Goal: Task Accomplishment & Management: Manage account settings

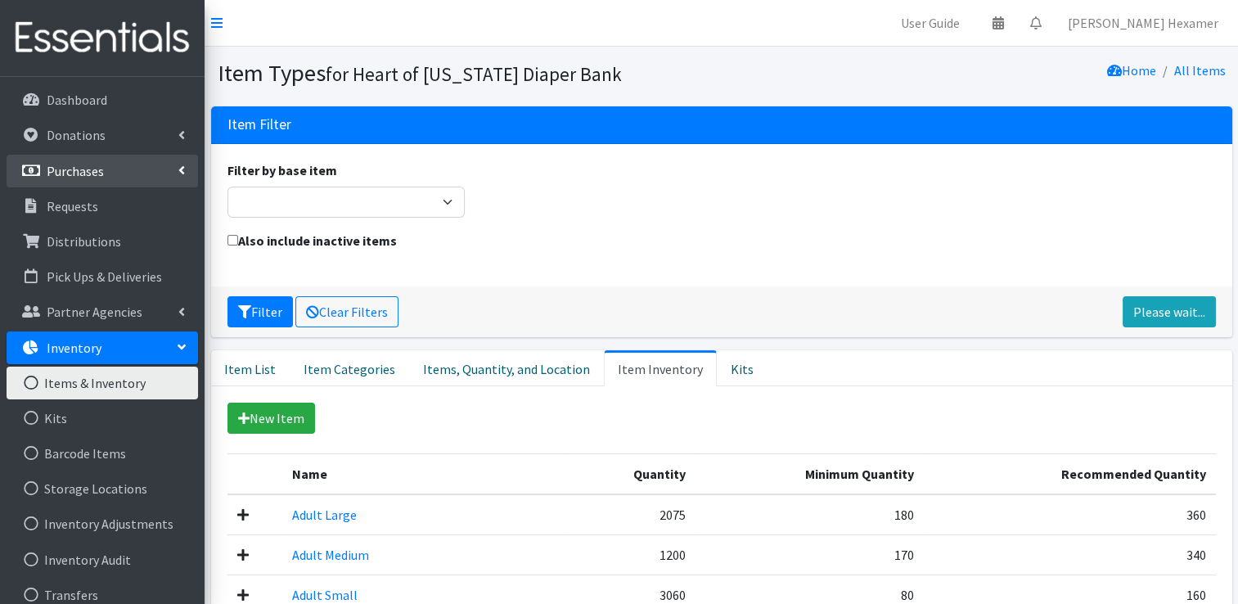
click at [101, 188] on li "Purchases All Purchases New Purchase" at bounding box center [102, 172] width 191 height 35
click at [82, 171] on p "Purchases" at bounding box center [75, 171] width 57 height 16
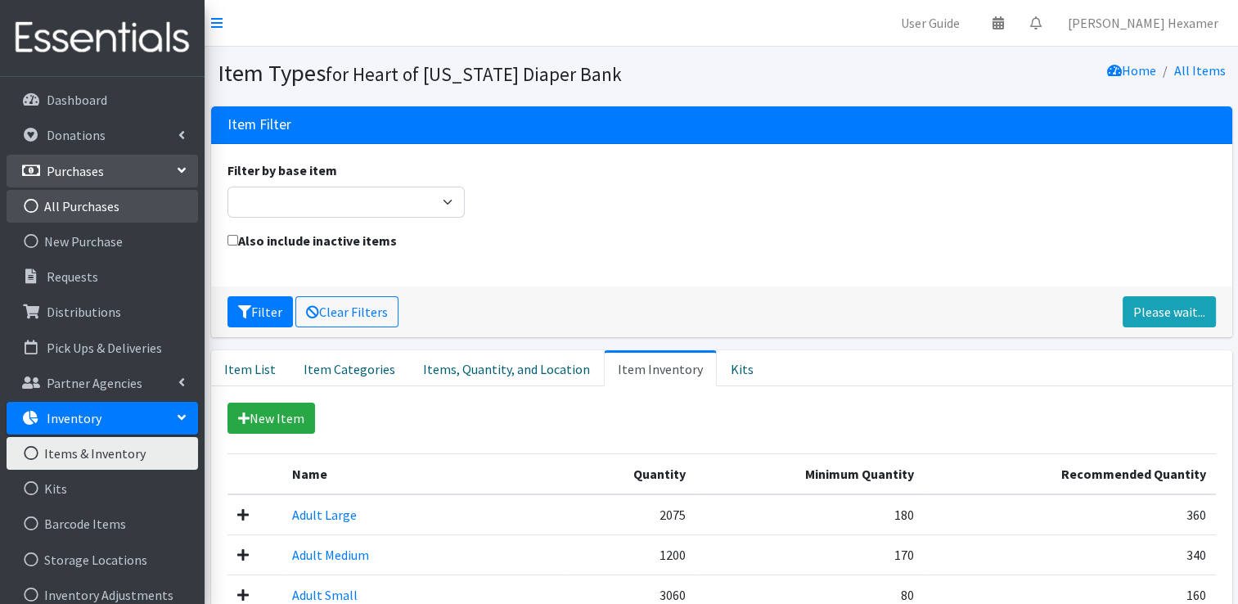
click at [92, 201] on link "All Purchases" at bounding box center [102, 206] width 191 height 33
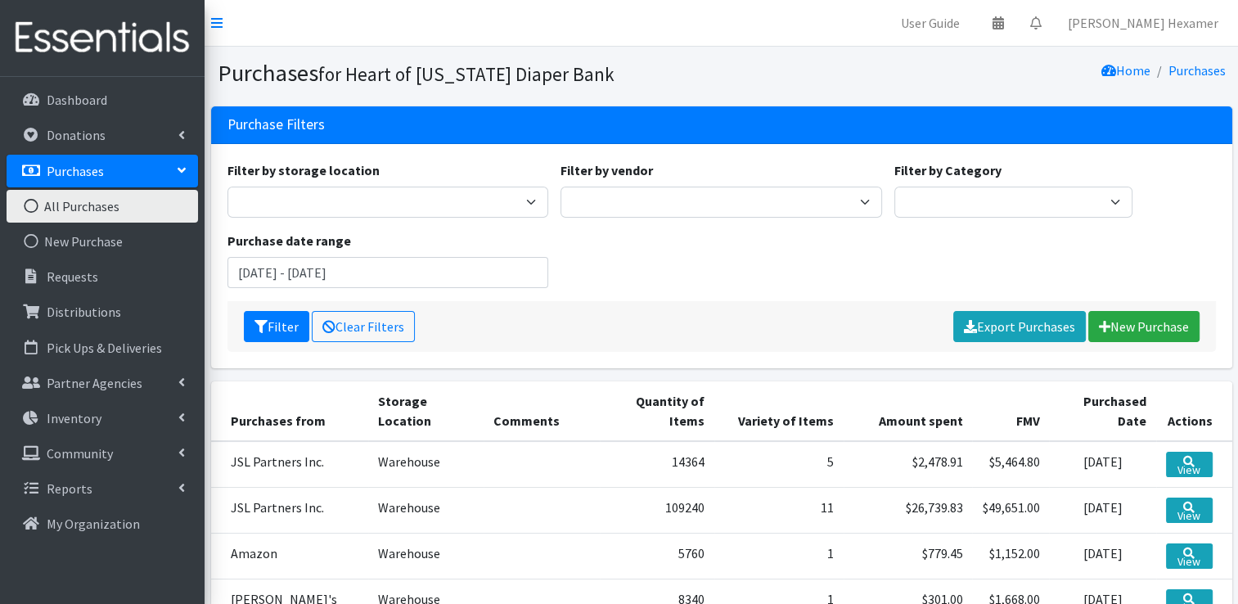
click at [236, 256] on div "Purchase date range [DATE] - [DATE]" at bounding box center [388, 259] width 334 height 57
click at [249, 273] on input "[DATE] - [DATE]" at bounding box center [387, 272] width 321 height 31
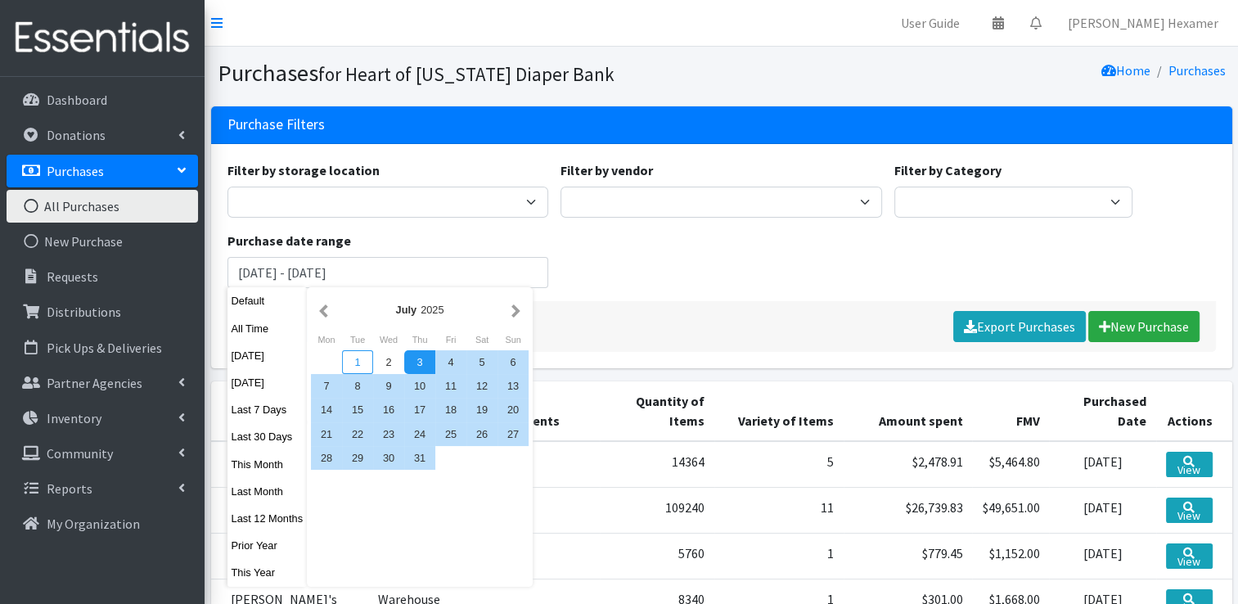
click at [356, 357] on div "1" at bounding box center [357, 362] width 31 height 24
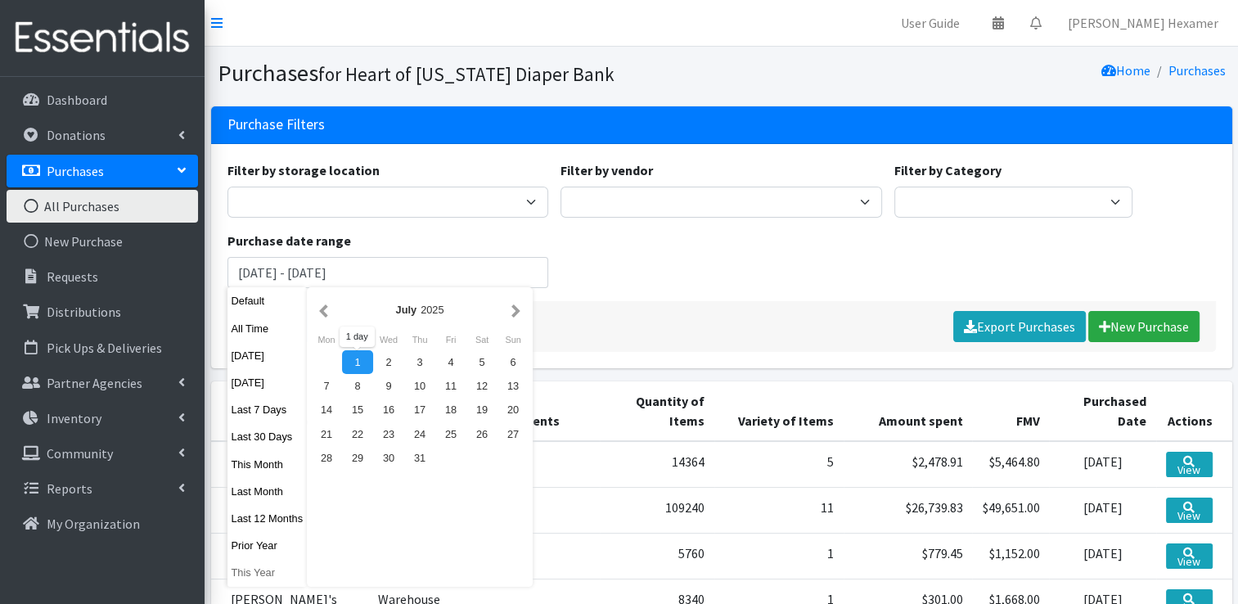
click at [263, 565] on button "This Year" at bounding box center [267, 572] width 80 height 24
type input "[DATE] - [DATE]"
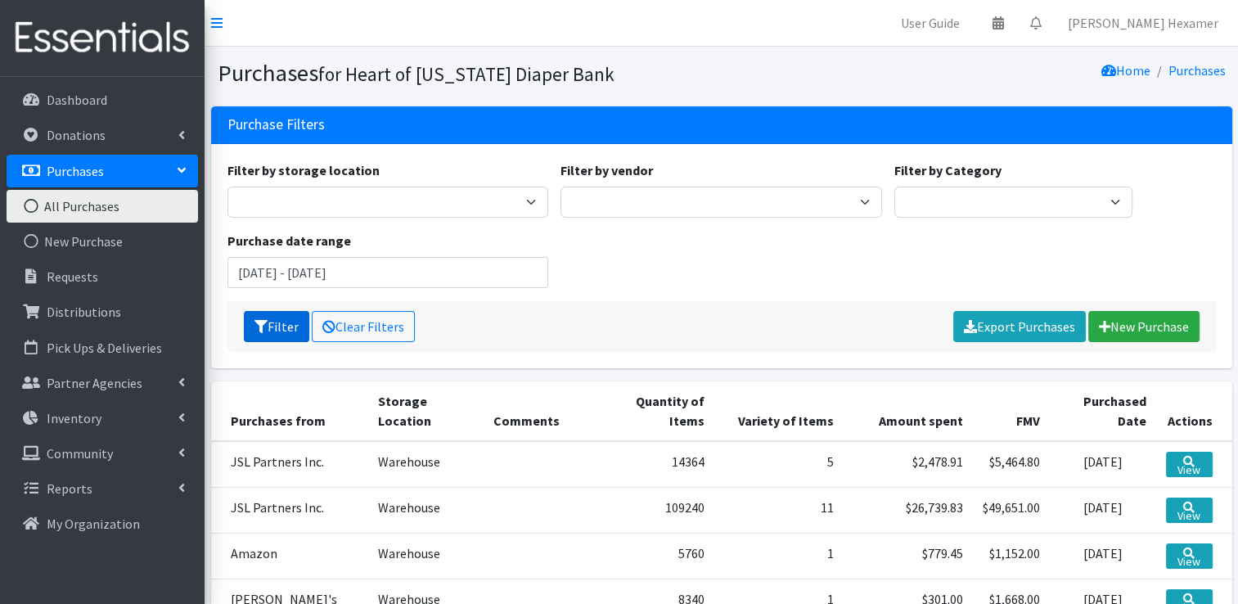
click at [267, 328] on button "Filter" at bounding box center [276, 326] width 65 height 31
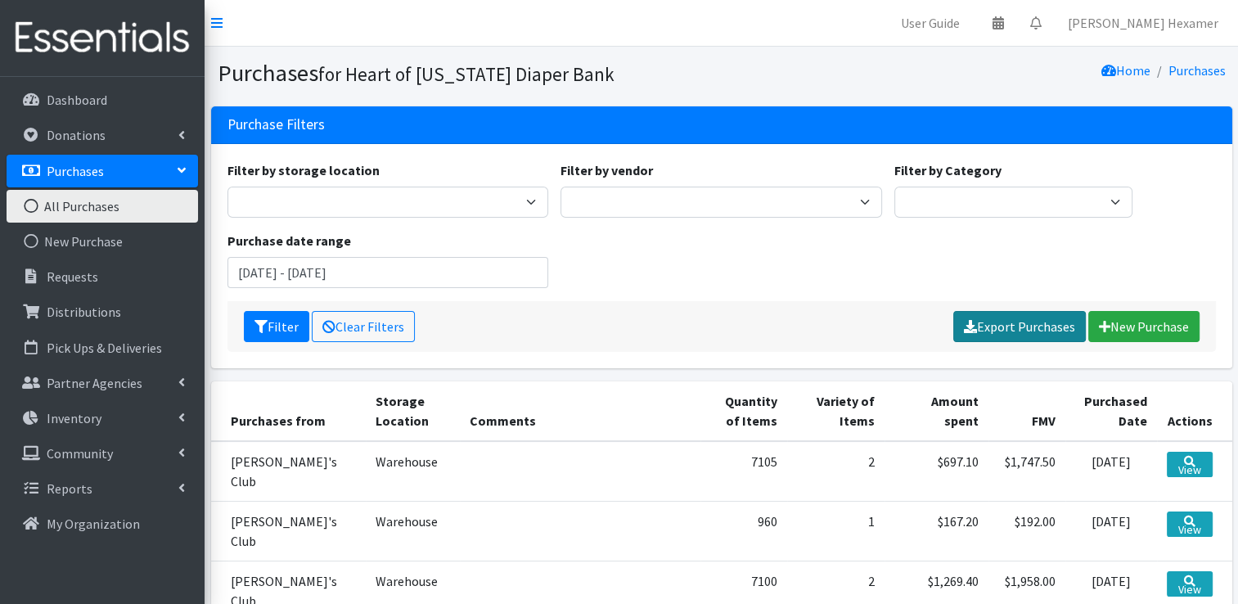
click at [1026, 326] on link "Export Purchases" at bounding box center [1019, 326] width 133 height 31
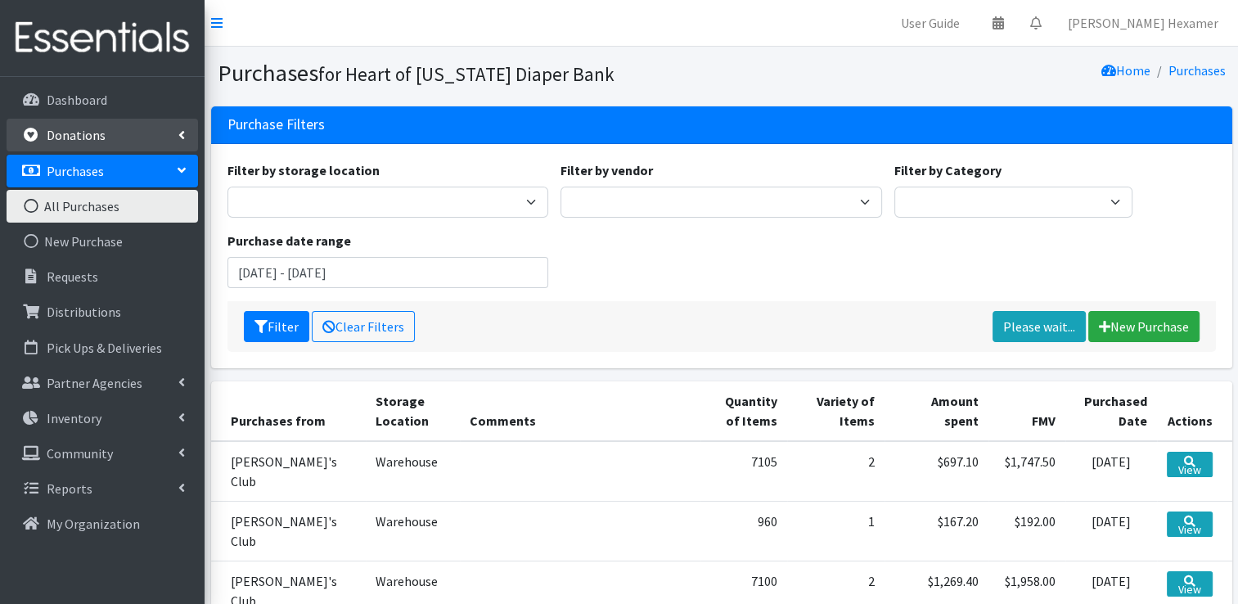
click at [115, 132] on link "Donations" at bounding box center [102, 135] width 191 height 33
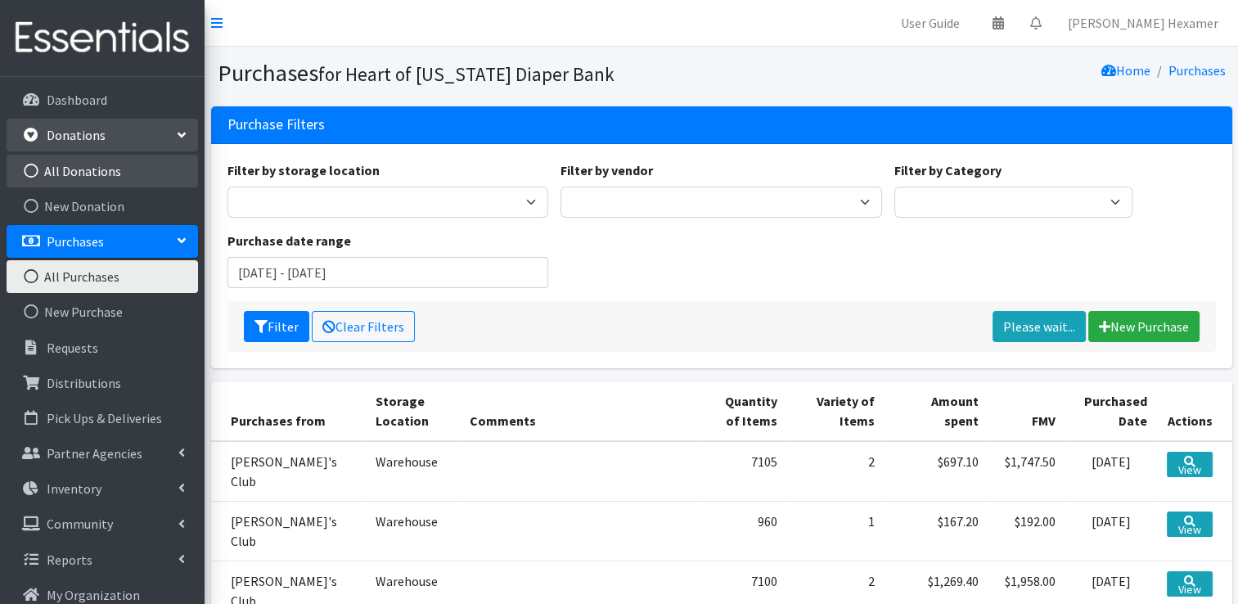
click at [75, 170] on link "All Donations" at bounding box center [102, 171] width 191 height 33
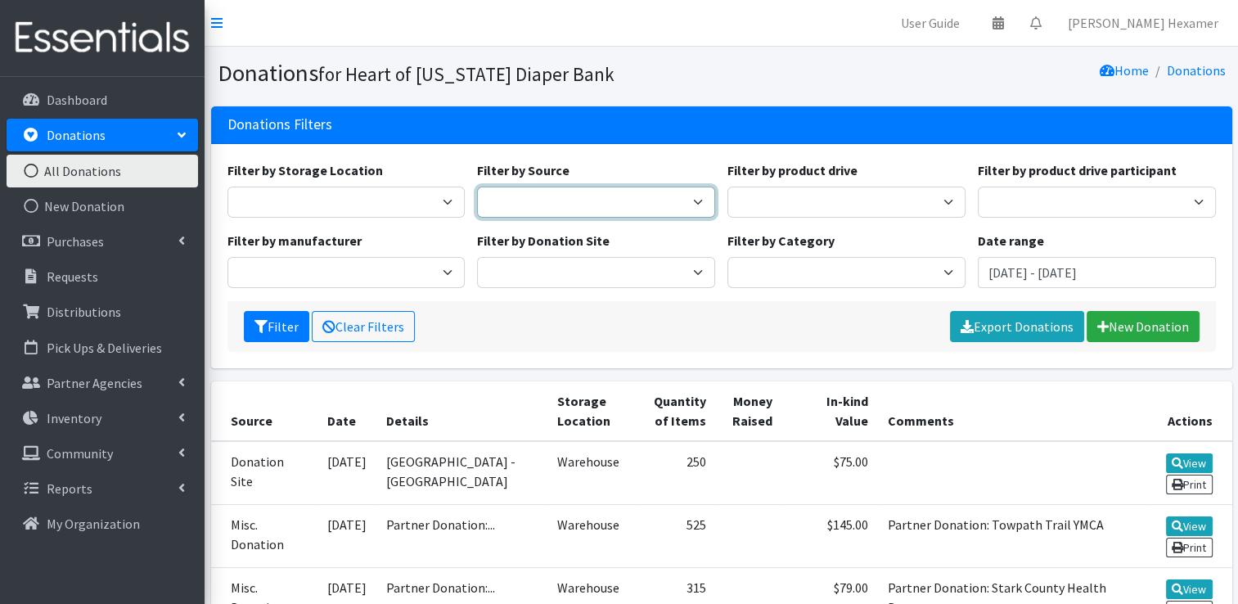
click at [538, 195] on select "Donation Site Manufacturer Misc. Donation Product Drive" at bounding box center [596, 201] width 238 height 31
select select "Donation Site"
click at [477, 186] on select "Donation Site Manufacturer Misc. Donation Product Drive" at bounding box center [596, 201] width 238 height 31
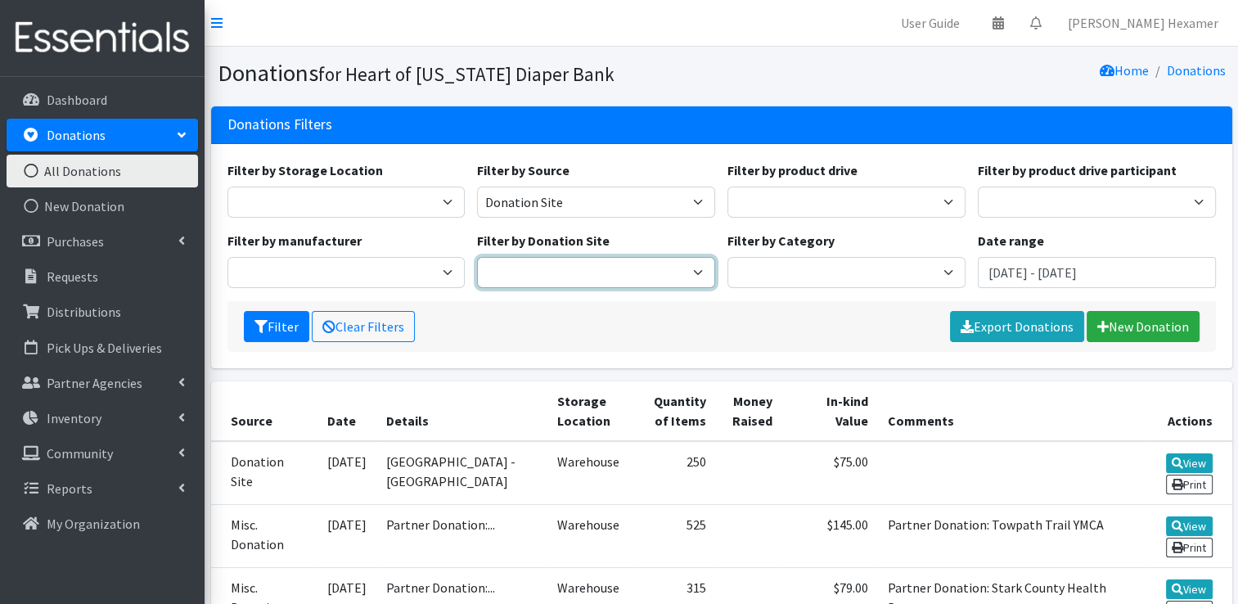
click at [642, 267] on select "Akron Children's Health Center - North Canton Aultman HER Project Once Upon A C…" at bounding box center [596, 272] width 238 height 31
select select "954"
click at [477, 257] on select "Akron Children's Health Center - North Canton Aultman HER Project Once Upon A C…" at bounding box center [596, 272] width 238 height 31
click at [289, 333] on button "Filter" at bounding box center [276, 326] width 65 height 31
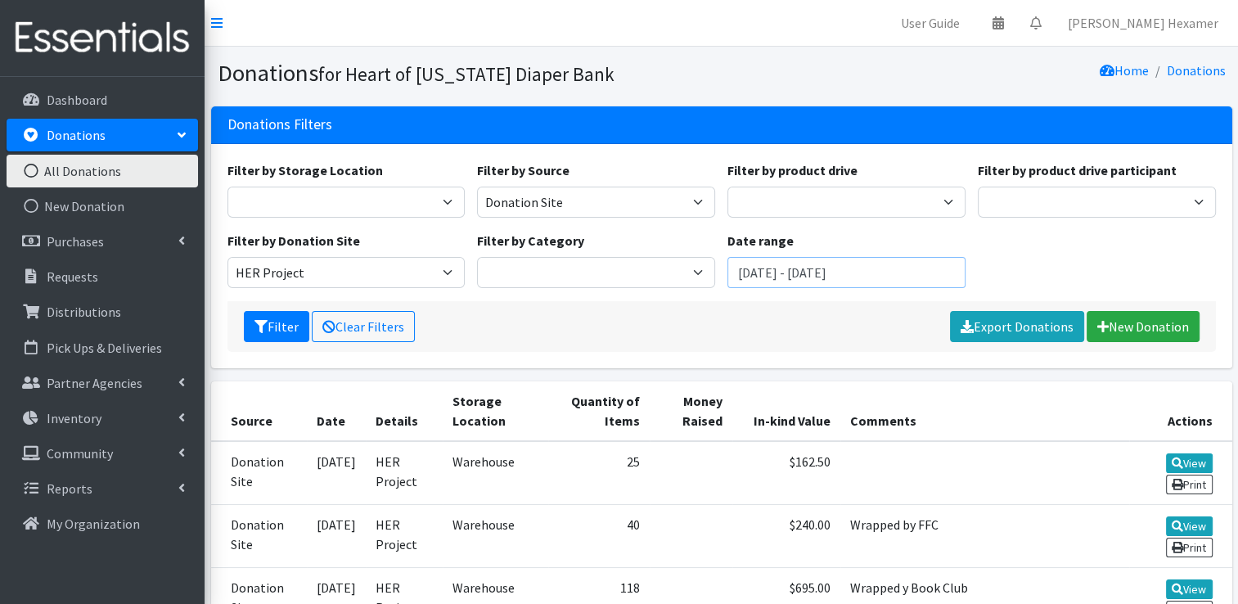
click at [905, 273] on input "July 3, 2025 - October 3, 2025" at bounding box center [846, 272] width 238 height 31
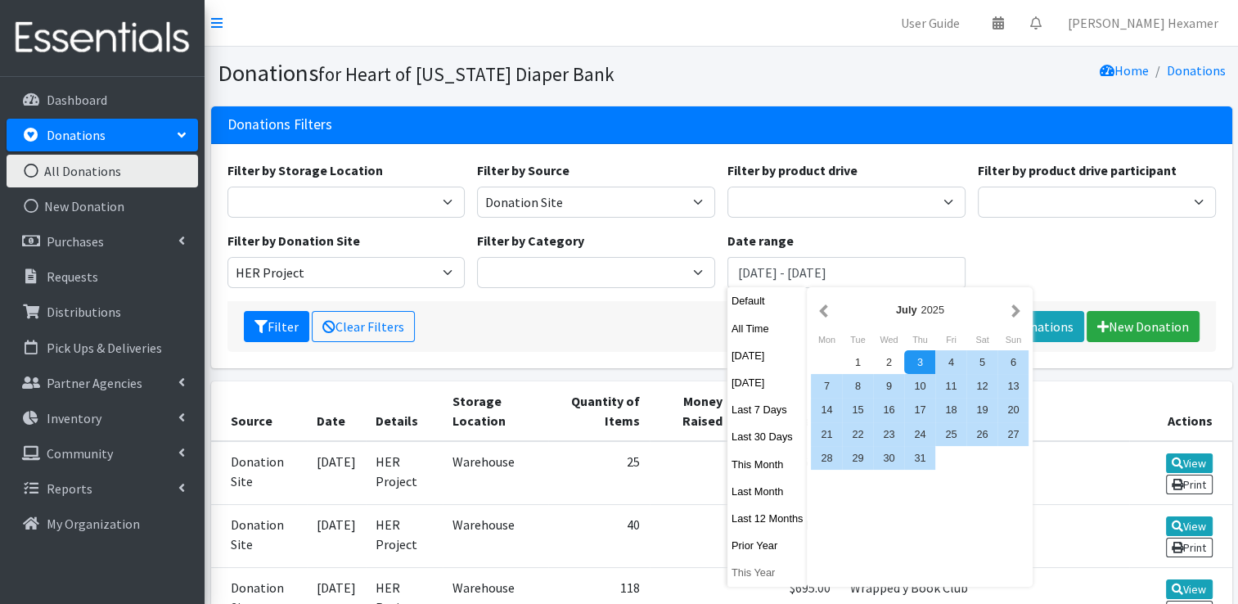
click at [757, 568] on button "This Year" at bounding box center [767, 572] width 80 height 24
type input "[DATE] - [DATE]"
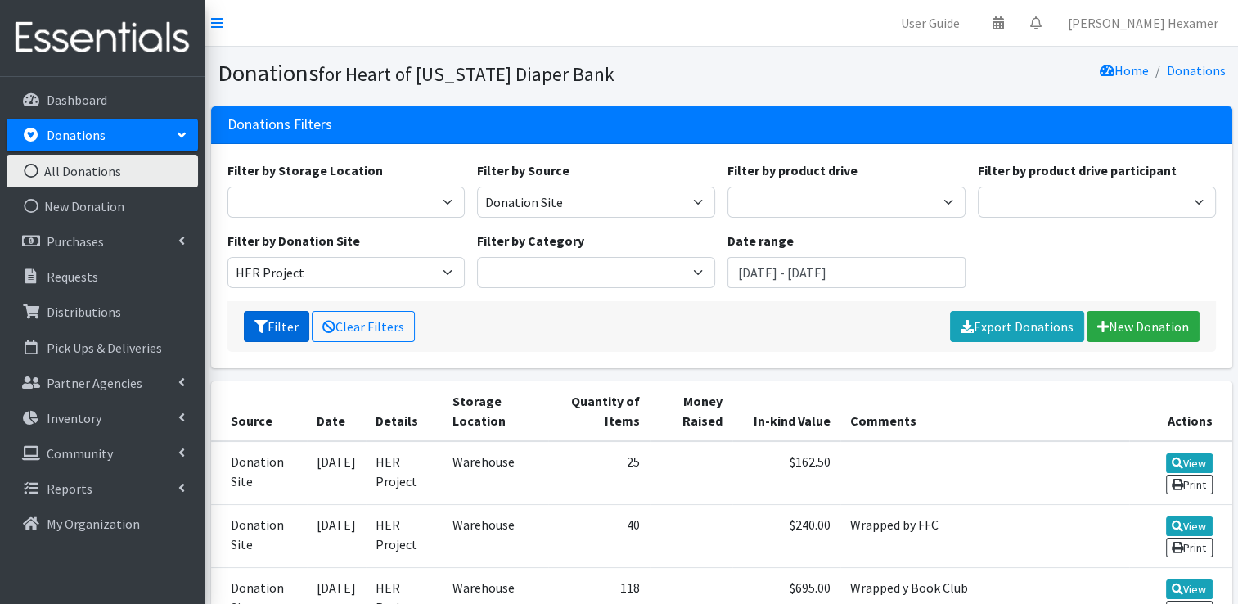
click at [265, 320] on icon "submit" at bounding box center [260, 326] width 13 height 13
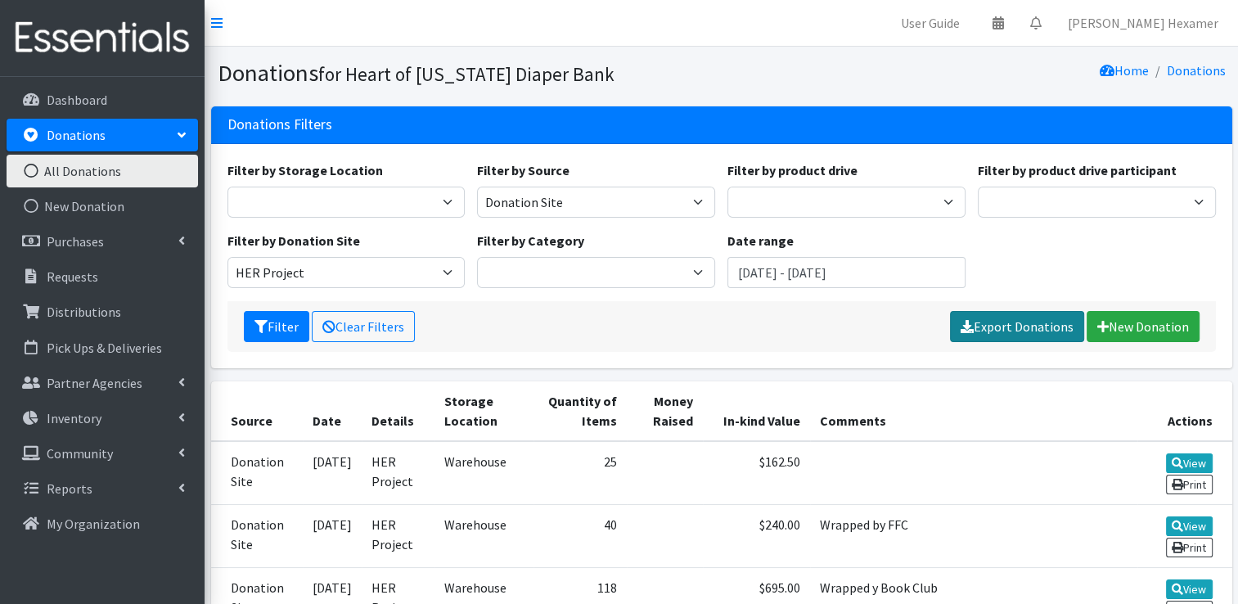
click at [985, 321] on link "Export Donations" at bounding box center [1017, 326] width 134 height 31
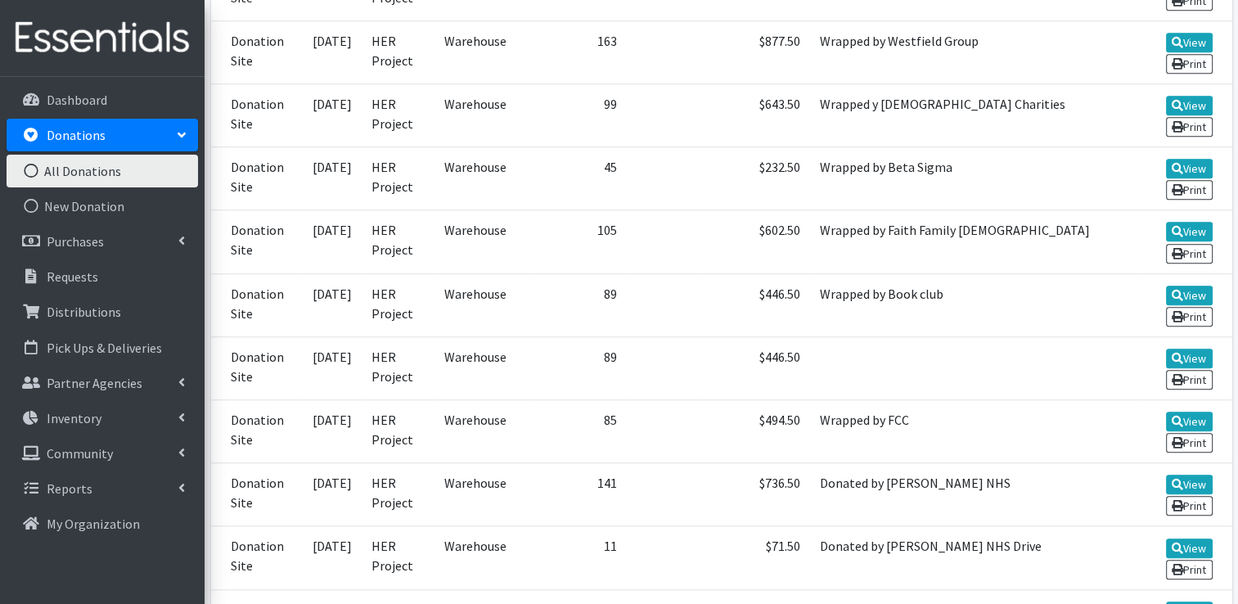
scroll to position [1309, 0]
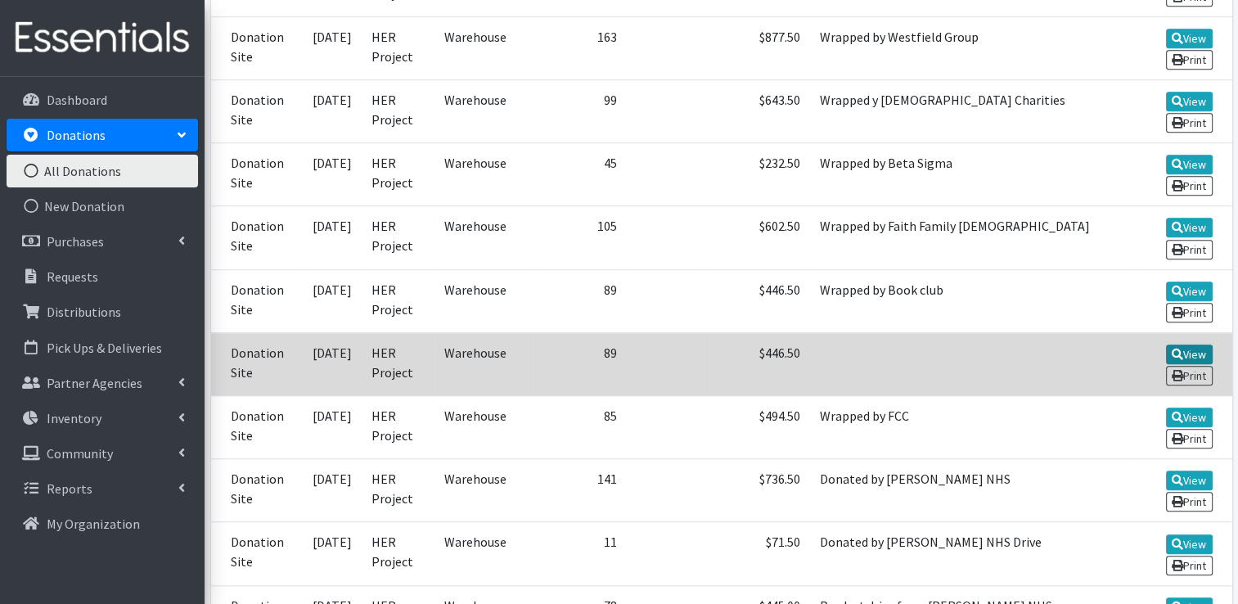
click at [1189, 344] on link "View" at bounding box center [1189, 354] width 47 height 20
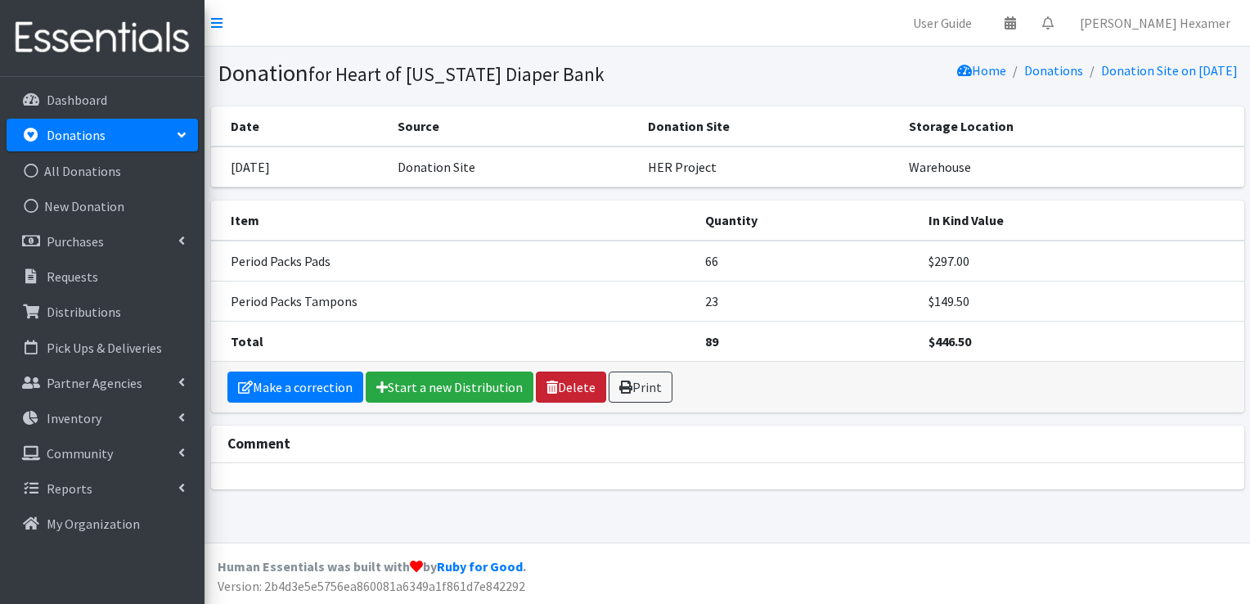
click at [573, 386] on link "Delete" at bounding box center [571, 386] width 70 height 31
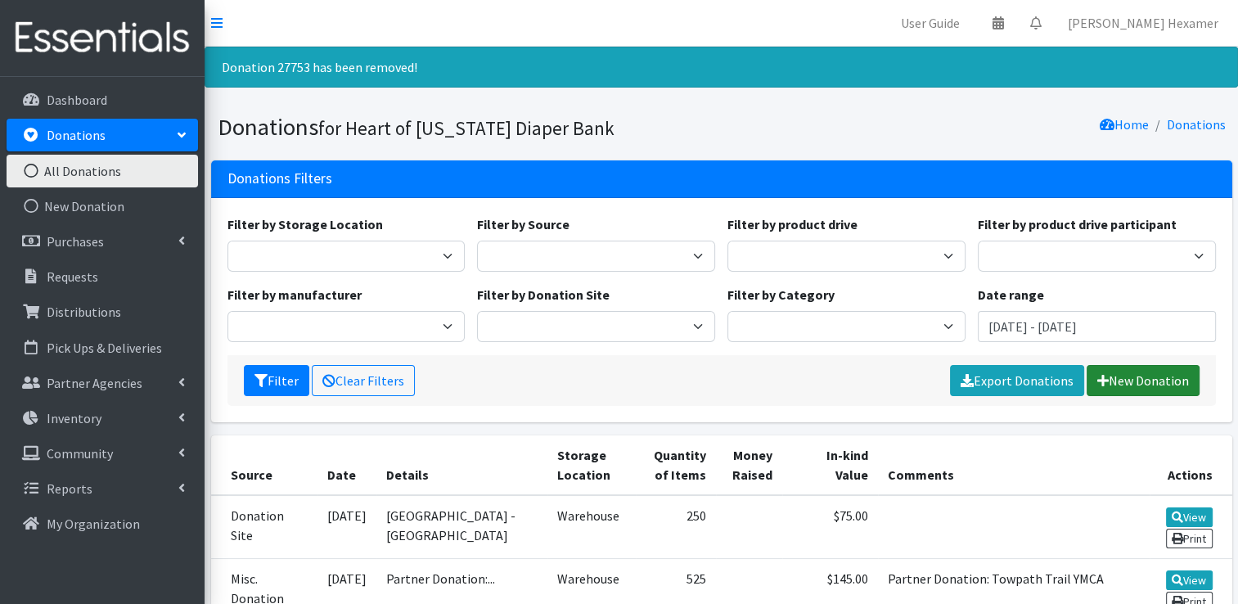
click at [1178, 383] on link "New Donation" at bounding box center [1142, 380] width 113 height 31
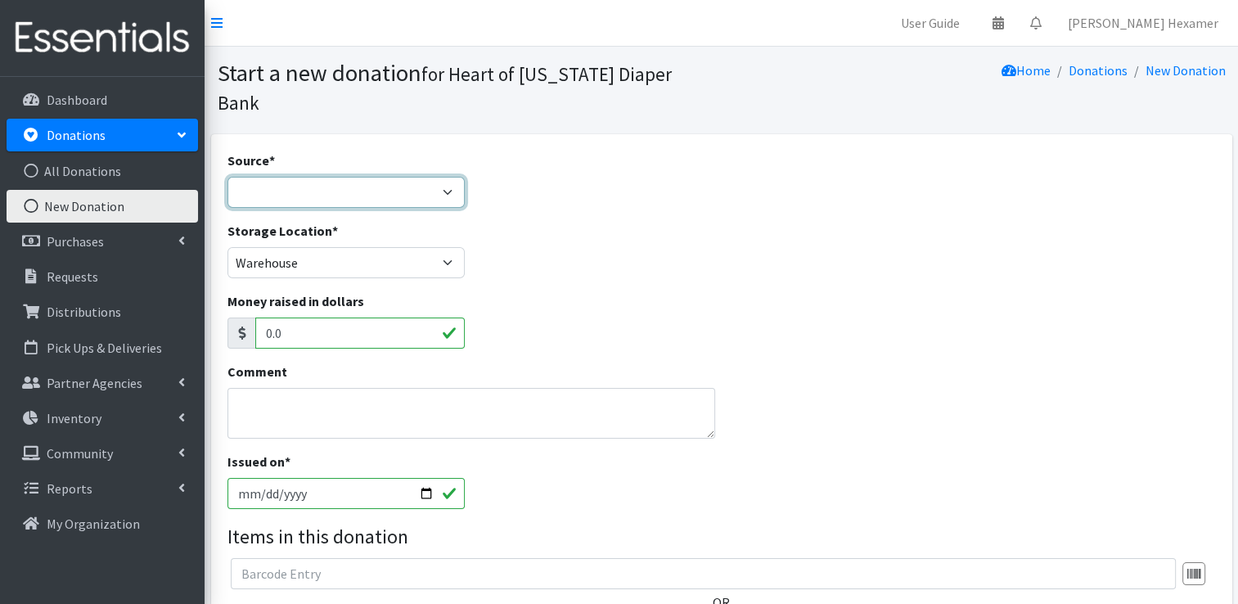
click at [263, 177] on select "Product Drive Manufacturer Donation Site Misc. Donation" at bounding box center [346, 192] width 238 height 31
select select "Donation Site"
click at [227, 177] on select "Product Drive Manufacturer Donation Site Misc. Donation" at bounding box center [346, 192] width 238 height 31
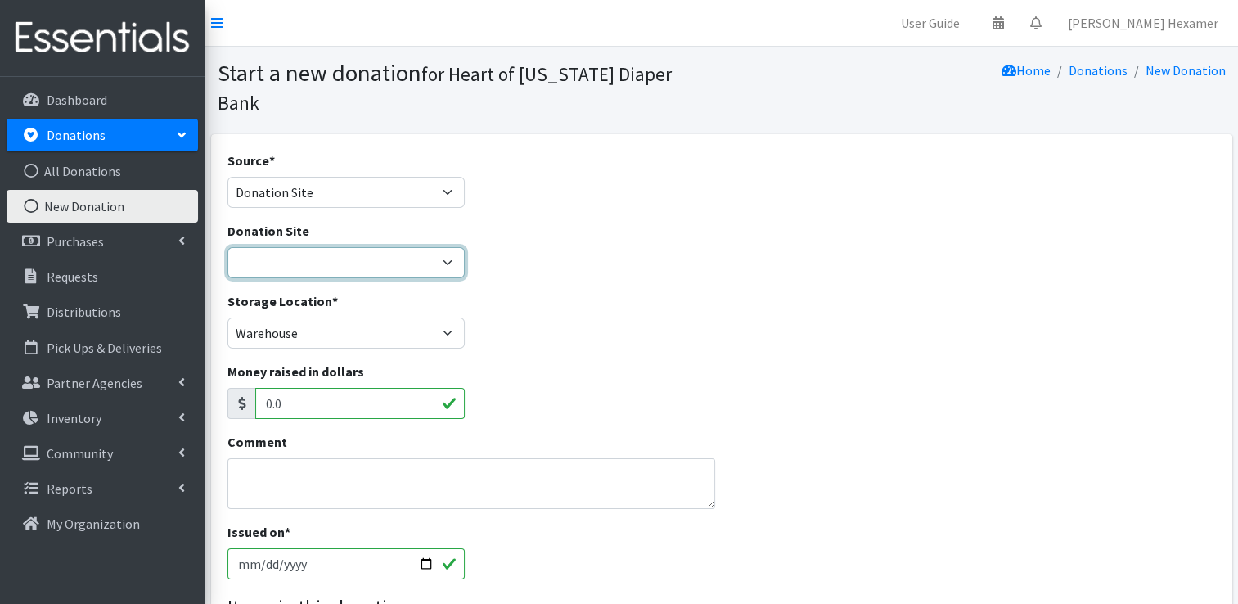
click at [425, 247] on select "2024 Partner Donations Akron Children's Health Center - North Canton Aultman HE…" at bounding box center [346, 262] width 238 height 31
select select "954"
click at [227, 247] on select "2024 Partner Donations Akron Children's Health Center - North Canton Aultman HE…" at bounding box center [346, 262] width 238 height 31
click at [225, 447] on div "Comment" at bounding box center [471, 477] width 501 height 90
click at [269, 458] on textarea "Comment" at bounding box center [471, 483] width 488 height 51
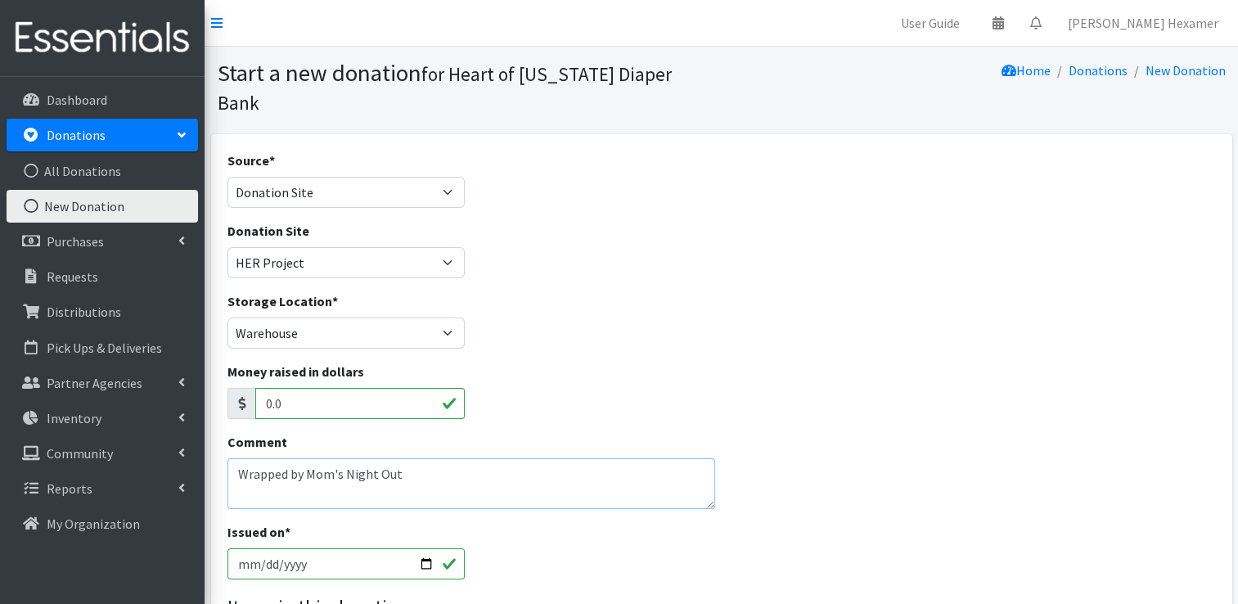
type textarea "Wrapped by Mom's Night Out"
click at [430, 548] on input "2025-09-03" at bounding box center [346, 563] width 238 height 31
click at [421, 548] on input "2025-09-03" at bounding box center [346, 563] width 238 height 31
type input "[DATE]"
click at [991, 398] on div "Money raised in dollars 0.0" at bounding box center [721, 397] width 1000 height 70
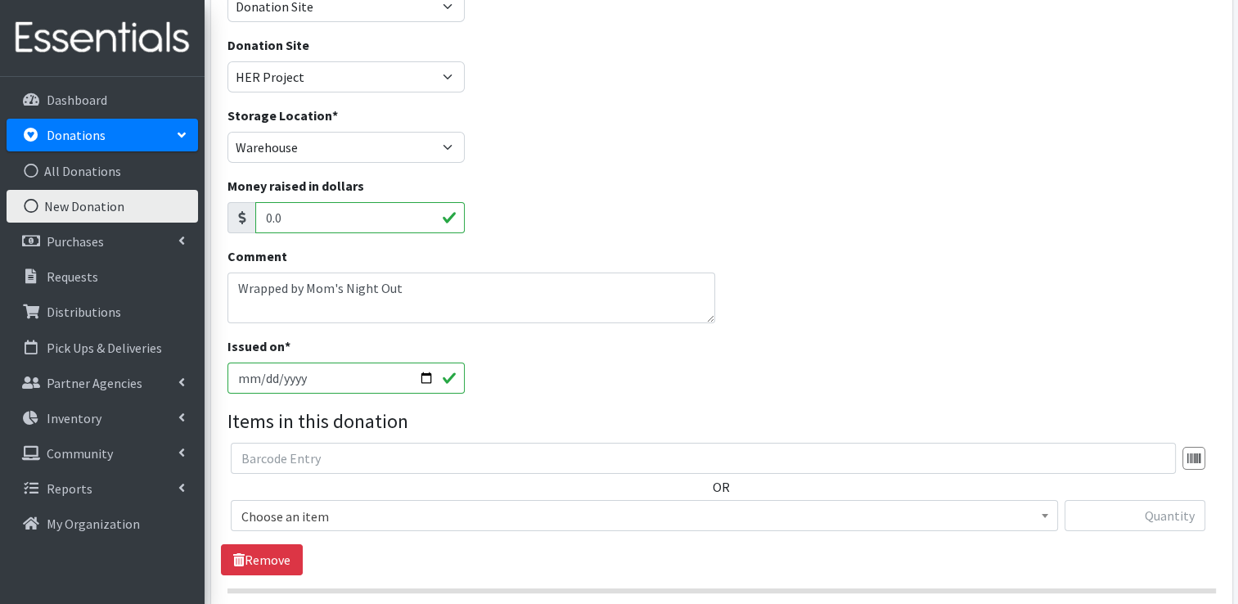
scroll to position [357, 0]
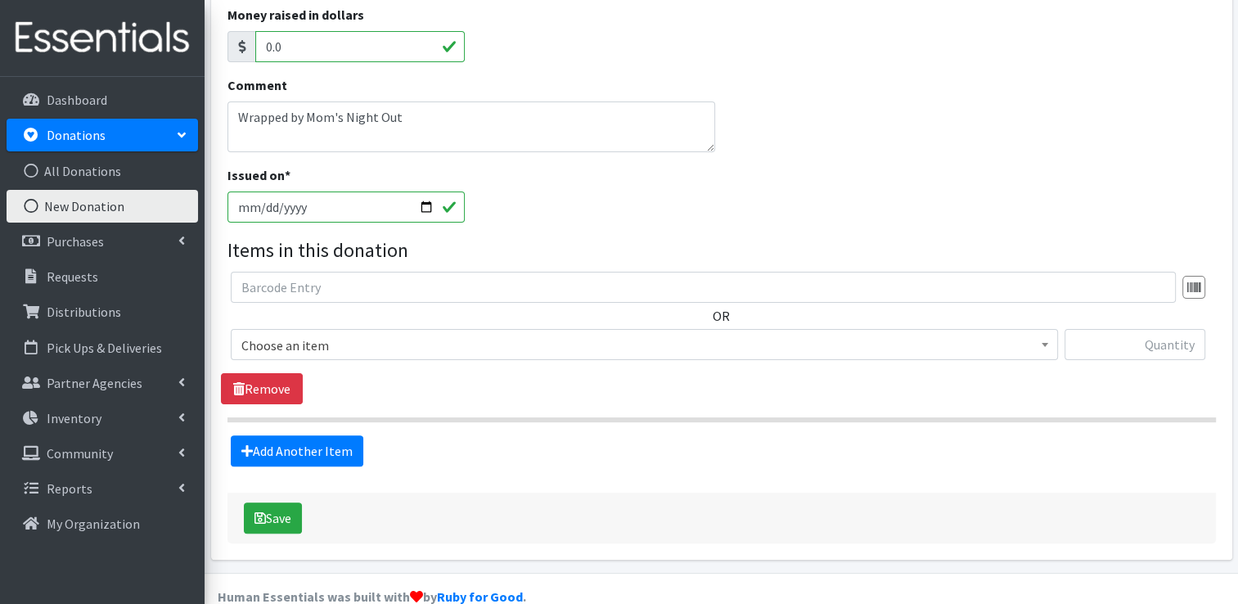
click at [356, 334] on span "Choose an item" at bounding box center [644, 345] width 806 height 23
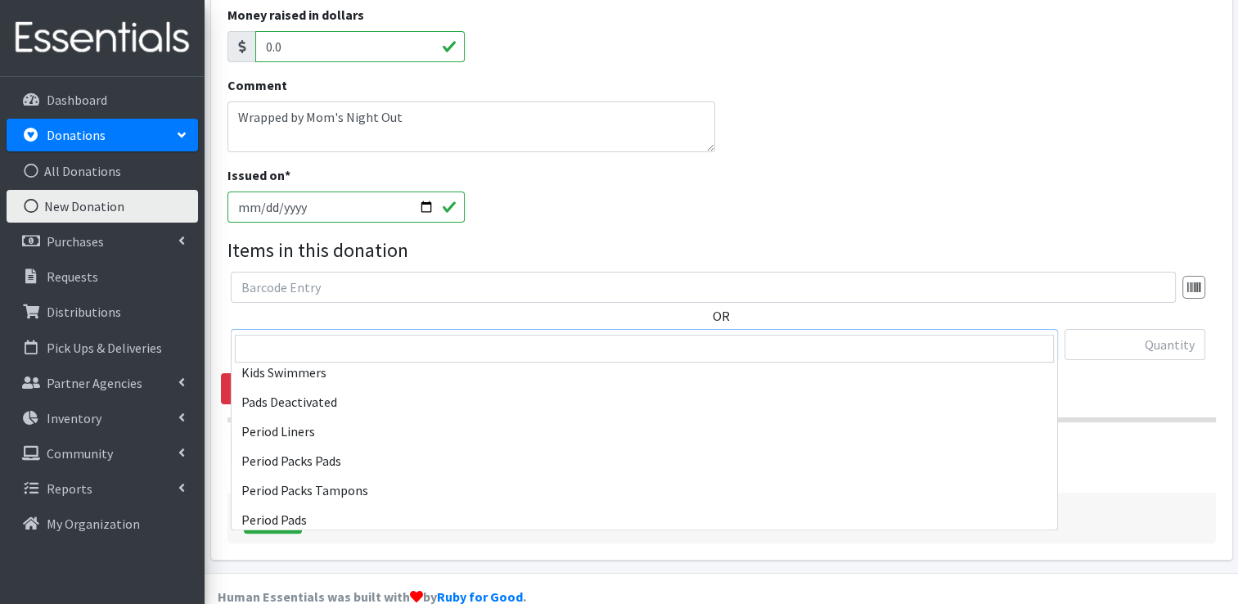
scroll to position [736, 0]
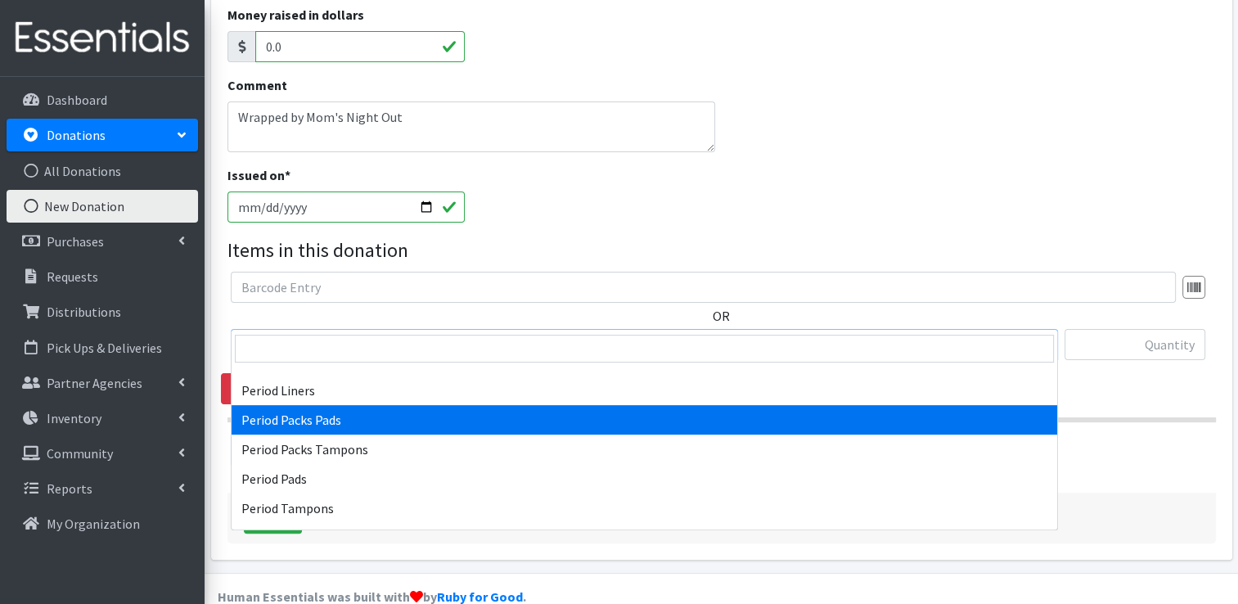
select select "11444"
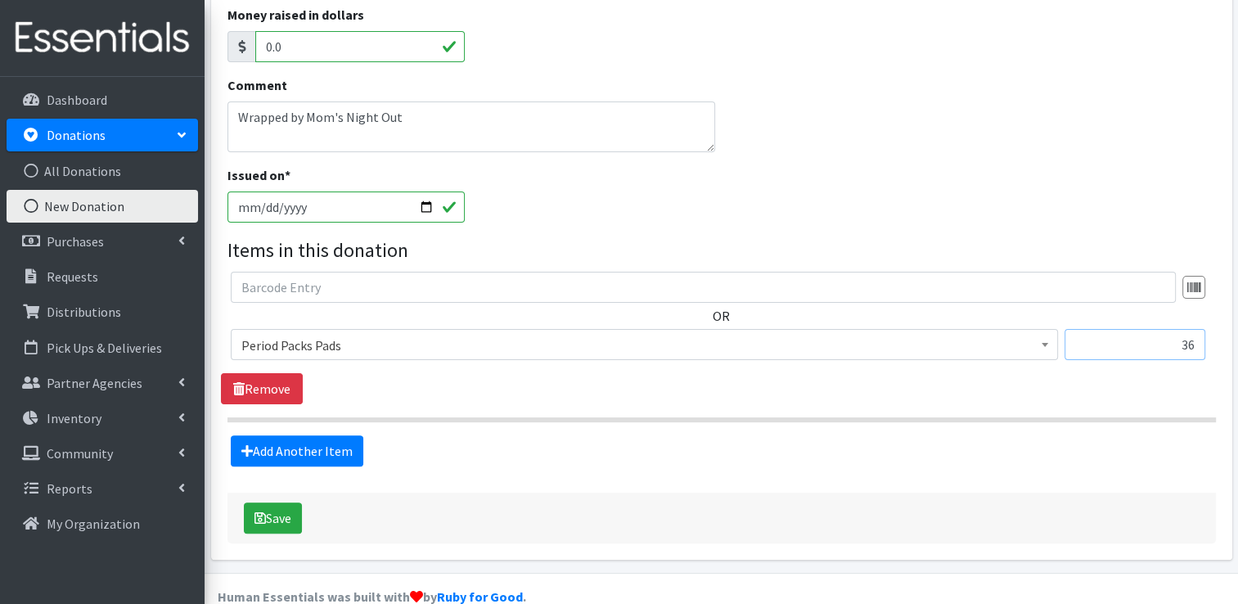
type input "36"
click at [294, 435] on link "Add Another Item" at bounding box center [297, 450] width 133 height 31
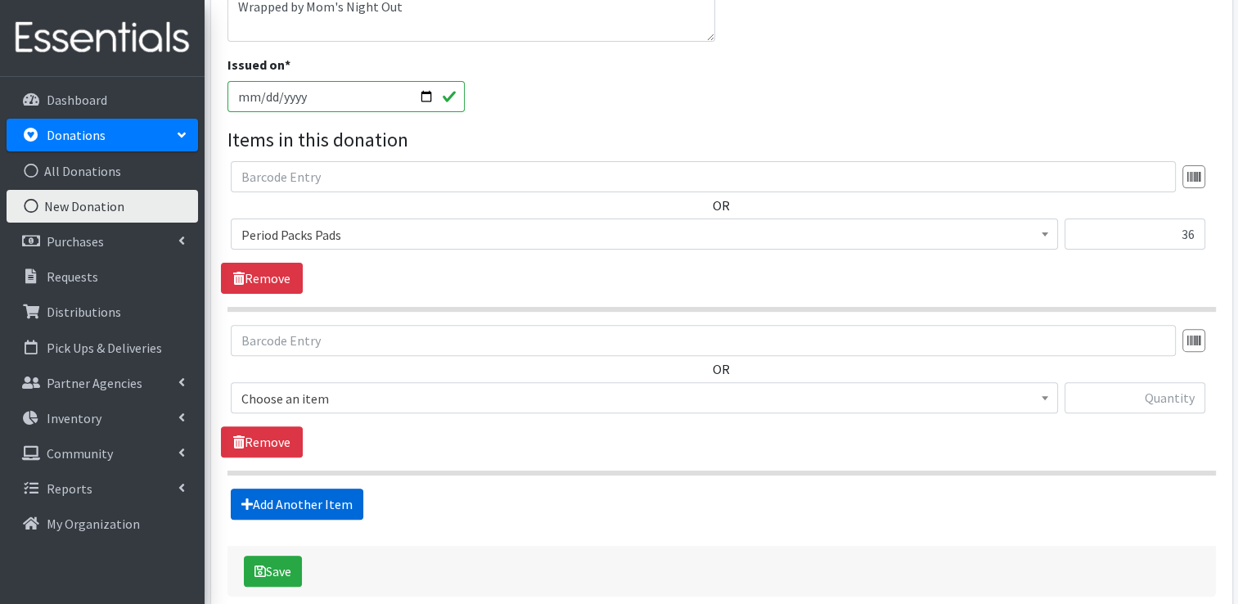
scroll to position [520, 0]
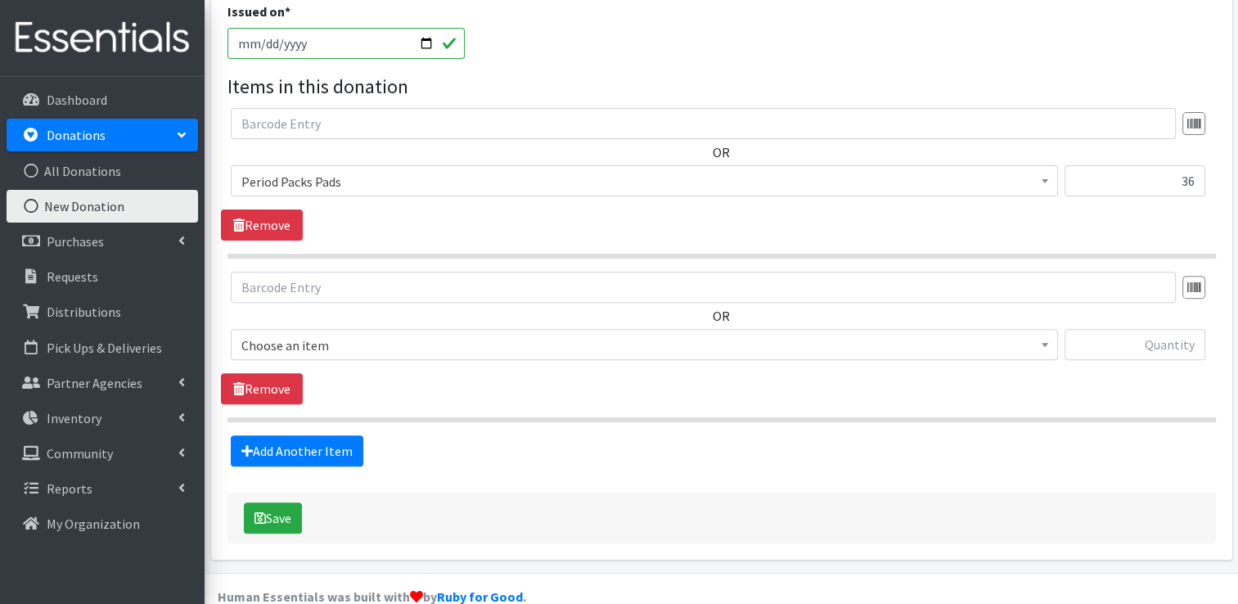
click at [290, 334] on span "Choose an item" at bounding box center [644, 345] width 806 height 23
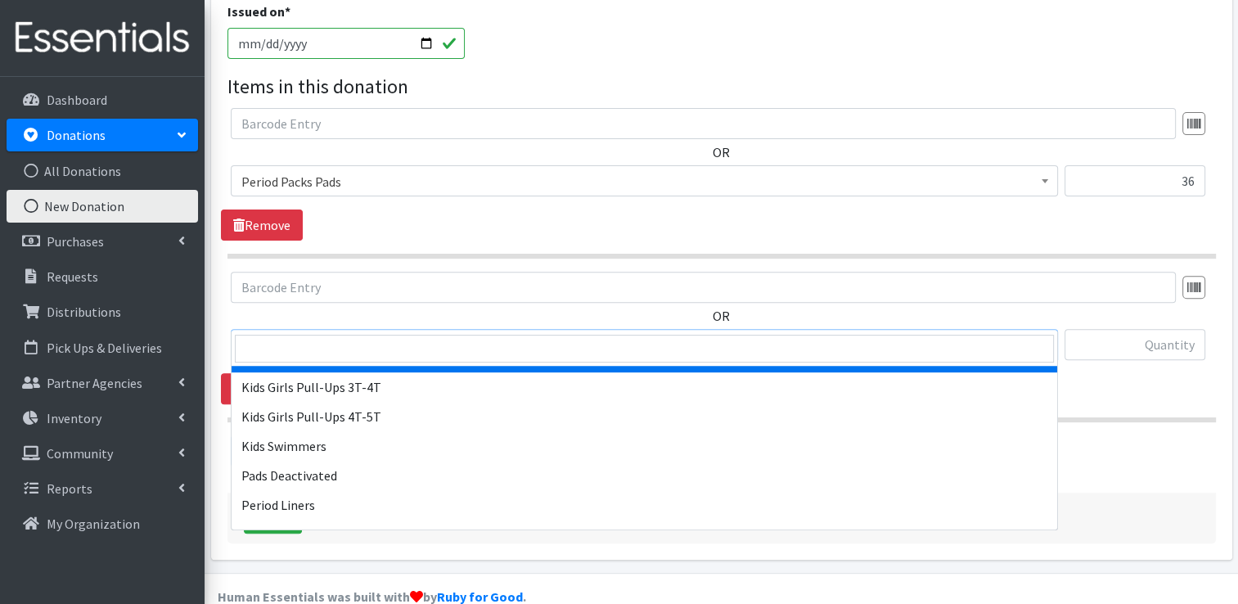
scroll to position [759, 0]
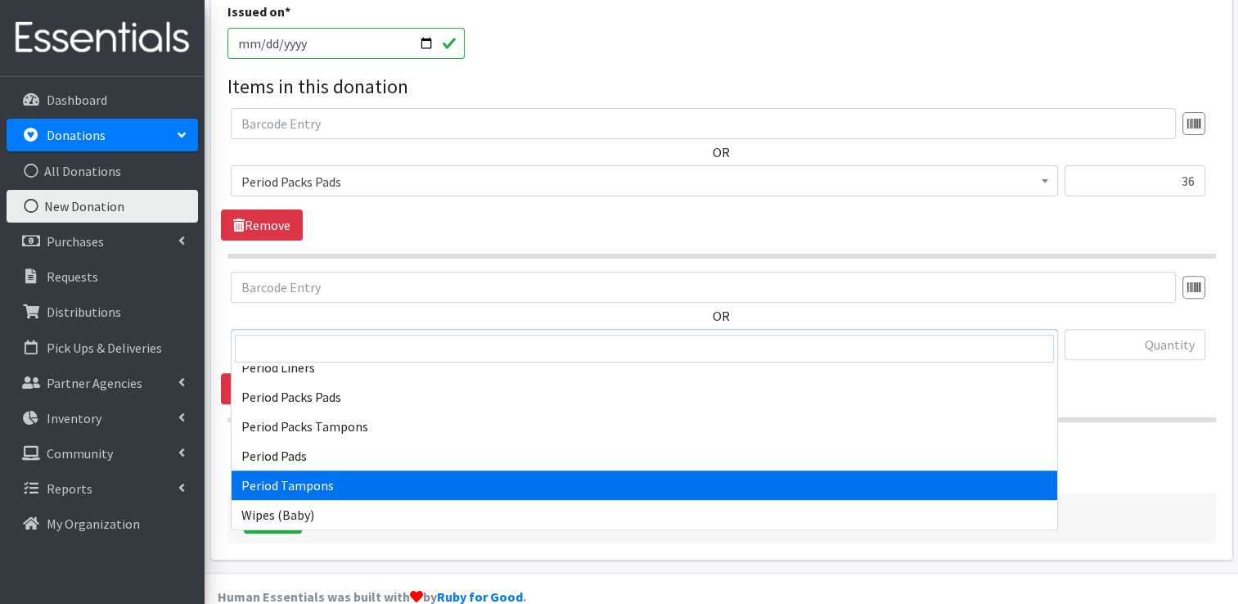
select select "12633"
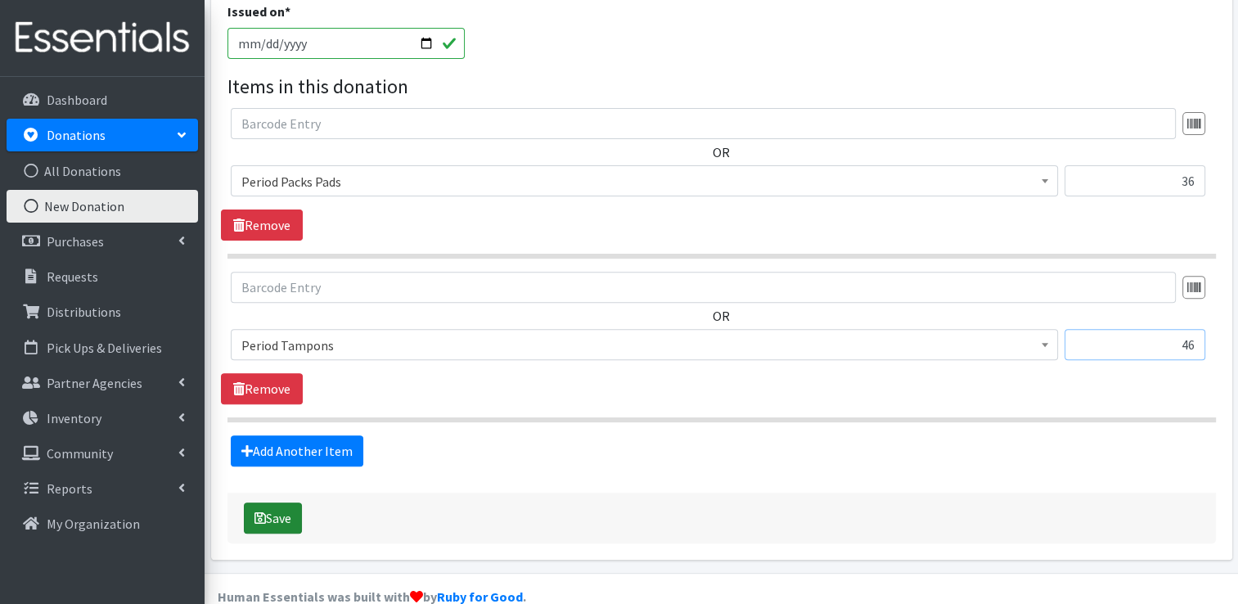
type input "46"
click at [272, 502] on button "Save" at bounding box center [273, 517] width 58 height 31
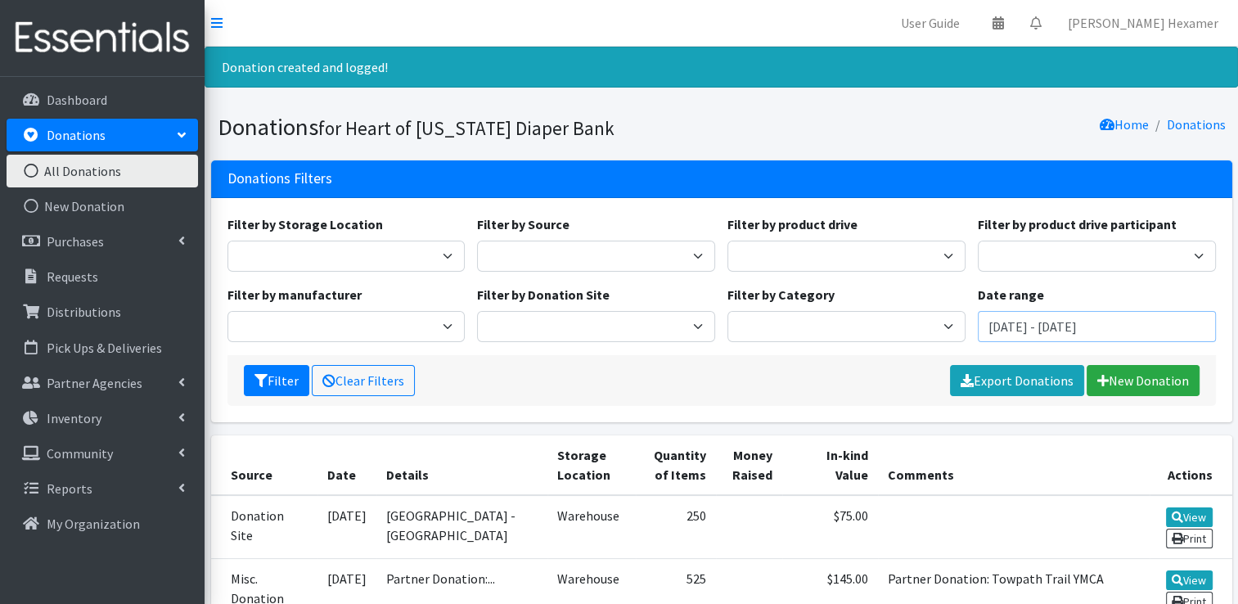
click at [1144, 330] on input "July 3, 2025 - October 3, 2025" at bounding box center [1096, 326] width 238 height 31
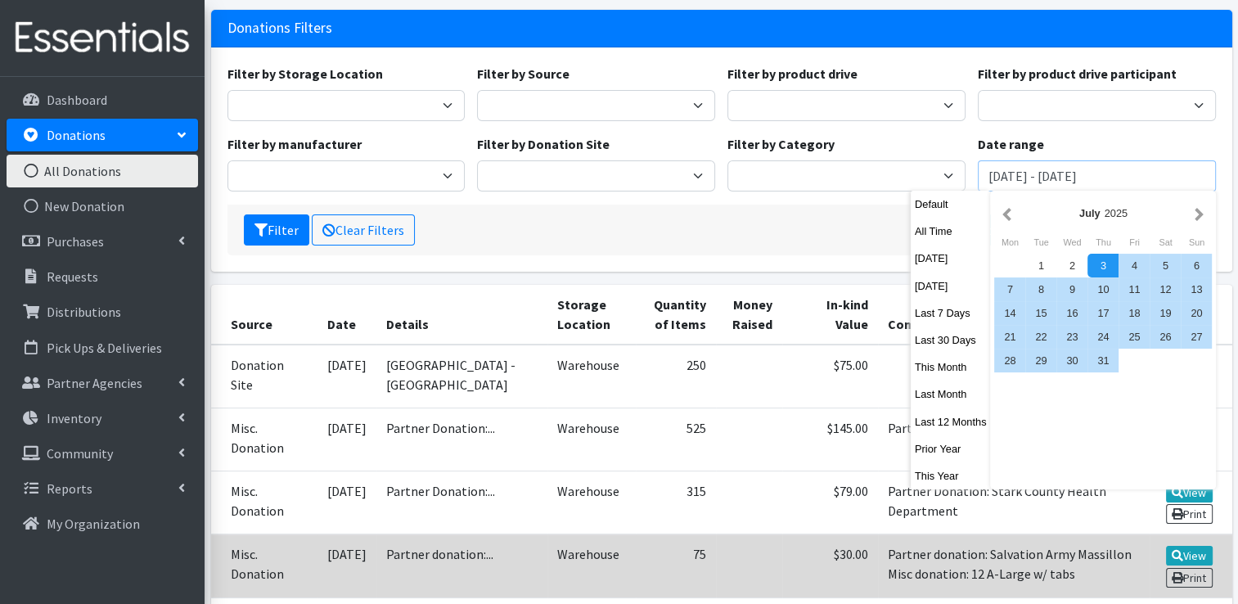
scroll to position [164, 0]
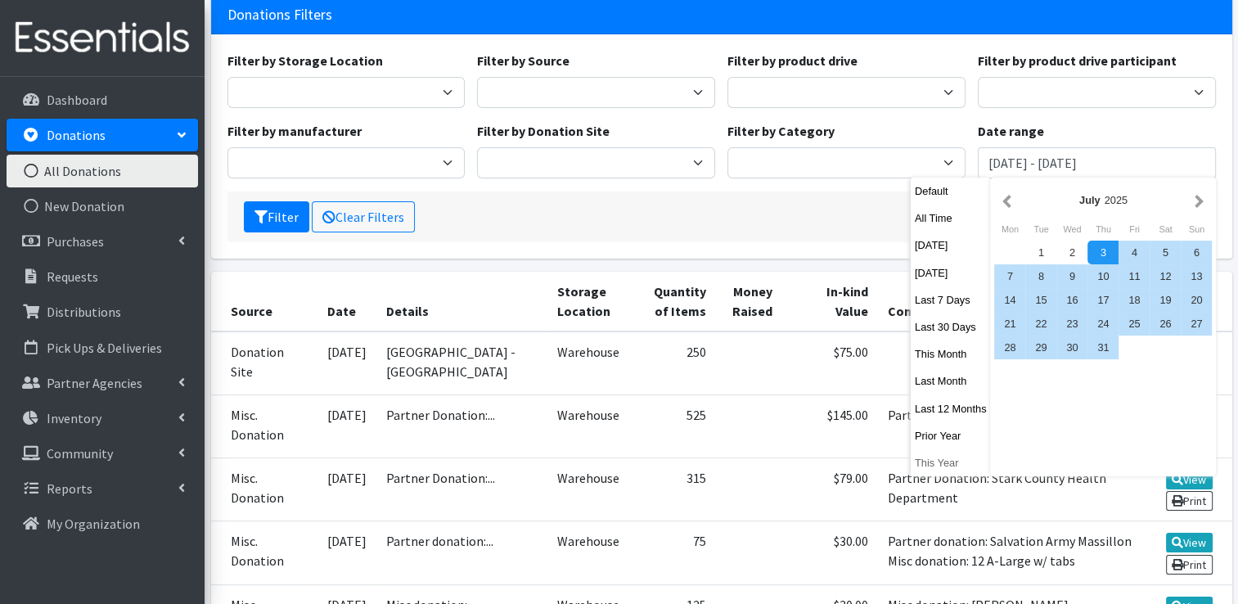
click at [943, 461] on button "This Year" at bounding box center [950, 463] width 80 height 24
type input "[DATE] - [DATE]"
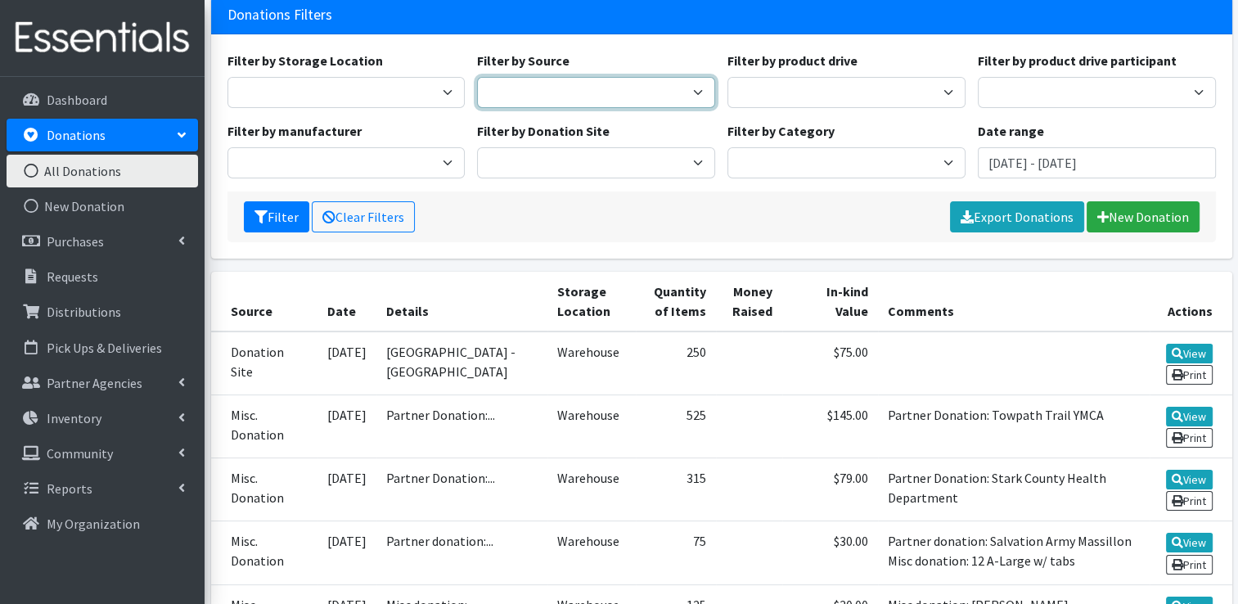
click at [652, 92] on select "Donation Site Manufacturer Misc. Donation Product Drive" at bounding box center [596, 92] width 238 height 31
select select "Donation Site"
click at [477, 77] on select "Donation Site Manufacturer Misc. Donation Product Drive" at bounding box center [596, 92] width 238 height 31
click at [624, 139] on div "Filter by Donation Site Akron Children's Health Center - North Canton Aultman H…" at bounding box center [596, 149] width 250 height 57
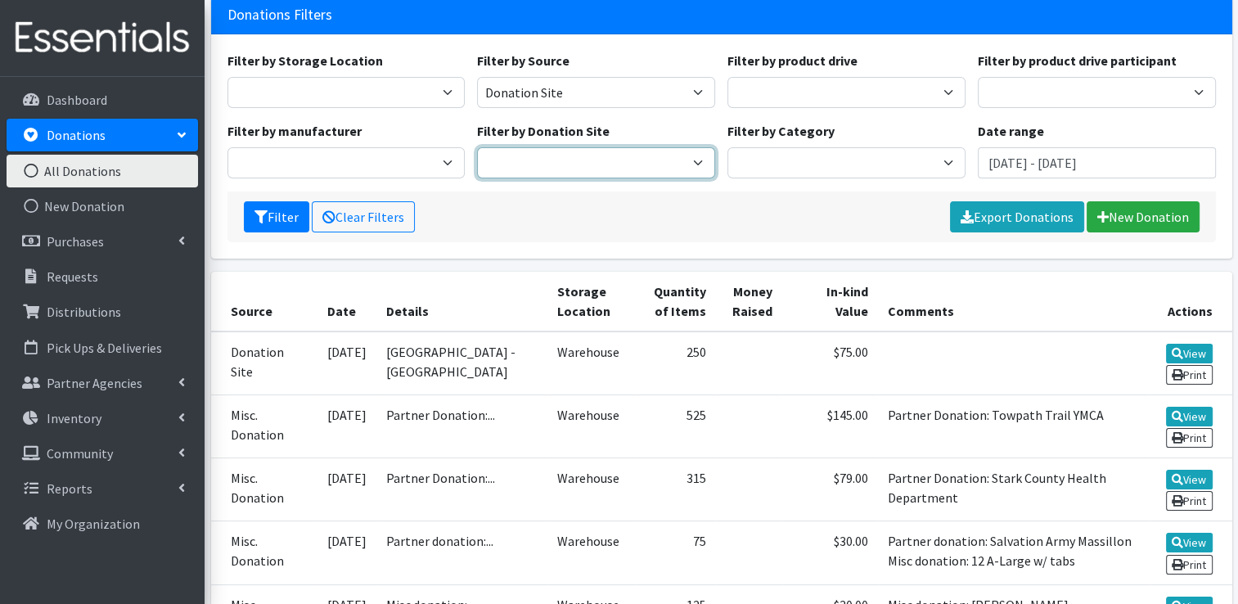
click at [622, 163] on select "Akron Children's Health Center - North Canton Aultman HER Project Once Upon A C…" at bounding box center [596, 162] width 238 height 31
select select "954"
click at [477, 147] on select "Akron Children's Health Center - North Canton Aultman HER Project Once Upon A C…" at bounding box center [596, 162] width 238 height 31
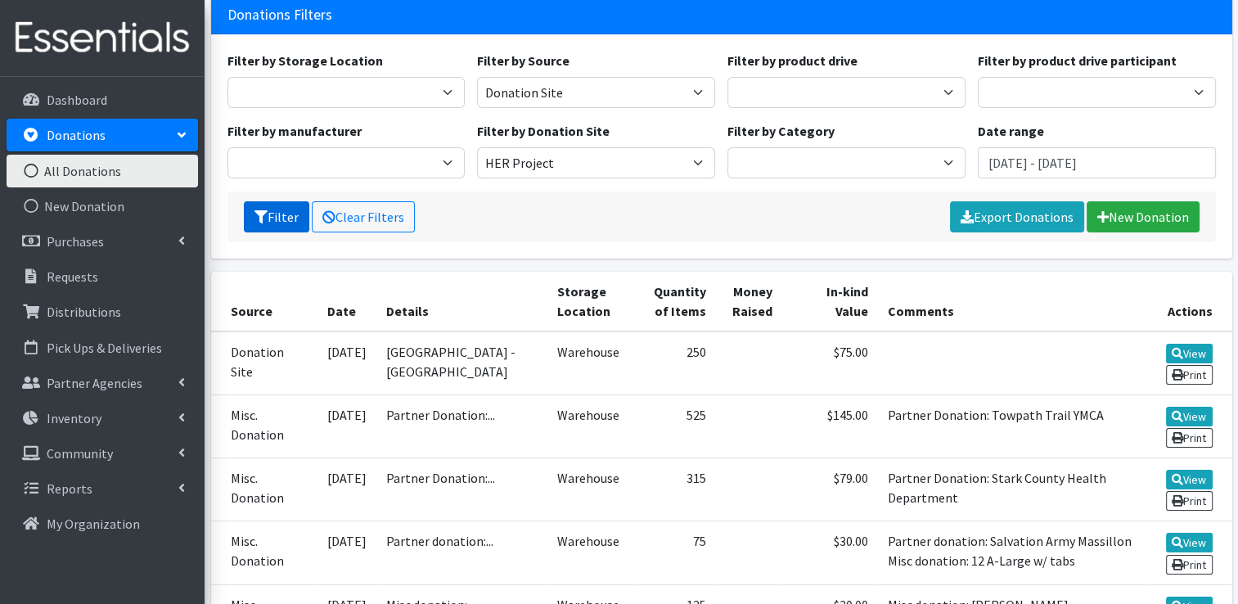
click at [284, 219] on button "Filter" at bounding box center [276, 216] width 65 height 31
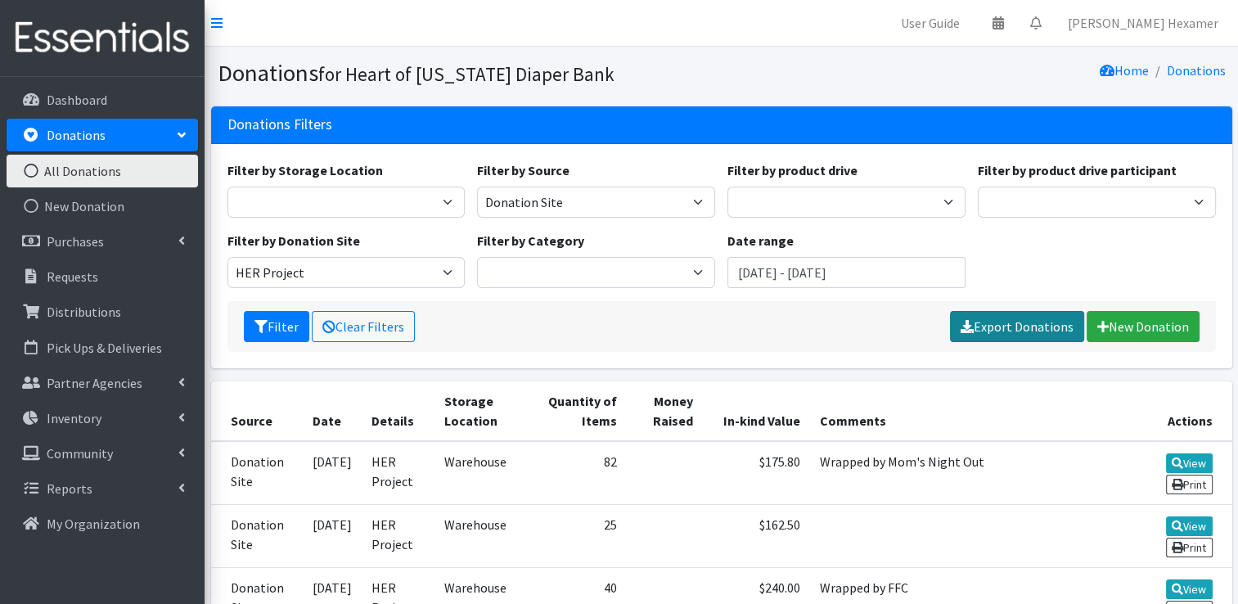
click at [1007, 326] on link "Export Donations" at bounding box center [1017, 326] width 134 height 31
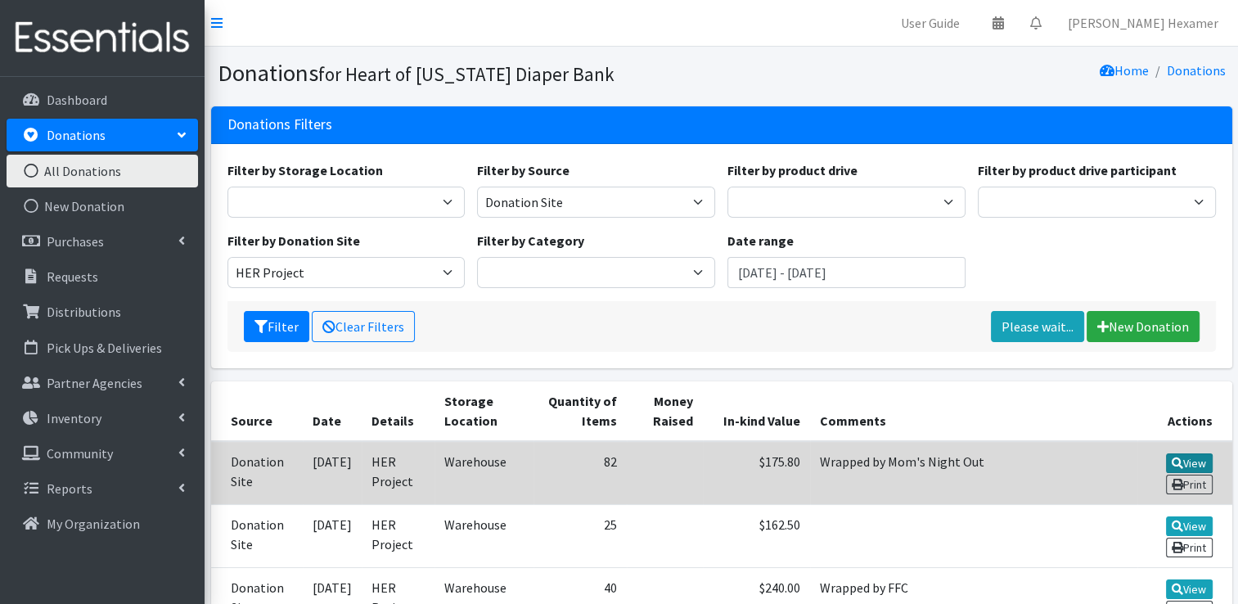
click at [1178, 457] on icon at bounding box center [1176, 462] width 11 height 11
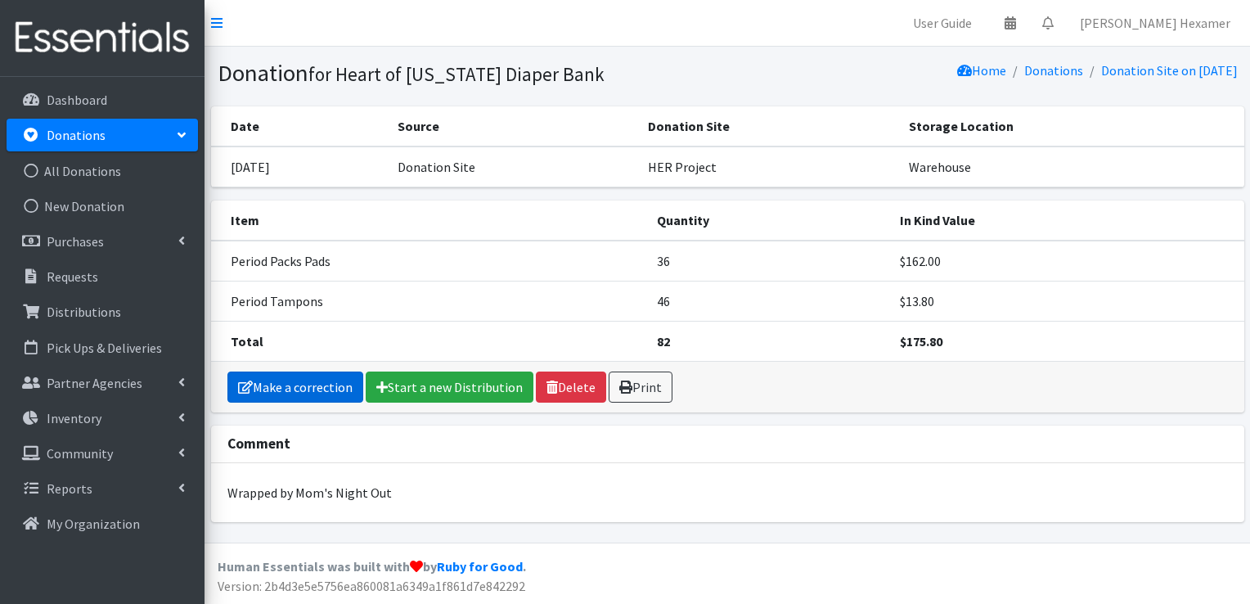
click at [308, 388] on link "Make a correction" at bounding box center [295, 386] width 136 height 31
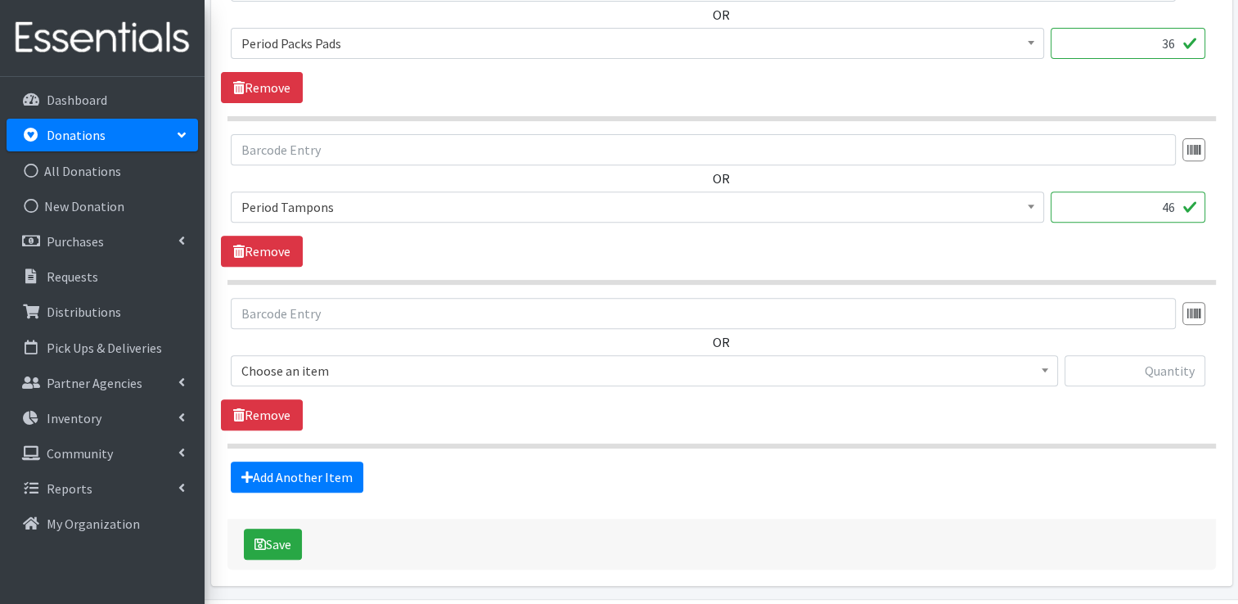
scroll to position [654, 0]
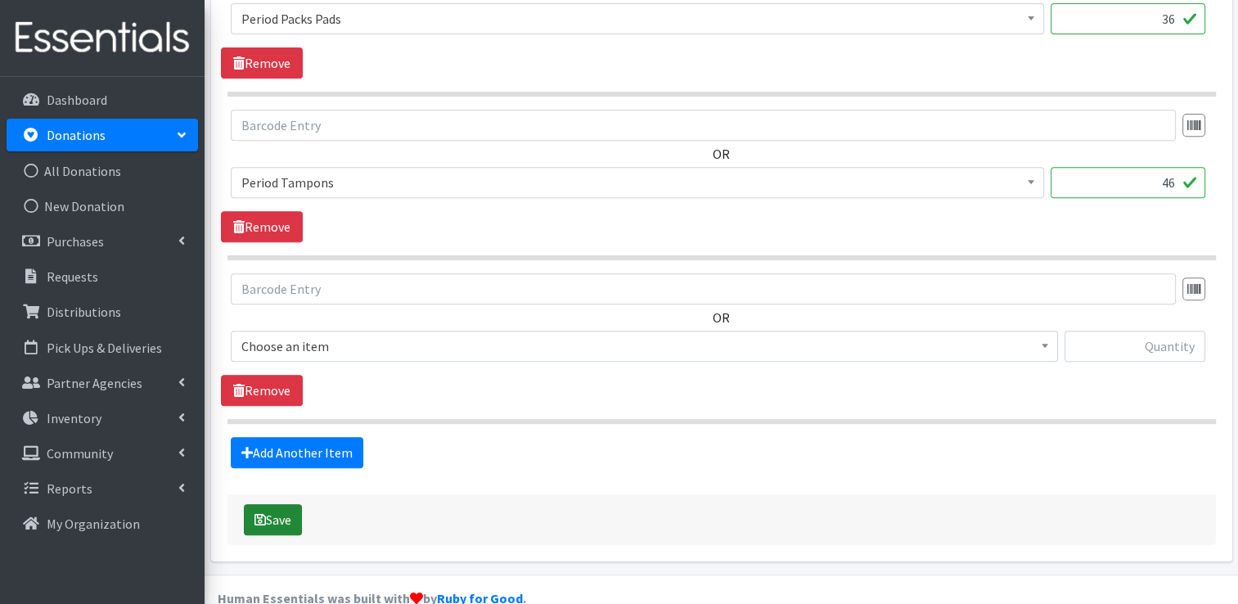
click at [281, 510] on button "Save" at bounding box center [273, 519] width 58 height 31
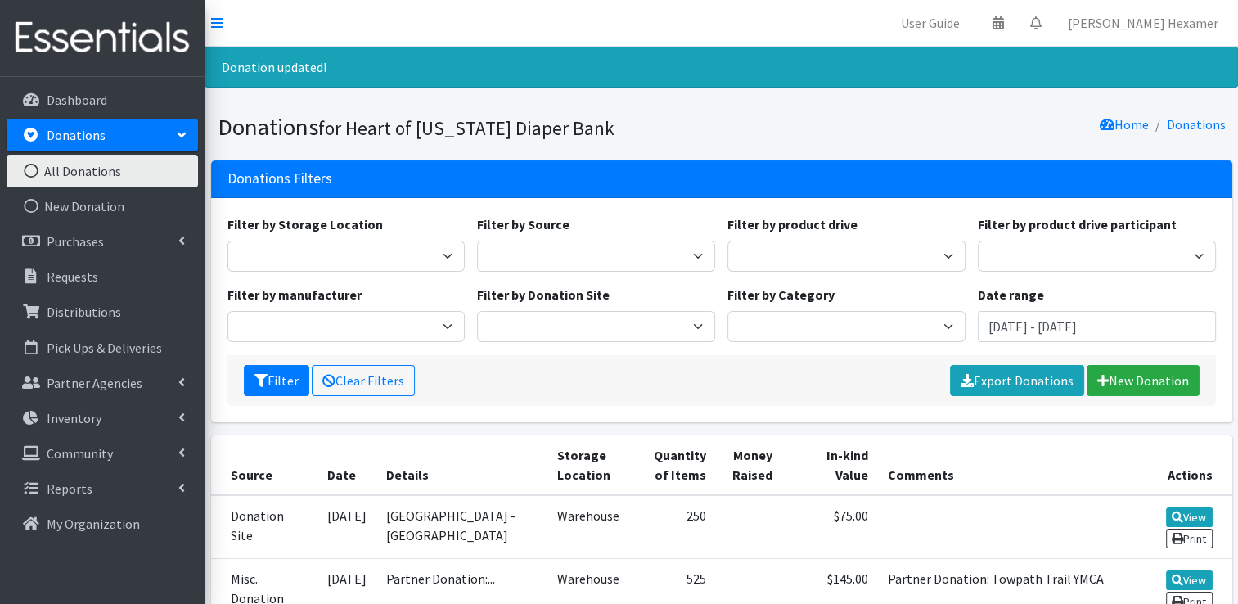
click at [95, 176] on link "All Donations" at bounding box center [102, 171] width 191 height 33
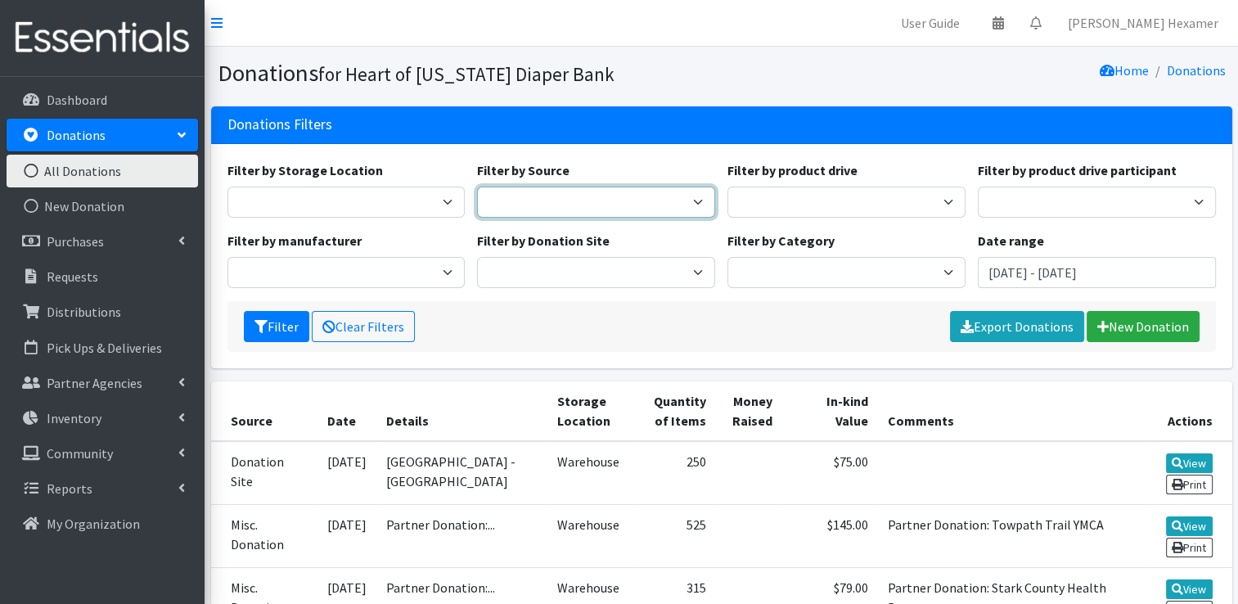
click at [617, 192] on select "Donation Site Manufacturer Misc. Donation Product Drive" at bounding box center [596, 201] width 238 height 31
select select "Donation Site"
click at [477, 186] on select "Donation Site Manufacturer Misc. Donation Product Drive" at bounding box center [596, 201] width 238 height 31
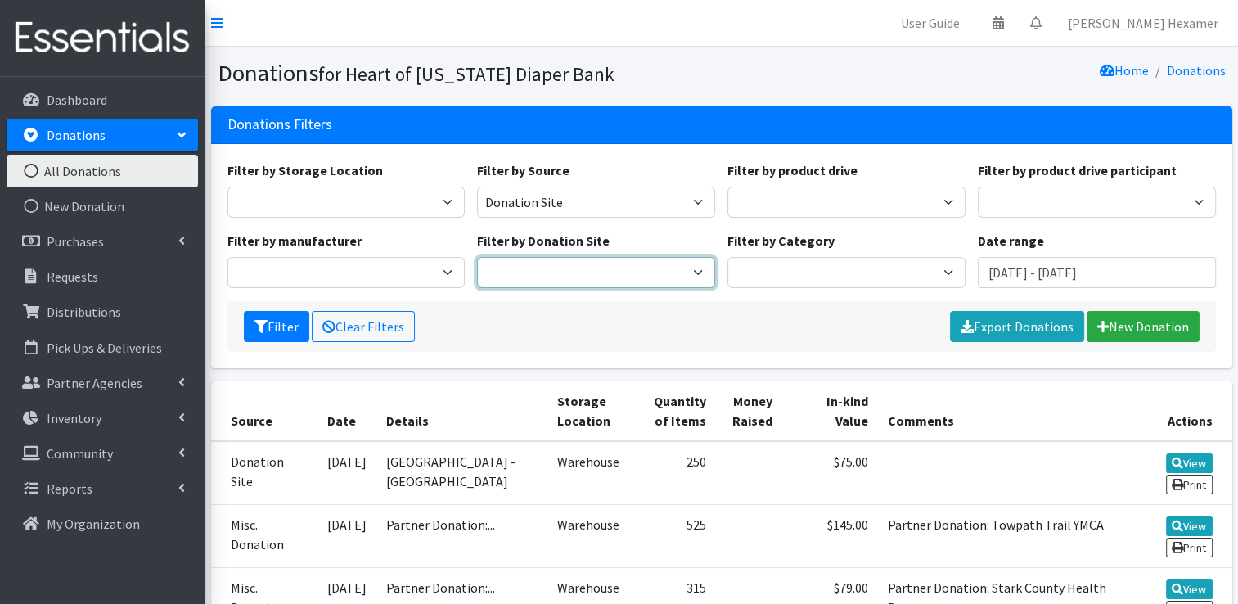
click at [576, 272] on select "Akron Children's Health Center - North Canton Aultman HER Project Once Upon A C…" at bounding box center [596, 272] width 238 height 31
select select "954"
click at [477, 257] on select "Akron Children's Health Center - North Canton Aultman HER Project Once Upon A C…" at bounding box center [596, 272] width 238 height 31
click at [1046, 273] on input "July 3, 2025 - October 3, 2025" at bounding box center [1096, 272] width 238 height 31
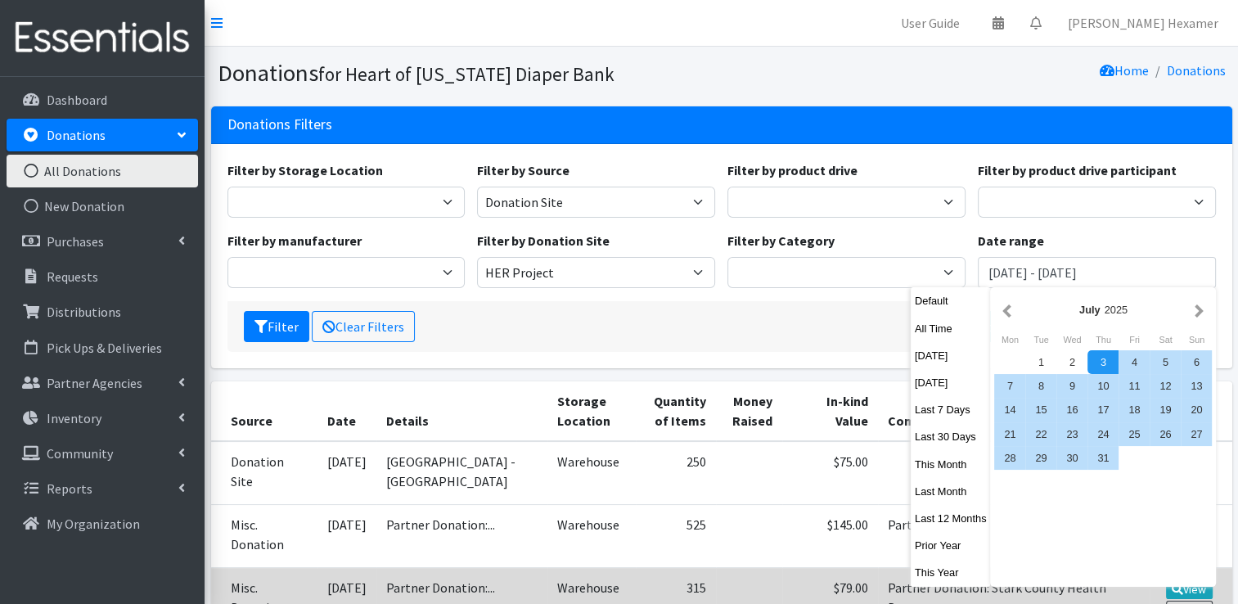
click at [935, 573] on button "This Year" at bounding box center [950, 572] width 80 height 24
type input "January 1, 2025 - December 31, 2025"
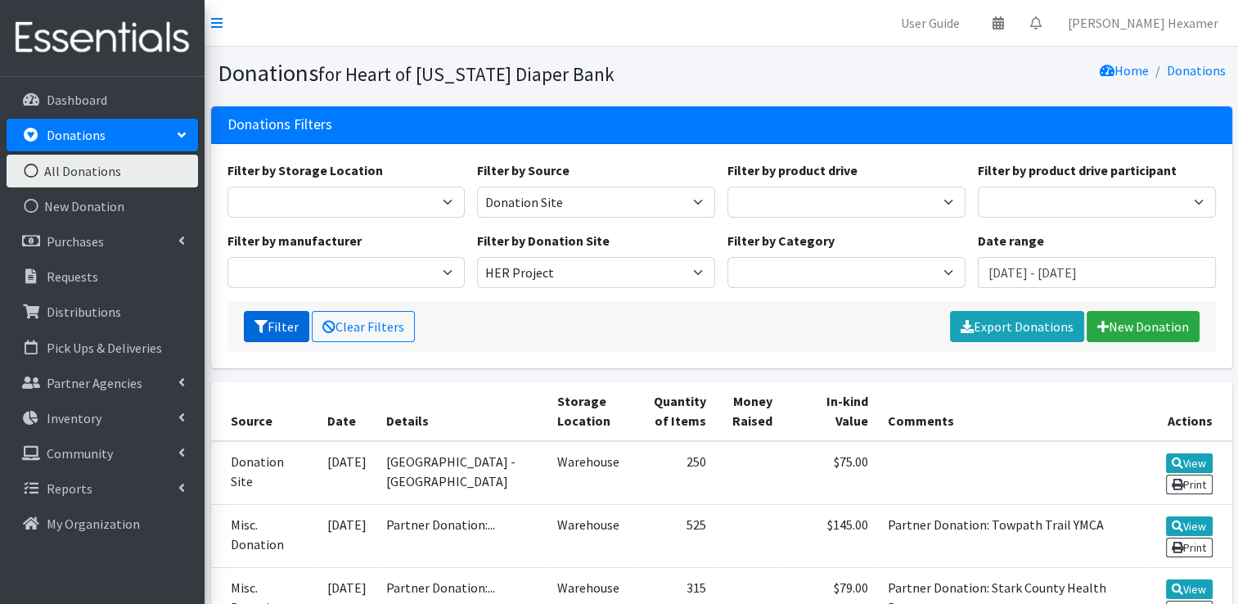
click at [262, 322] on icon "submit" at bounding box center [260, 326] width 13 height 13
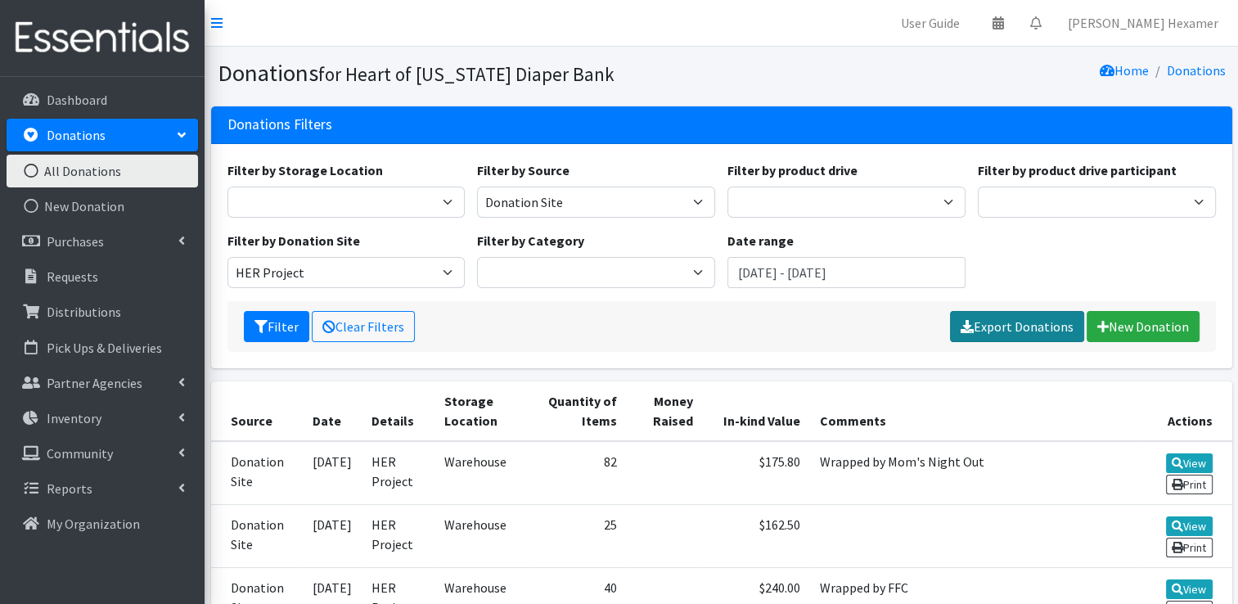
click at [1053, 323] on link "Export Donations" at bounding box center [1017, 326] width 134 height 31
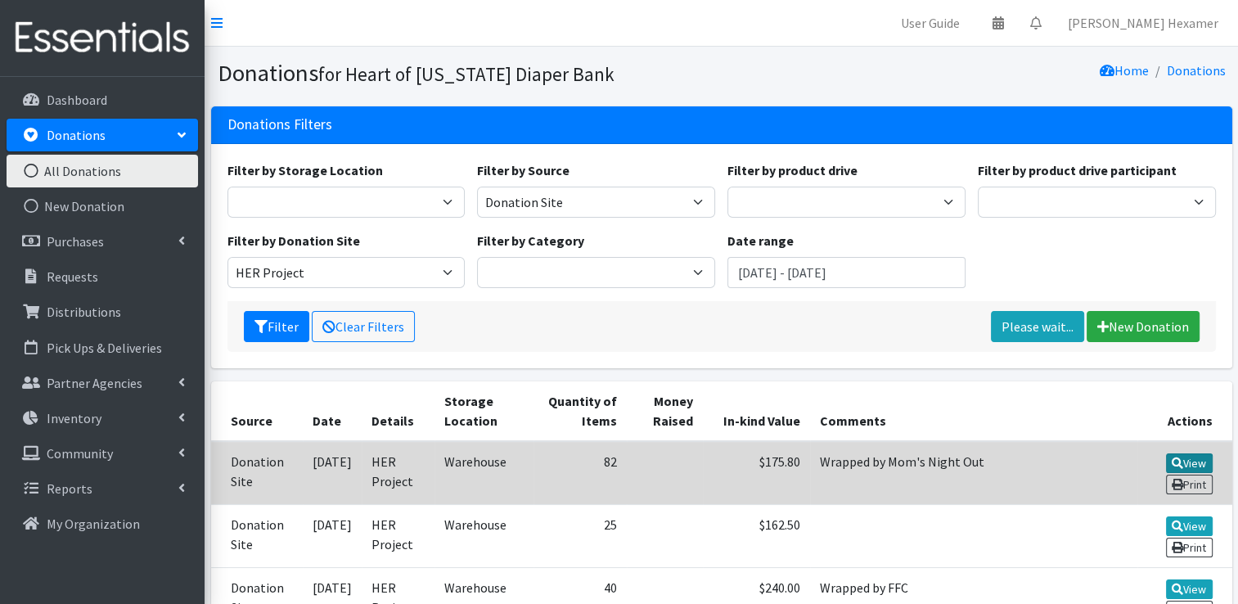
click at [1199, 455] on link "View" at bounding box center [1189, 463] width 47 height 20
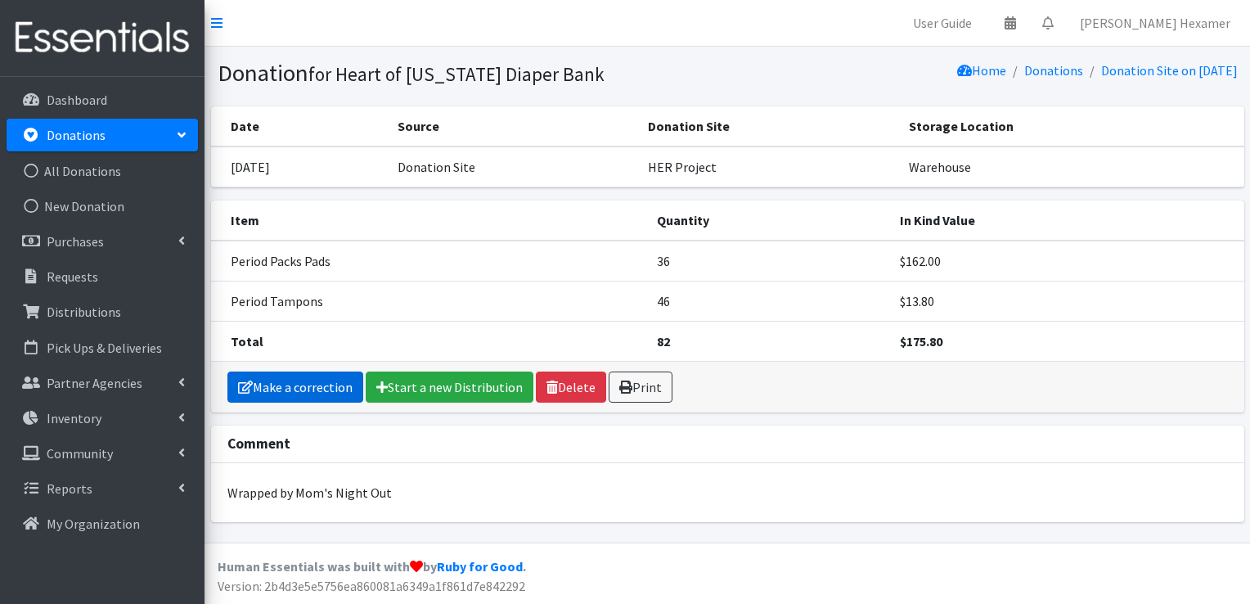
click at [298, 375] on link "Make a correction" at bounding box center [295, 386] width 136 height 31
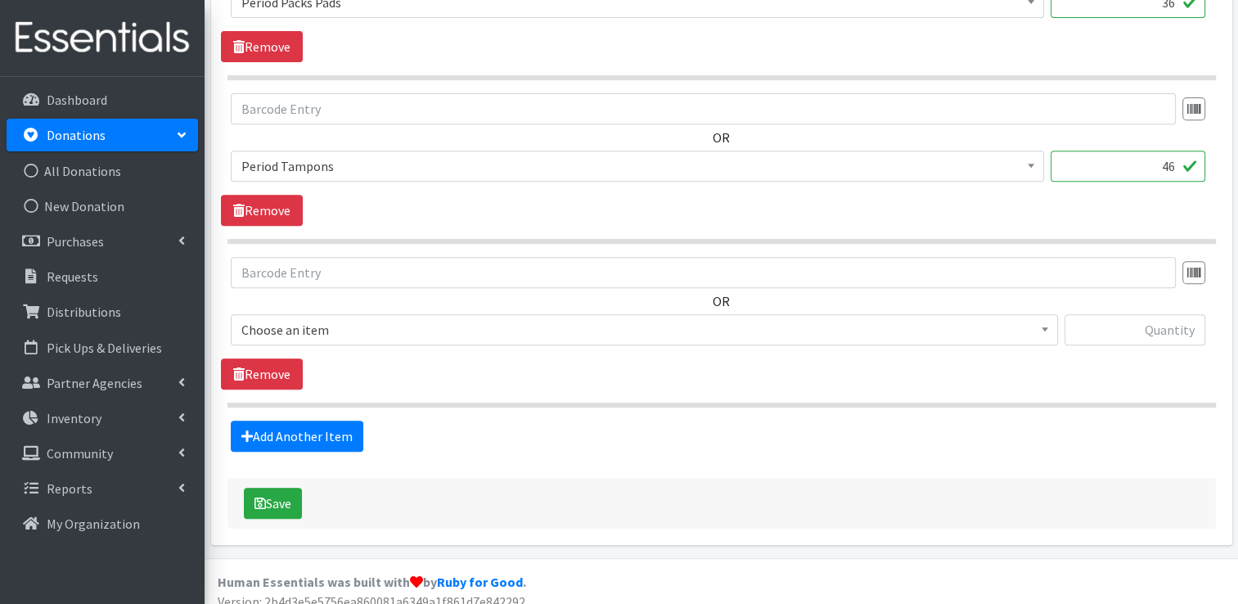
scroll to position [683, 0]
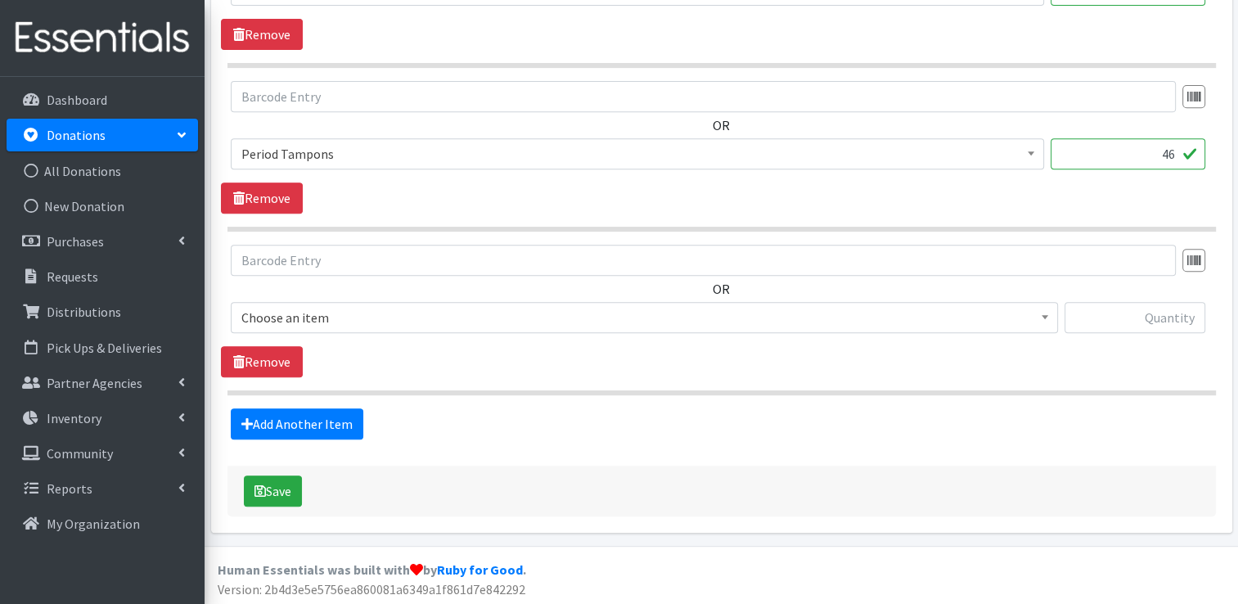
click at [340, 152] on span "Period Tampons" at bounding box center [637, 153] width 792 height 23
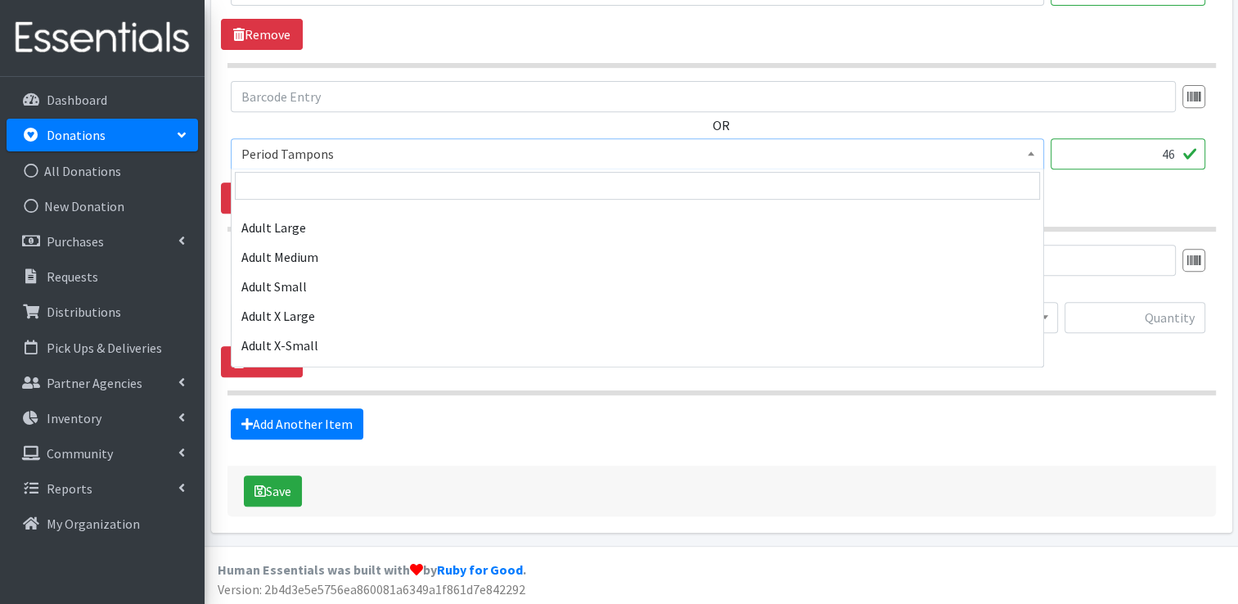
scroll to position [730, 0]
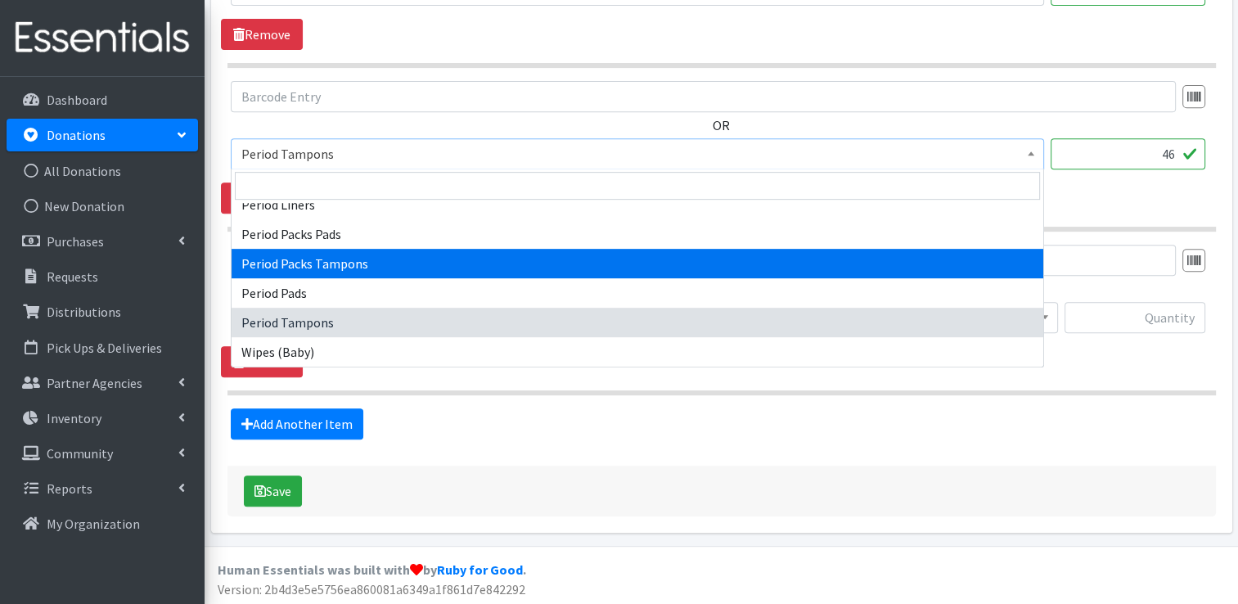
select select "11445"
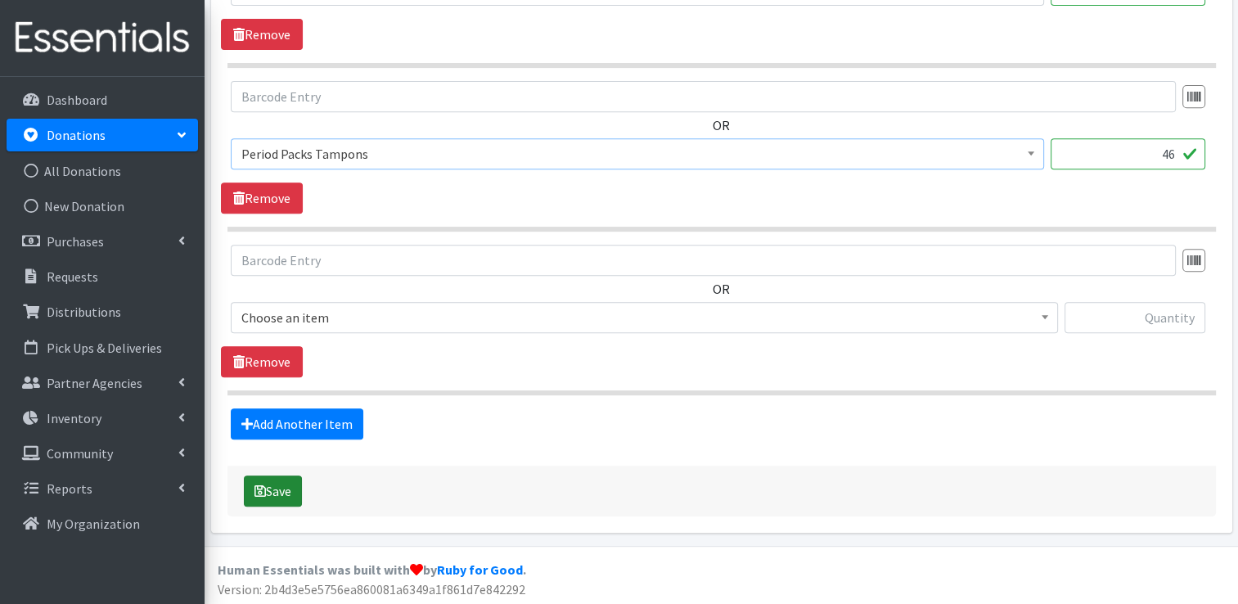
click at [268, 488] on button "Save" at bounding box center [273, 490] width 58 height 31
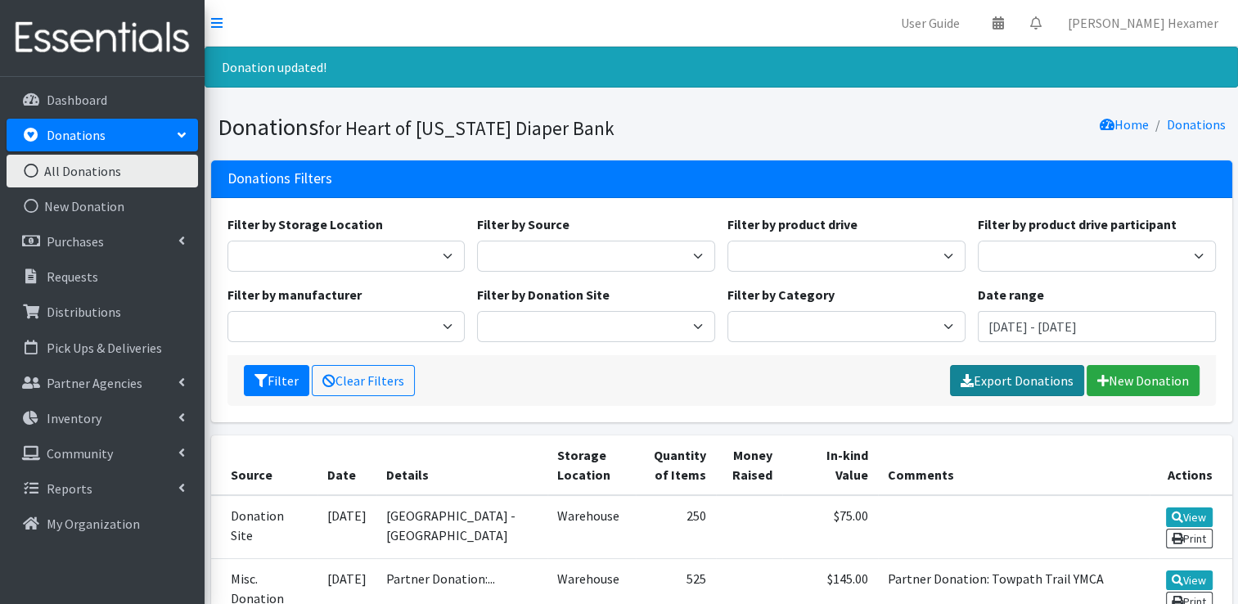
click at [1027, 384] on link "Export Donations" at bounding box center [1017, 380] width 134 height 31
click at [609, 234] on div "Filter by Source Donation Site Manufacturer Misc. Donation Product Drive" at bounding box center [596, 242] width 250 height 57
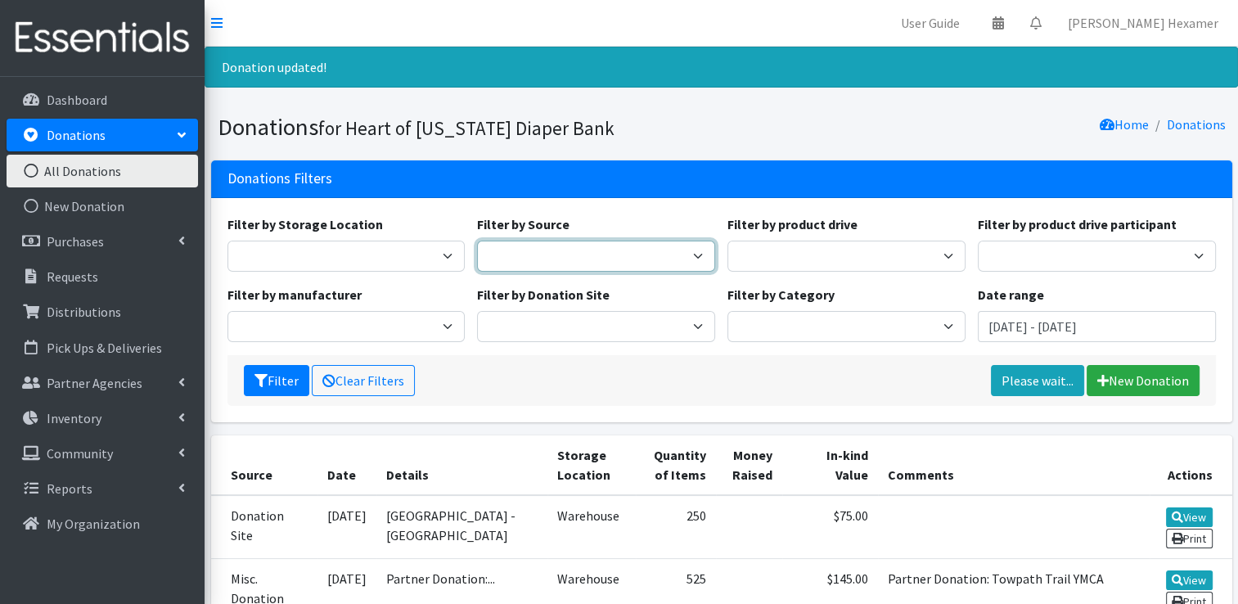
click at [571, 244] on select "Donation Site Manufacturer Misc. Donation Product Drive" at bounding box center [596, 255] width 238 height 31
select select "Donation Site"
click at [477, 240] on select "Donation Site Manufacturer Misc. Donation Product Drive" at bounding box center [596, 255] width 238 height 31
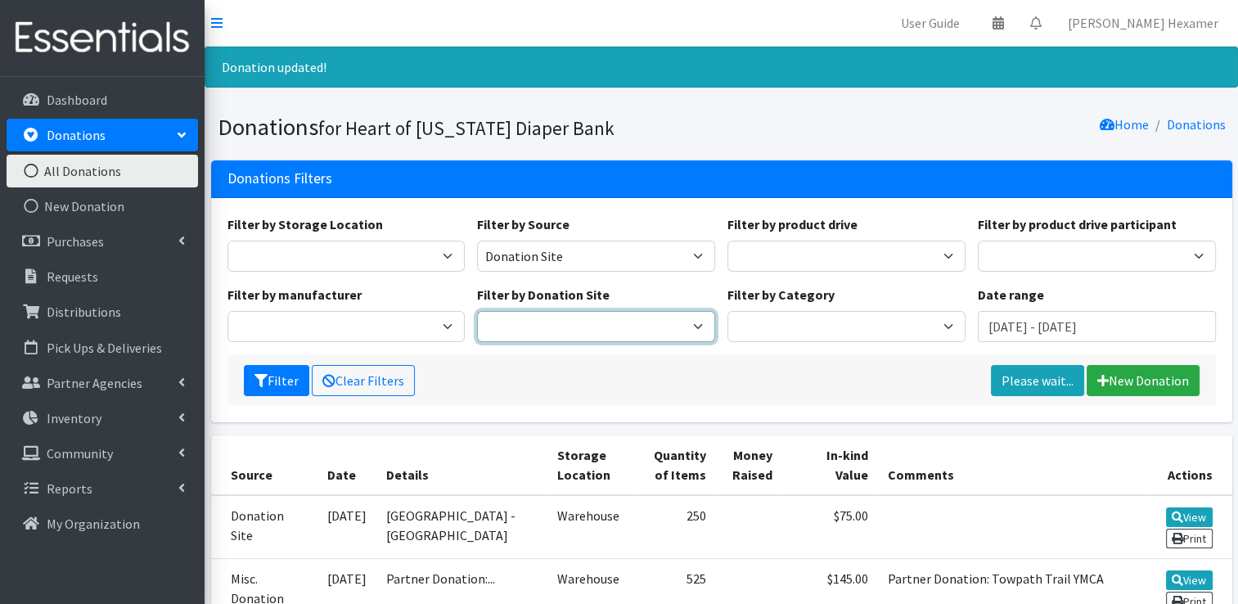
drag, startPoint x: 568, startPoint y: 319, endPoint x: 565, endPoint y: 327, distance: 8.5
click at [568, 319] on select "Akron Children's Health Center - North Canton Aultman HER Project Once Upon A C…" at bounding box center [596, 326] width 238 height 31
select select "954"
click at [477, 311] on select "Akron Children's Health Center - North Canton Aultman HER Project Once Upon A C…" at bounding box center [596, 326] width 238 height 31
click at [1007, 330] on input "July 3, 2025 - October 3, 2025" at bounding box center [1096, 326] width 238 height 31
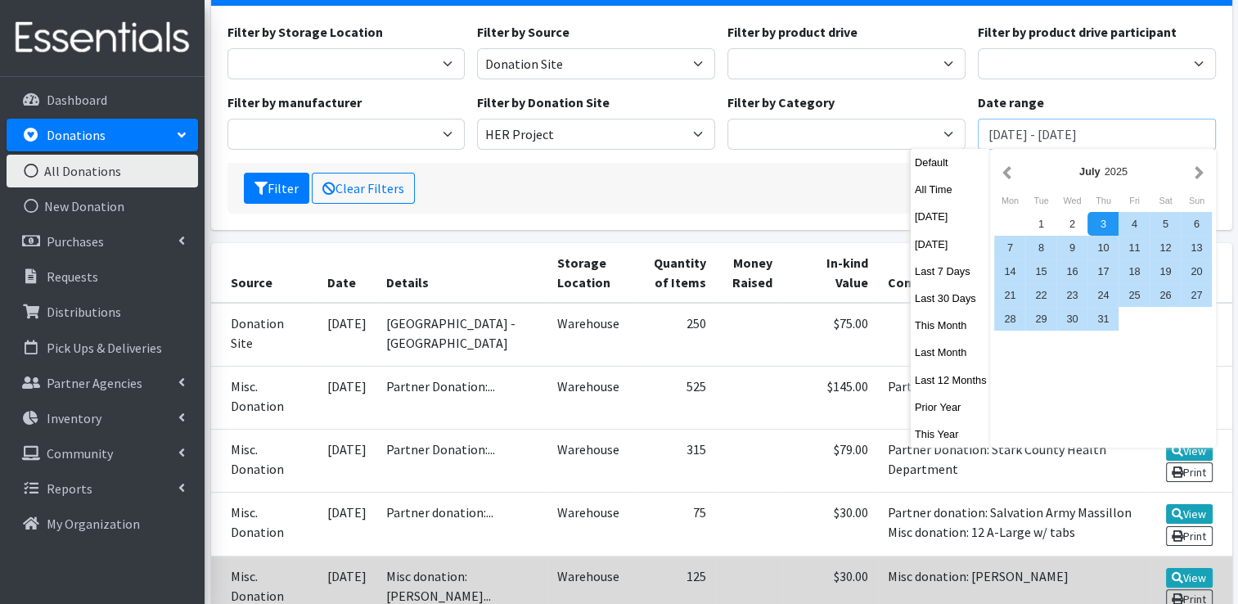
scroll to position [245, 0]
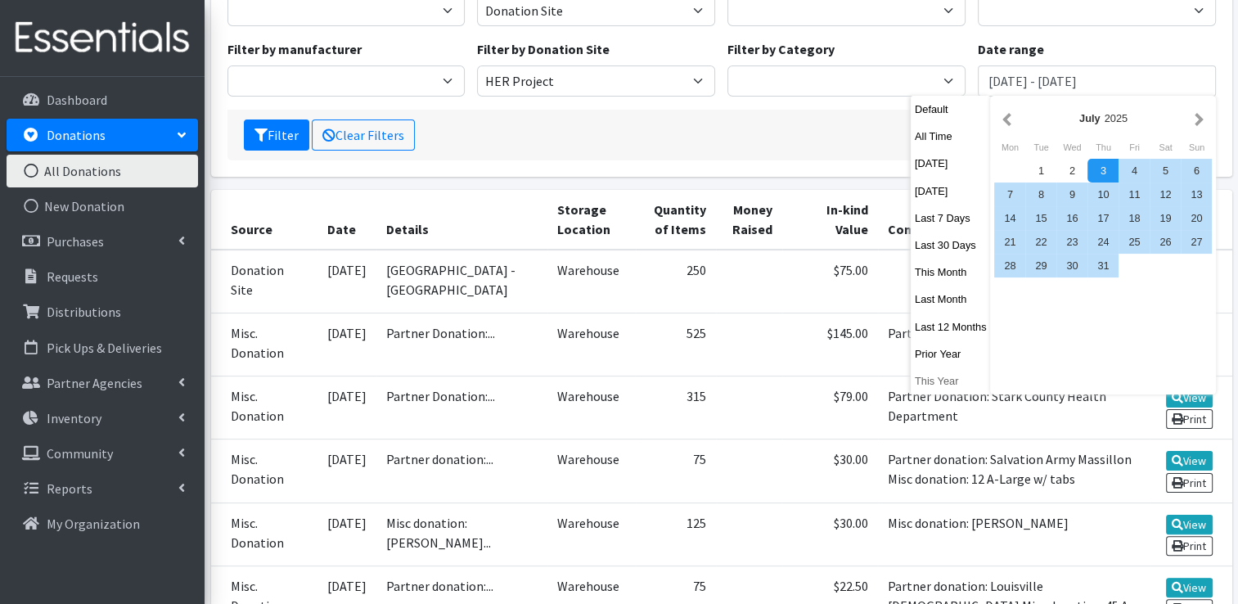
click at [928, 384] on button "This Year" at bounding box center [950, 381] width 80 height 24
type input "January 1, 2025 - December 31, 2025"
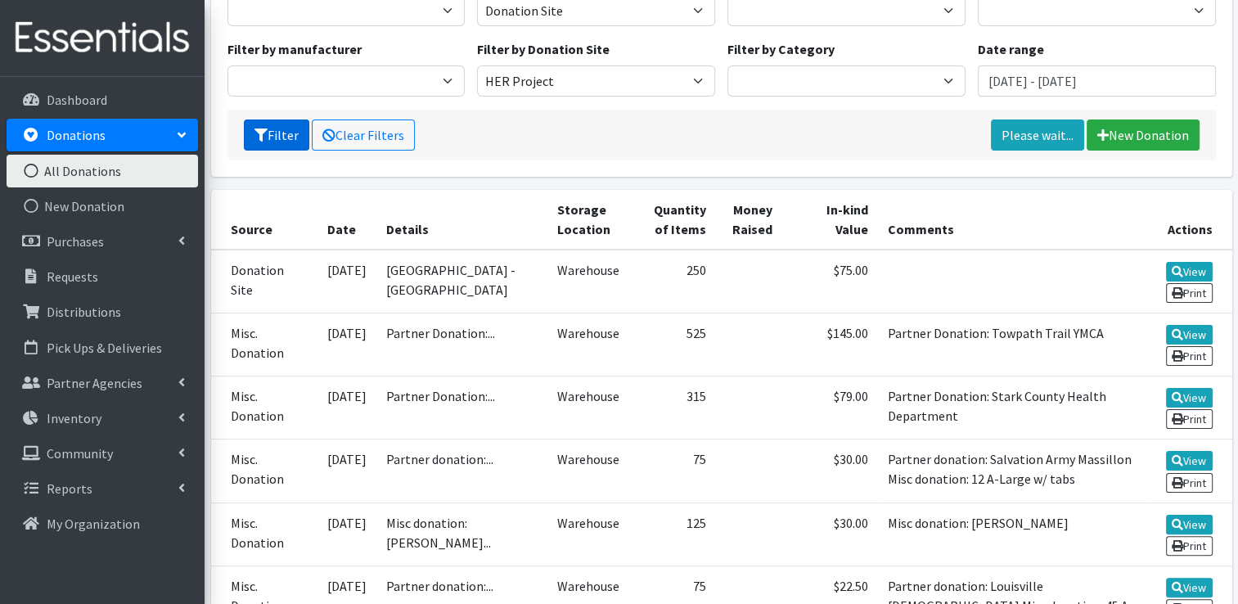
click at [258, 135] on icon "submit" at bounding box center [260, 134] width 13 height 13
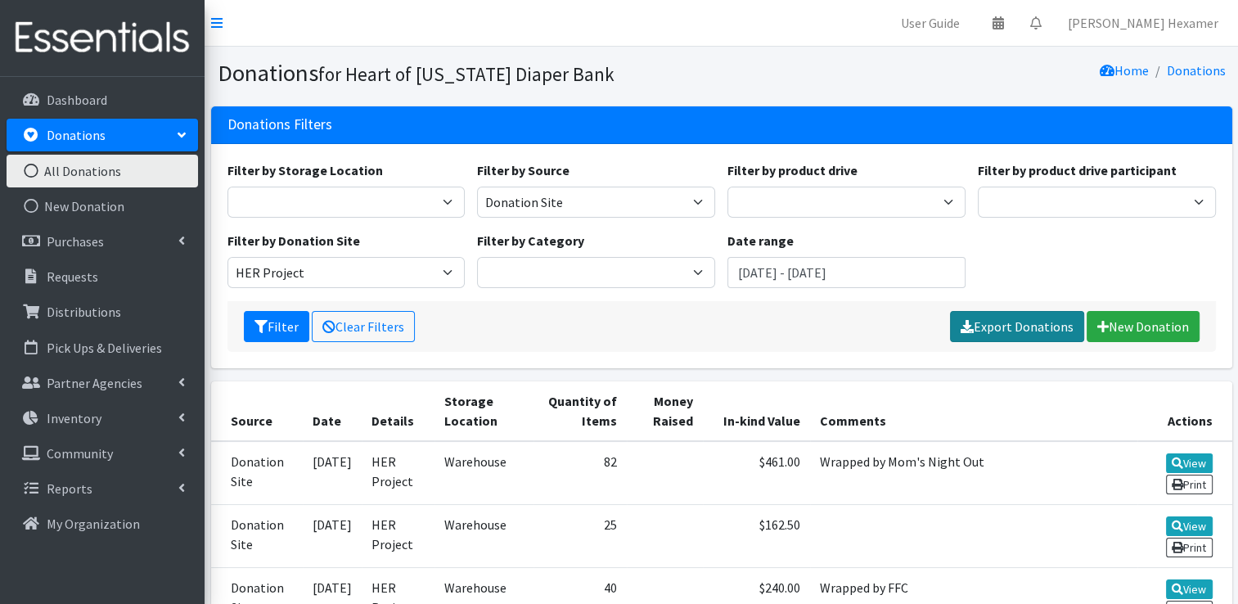
click at [1047, 331] on link "Export Donations" at bounding box center [1017, 326] width 134 height 31
drag, startPoint x: 503, startPoint y: 338, endPoint x: 711, endPoint y: 270, distance: 218.6
click at [503, 338] on div "Filter Clear Filters Please wait... New Donation" at bounding box center [721, 326] width 988 height 51
click at [64, 171] on link "All Donations" at bounding box center [102, 171] width 191 height 33
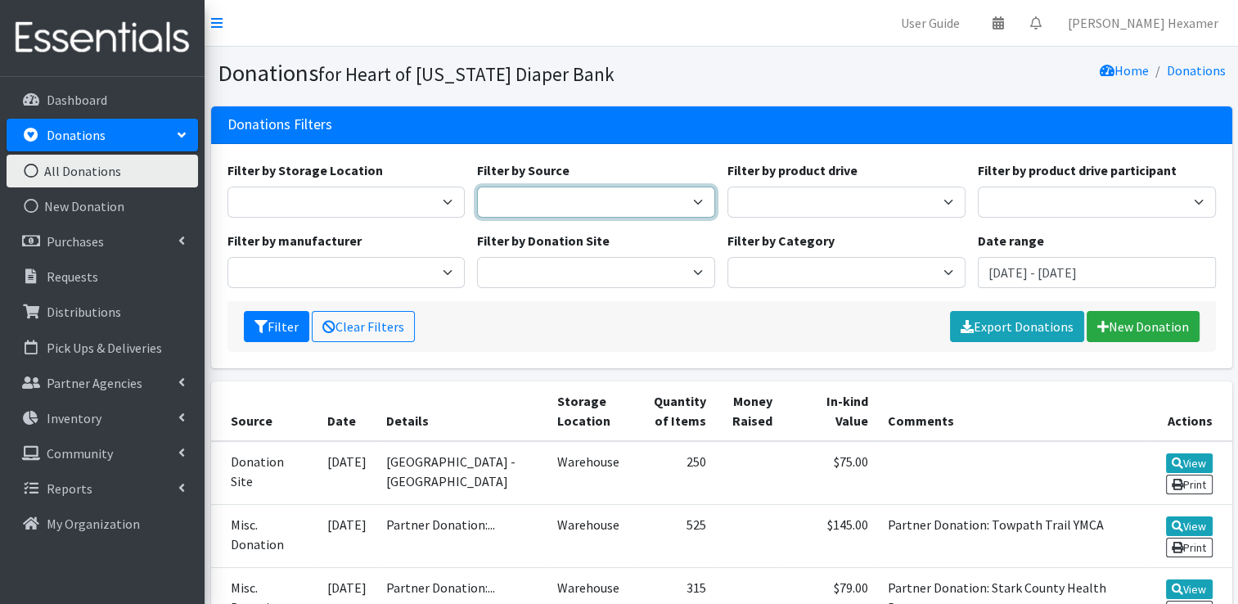
click at [681, 198] on select "Donation Site Manufacturer Misc. Donation Product Drive" at bounding box center [596, 201] width 238 height 31
click at [1083, 280] on input "[DATE] - [DATE]" at bounding box center [1096, 272] width 238 height 31
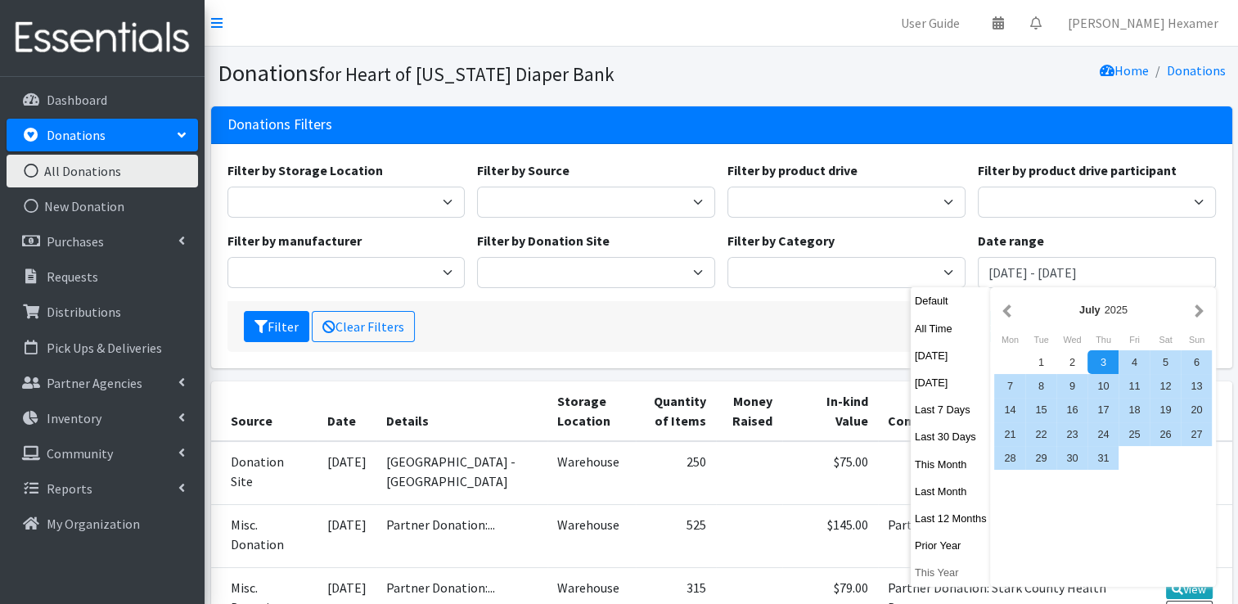
click at [940, 574] on button "This Year" at bounding box center [950, 572] width 80 height 24
type input "[DATE] - [DATE]"
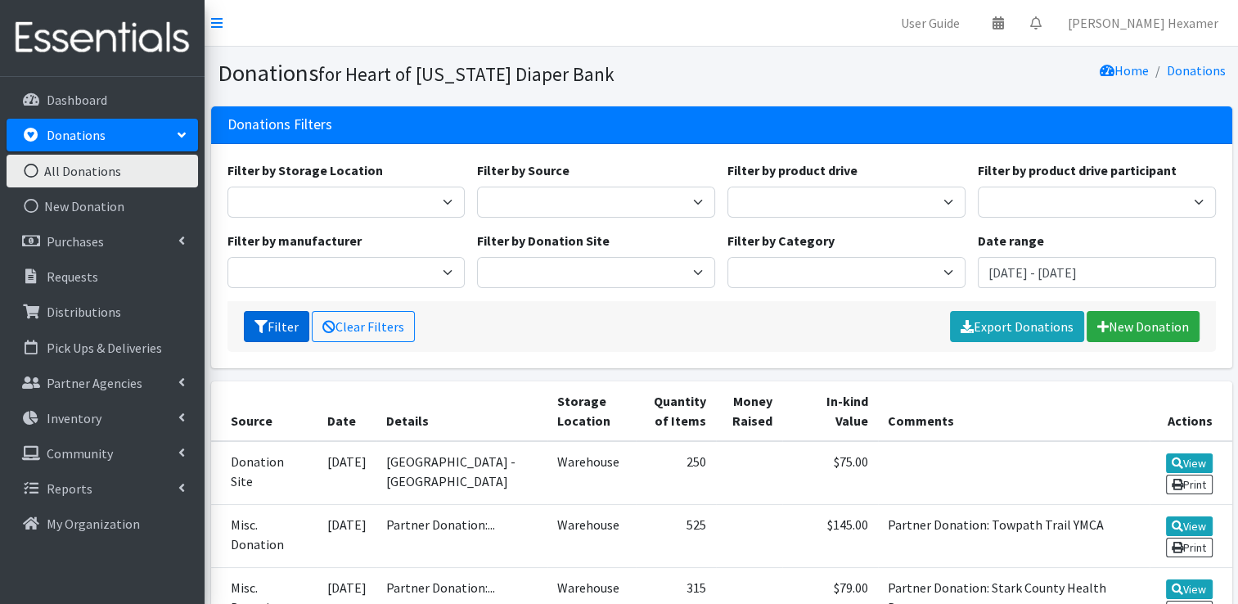
click at [281, 326] on button "Filter" at bounding box center [276, 326] width 65 height 31
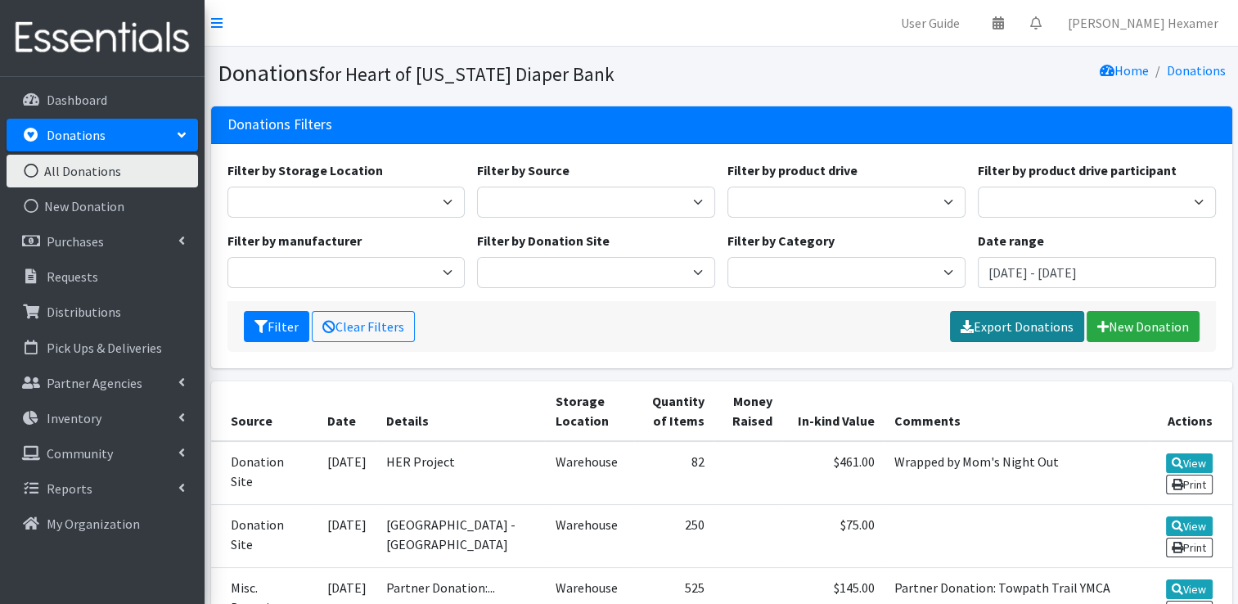
click at [1019, 326] on link "Export Donations" at bounding box center [1017, 326] width 134 height 31
click at [1149, 231] on div "Date range January 1, 2025 - December 31, 2025" at bounding box center [1096, 259] width 250 height 57
click at [1014, 279] on input "January 1, 2025 - December 31, 2025" at bounding box center [1096, 272] width 238 height 31
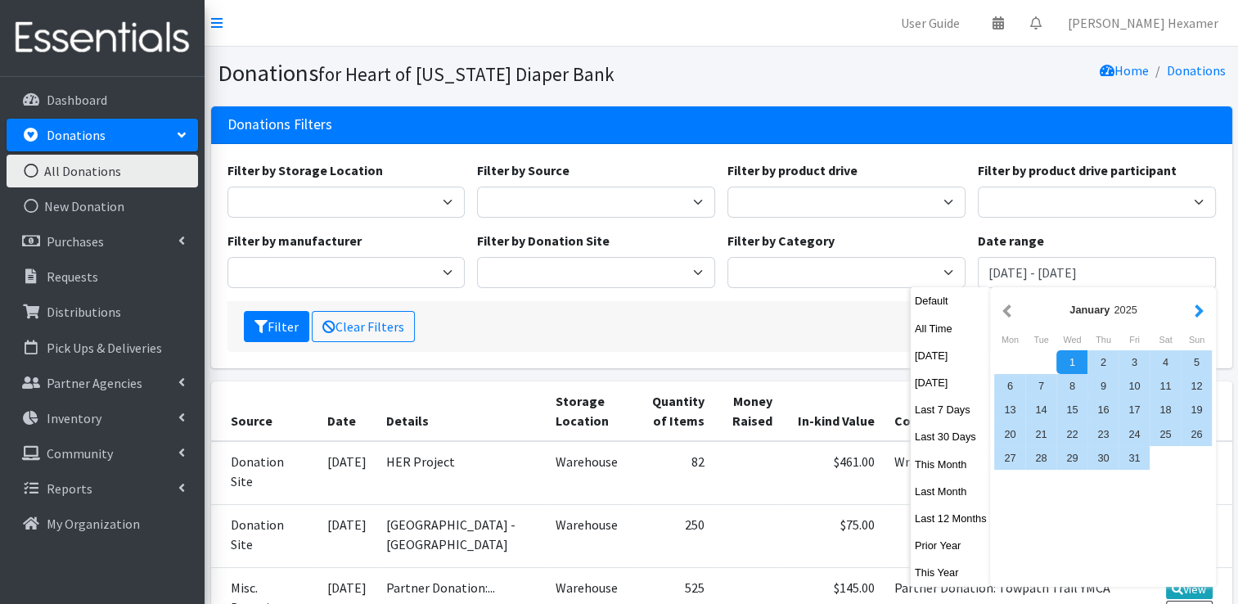
click at [1193, 312] on button "button" at bounding box center [1198, 309] width 17 height 20
click at [1160, 362] on div "1" at bounding box center [1164, 362] width 31 height 24
click at [1133, 467] on div "28" at bounding box center [1133, 458] width 31 height 24
type input "[DATE] - [DATE]"
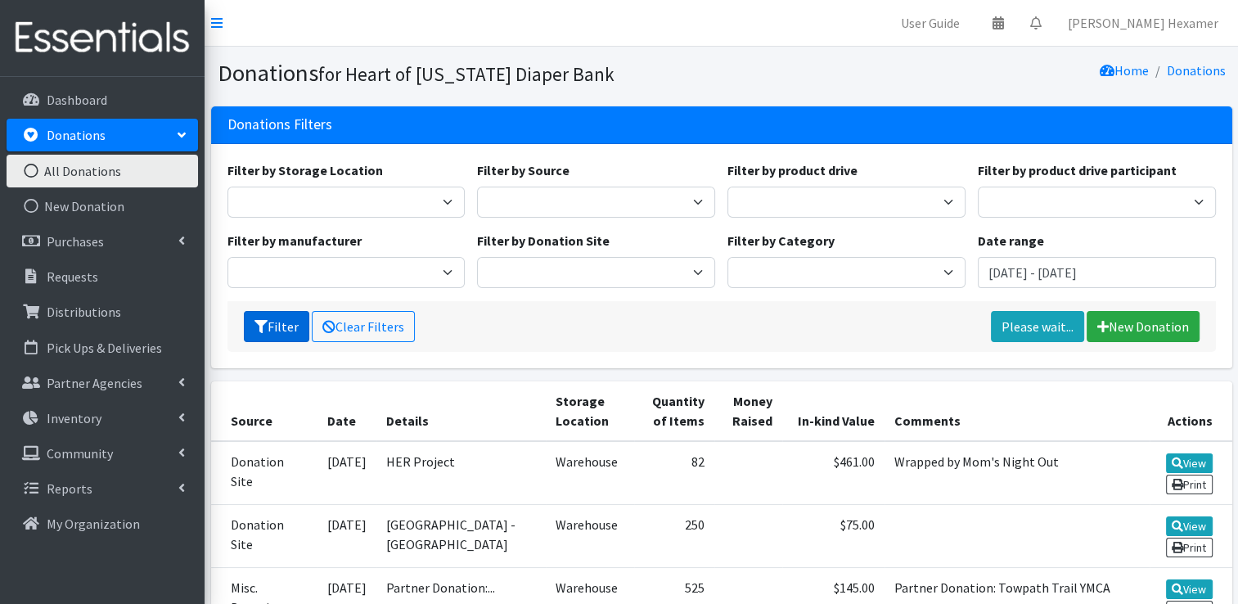
click at [274, 326] on button "Filter" at bounding box center [276, 326] width 65 height 31
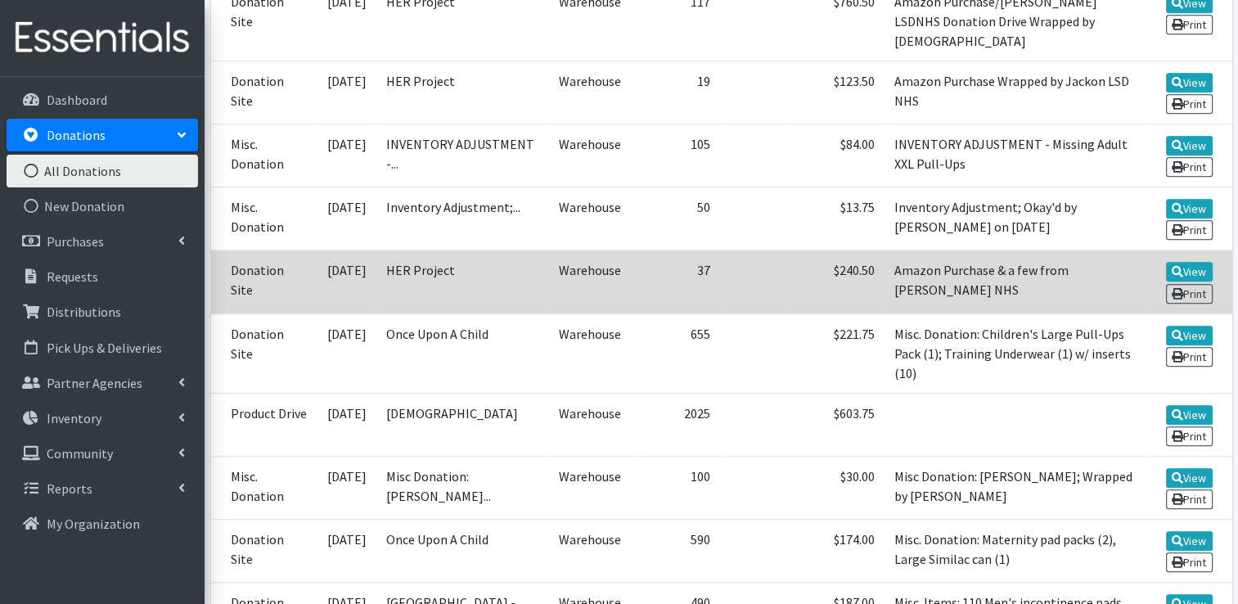
scroll to position [1309, 0]
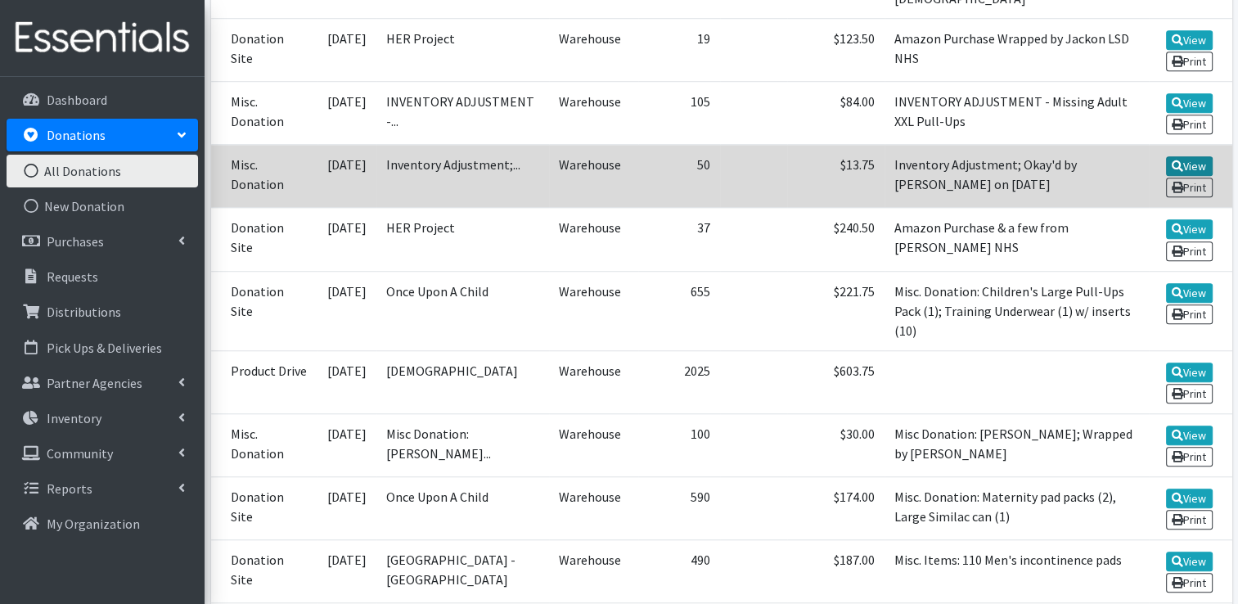
click at [1190, 156] on link "View" at bounding box center [1189, 166] width 47 height 20
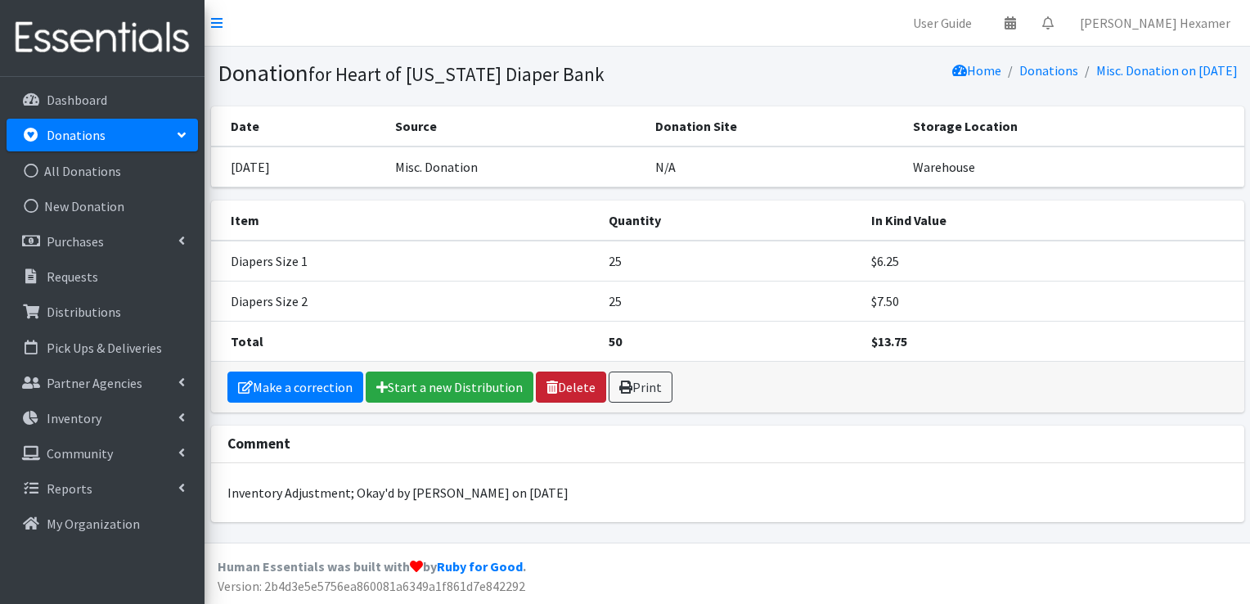
click at [572, 389] on link "Delete" at bounding box center [571, 386] width 70 height 31
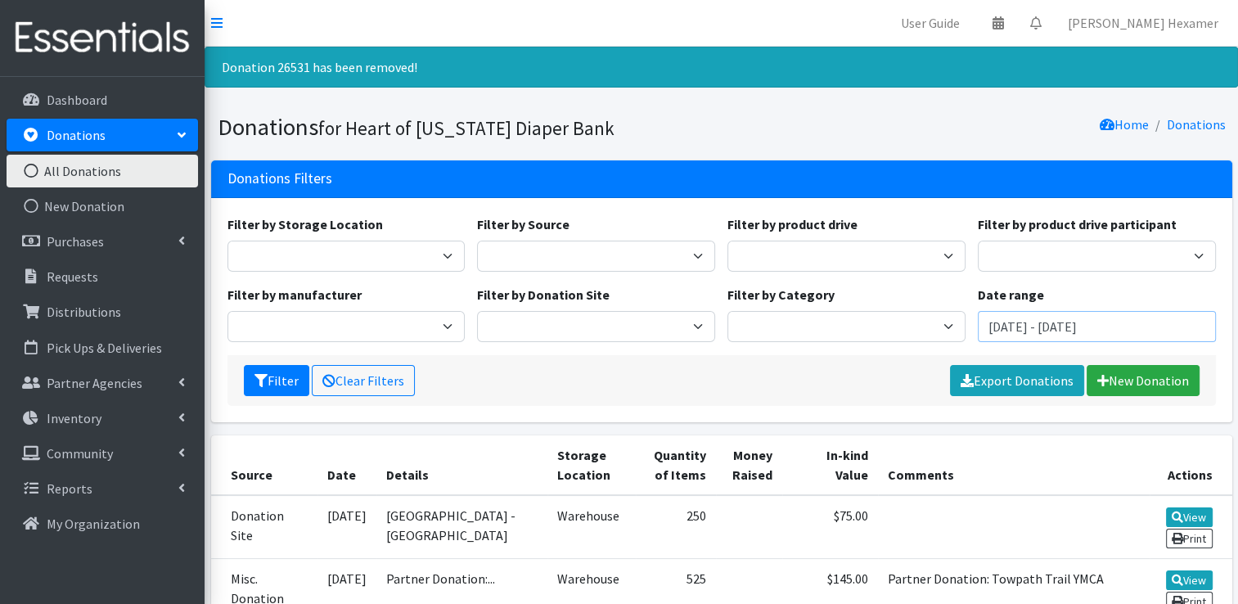
click at [1014, 322] on input "July 3, 2025 - October 3, 2025" at bounding box center [1096, 326] width 238 height 31
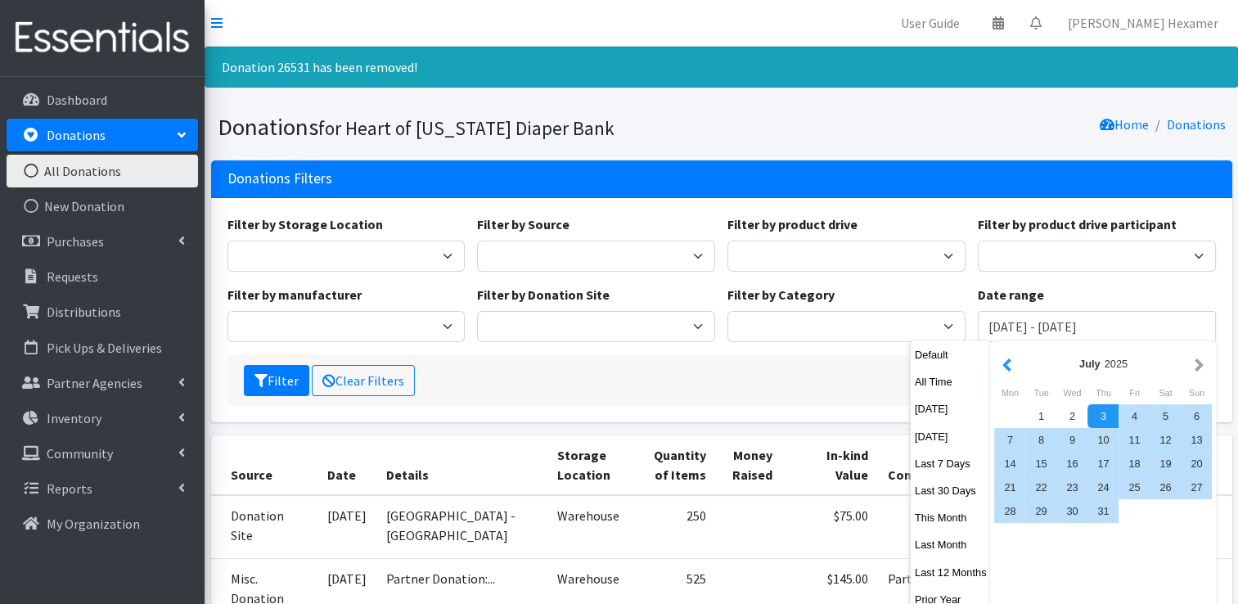
click at [1007, 367] on button "button" at bounding box center [1006, 363] width 17 height 20
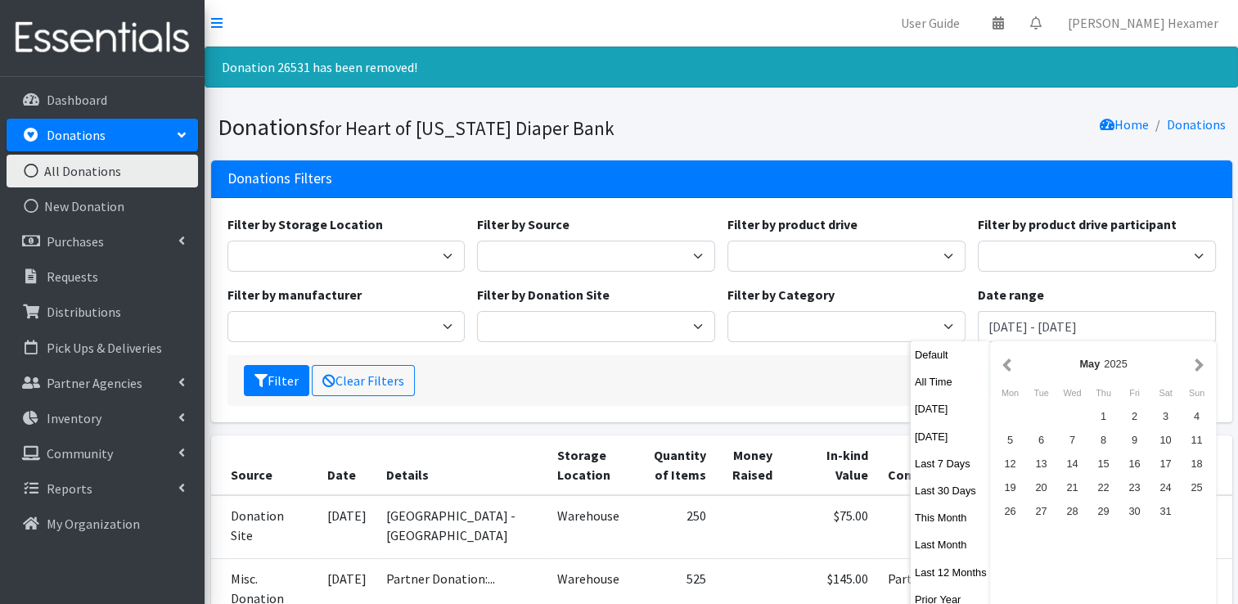
click at [1007, 367] on button "button" at bounding box center [1006, 363] width 17 height 20
click at [1005, 367] on button "button" at bounding box center [1006, 363] width 17 height 20
click at [1166, 419] on div "1" at bounding box center [1164, 416] width 31 height 24
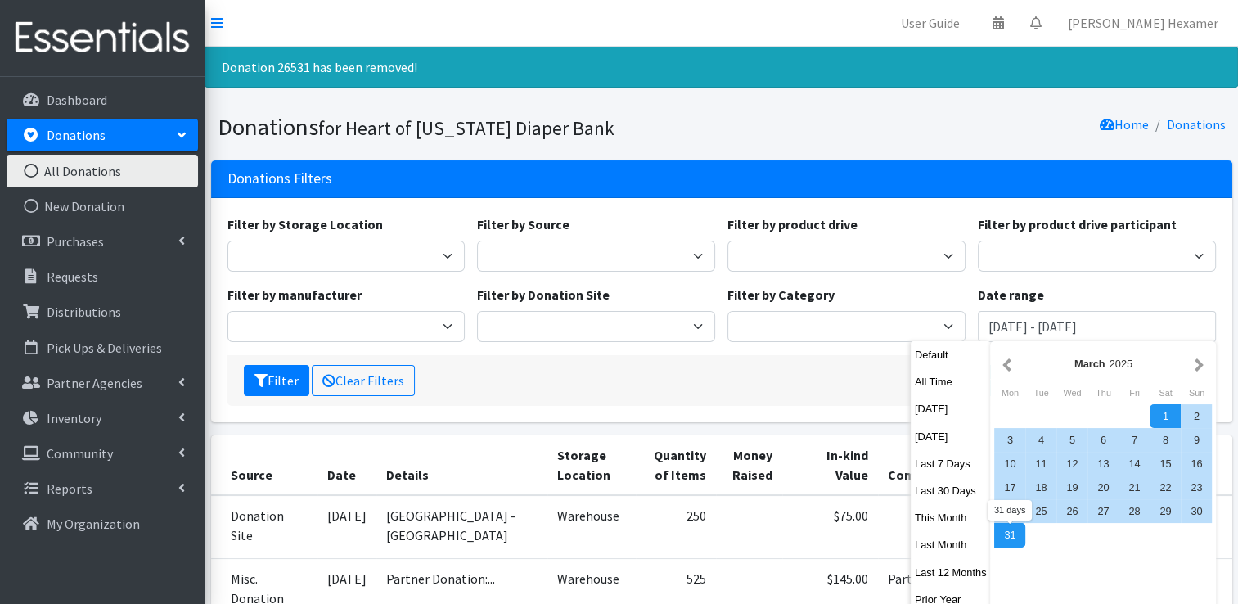
click at [1004, 540] on div "31" at bounding box center [1009, 535] width 31 height 24
type input "March 1, 2025 - March 31, 2025"
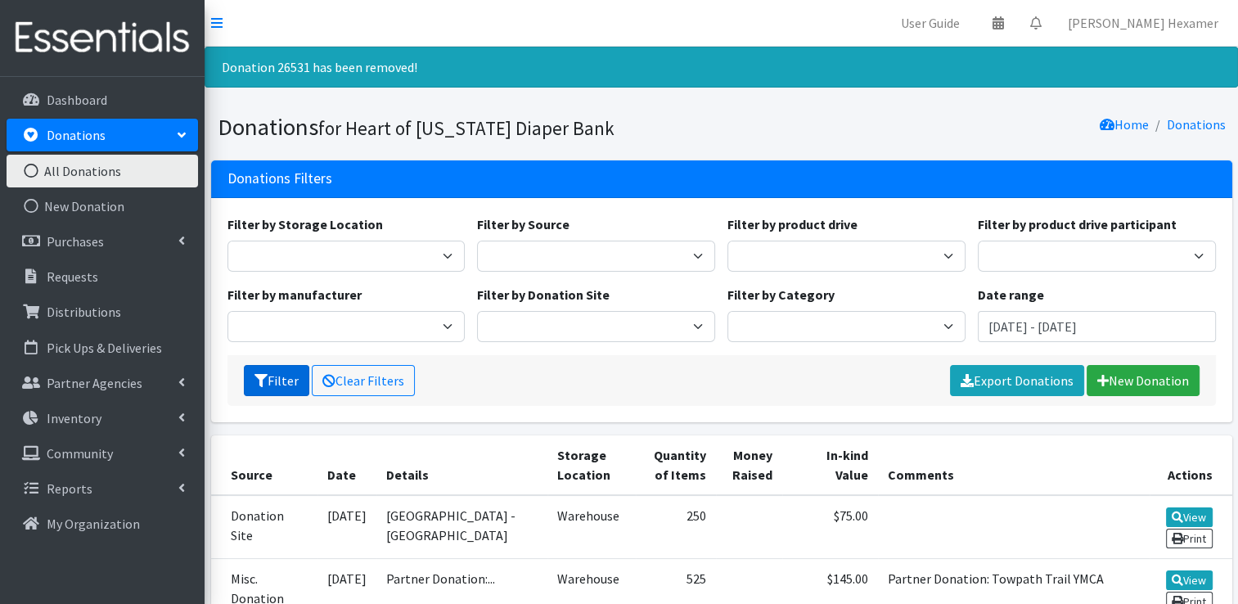
click at [275, 381] on button "Filter" at bounding box center [276, 380] width 65 height 31
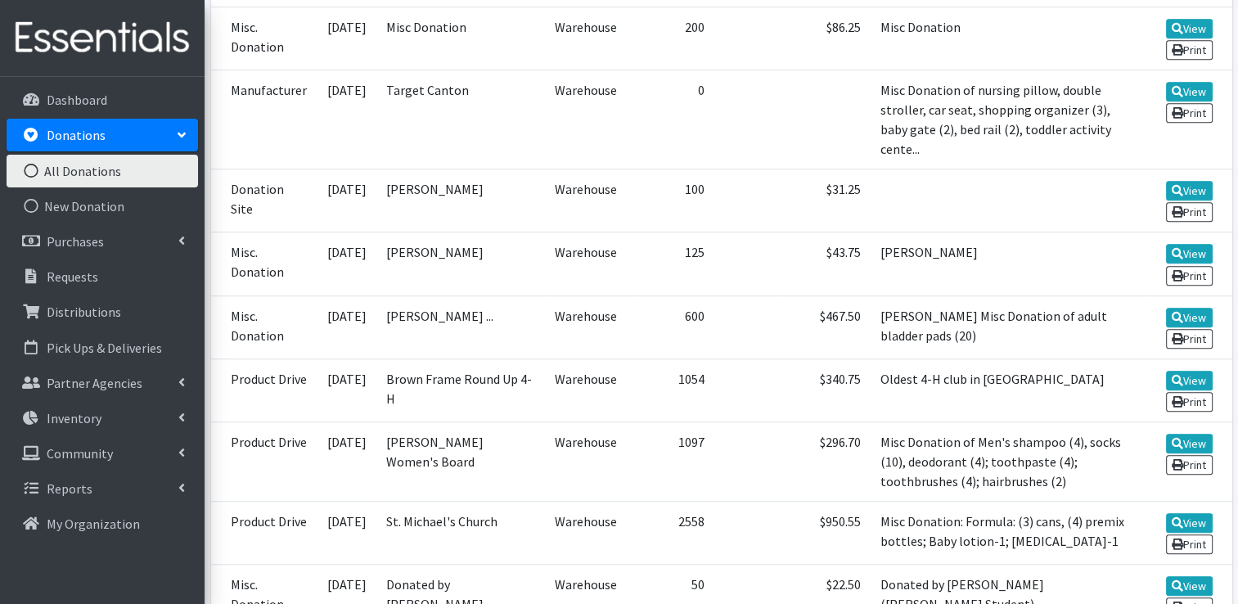
scroll to position [1881, 0]
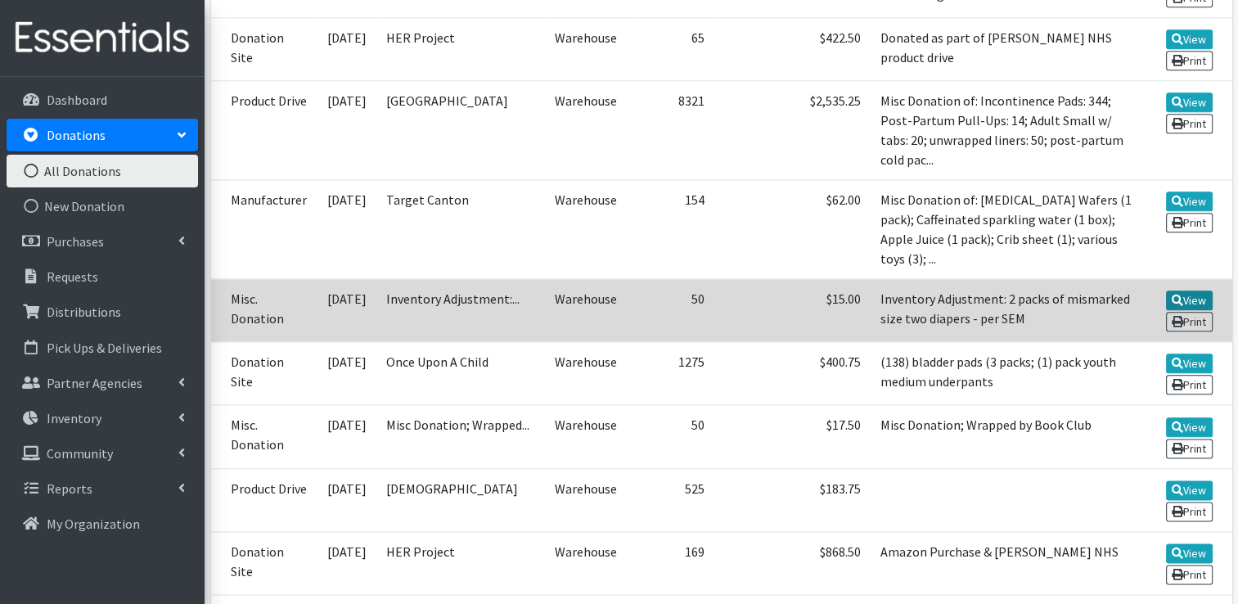
click at [1189, 290] on link "View" at bounding box center [1189, 300] width 47 height 20
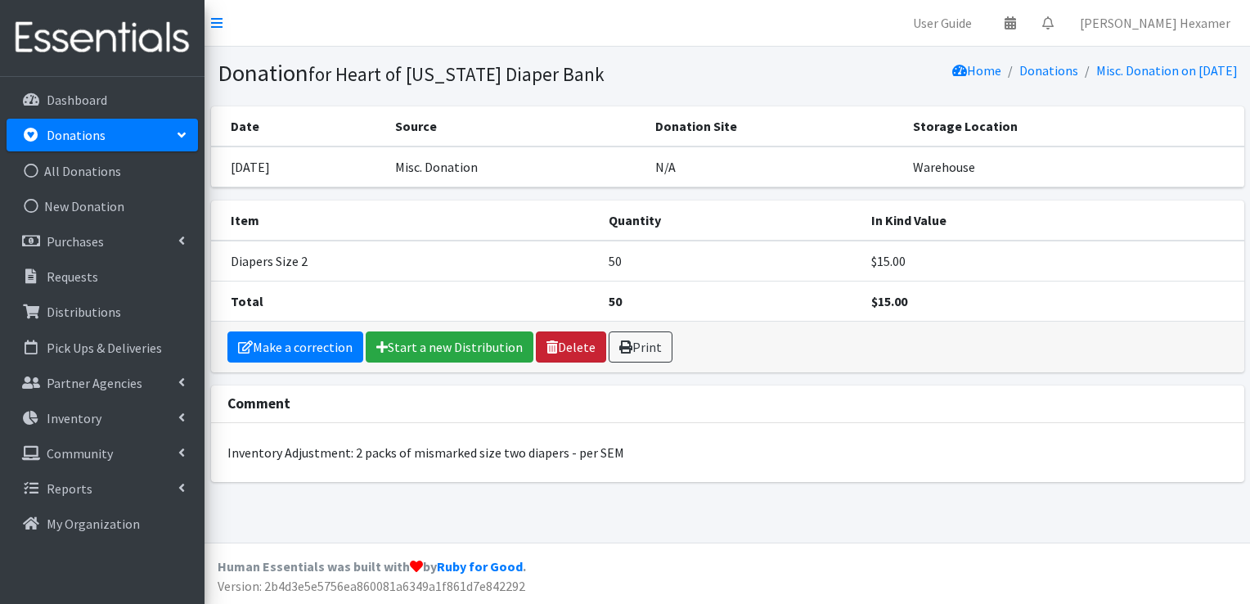
click at [546, 345] on icon at bounding box center [551, 346] width 11 height 13
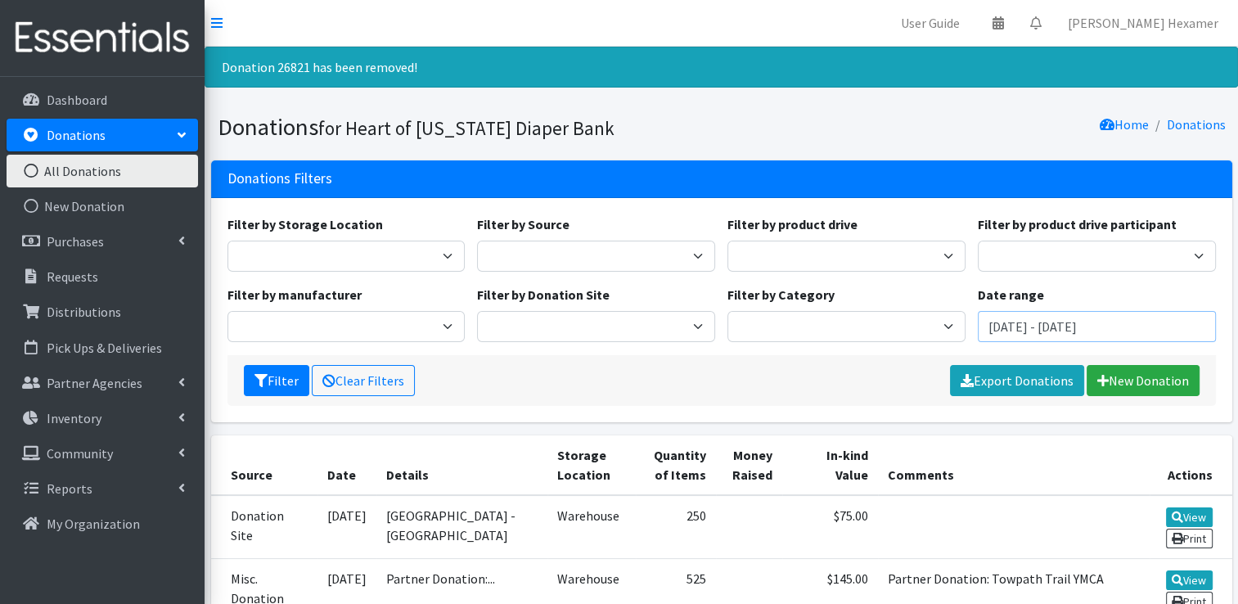
click at [1055, 326] on input "July 3, 2025 - October 3, 2025" at bounding box center [1096, 326] width 238 height 31
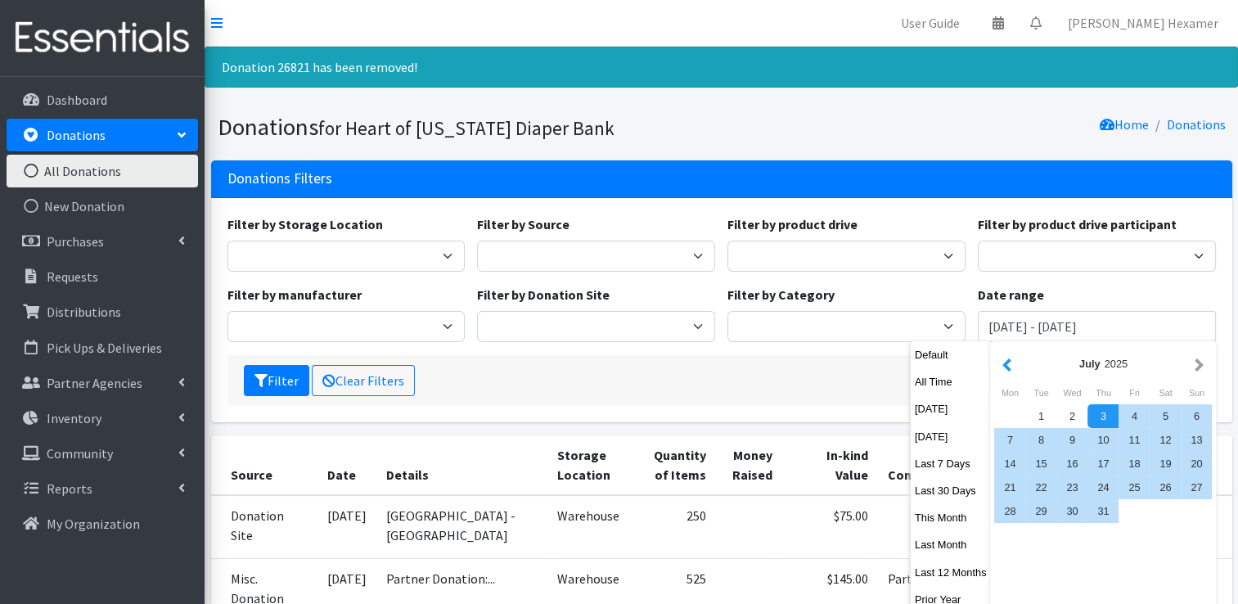
click at [1007, 358] on button "button" at bounding box center [1006, 363] width 17 height 20
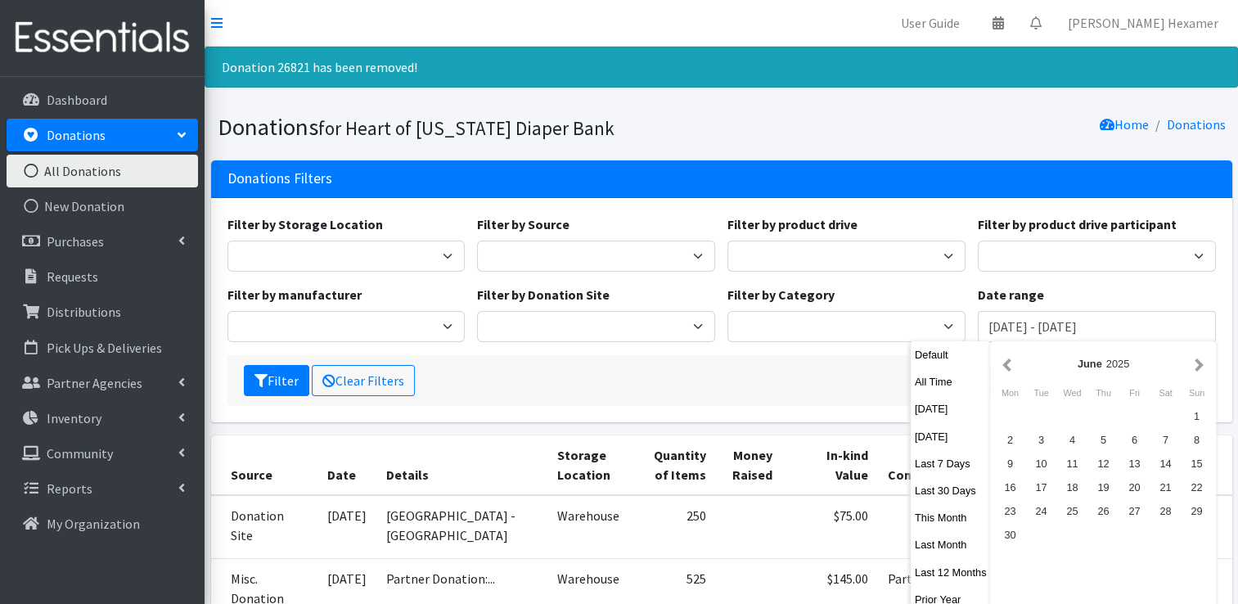
click at [1007, 358] on button "button" at bounding box center [1006, 363] width 17 height 20
click at [1167, 411] on div "1" at bounding box center [1164, 416] width 31 height 24
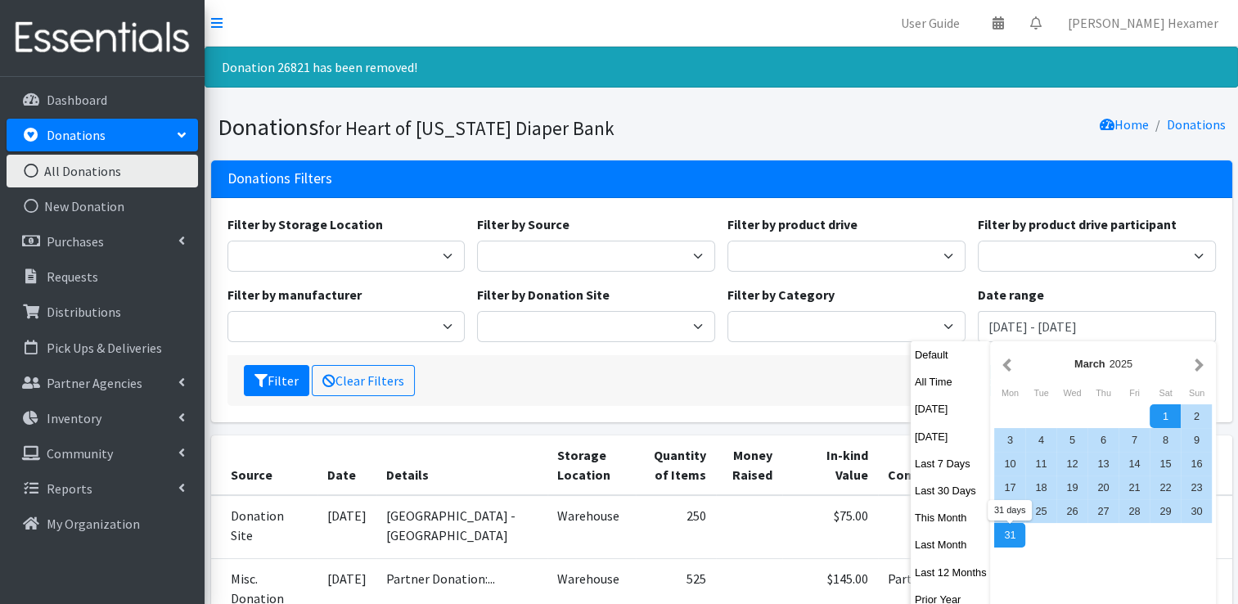
click at [1017, 541] on div "31" at bounding box center [1009, 535] width 31 height 24
type input "March 1, 2025 - March 31, 2025"
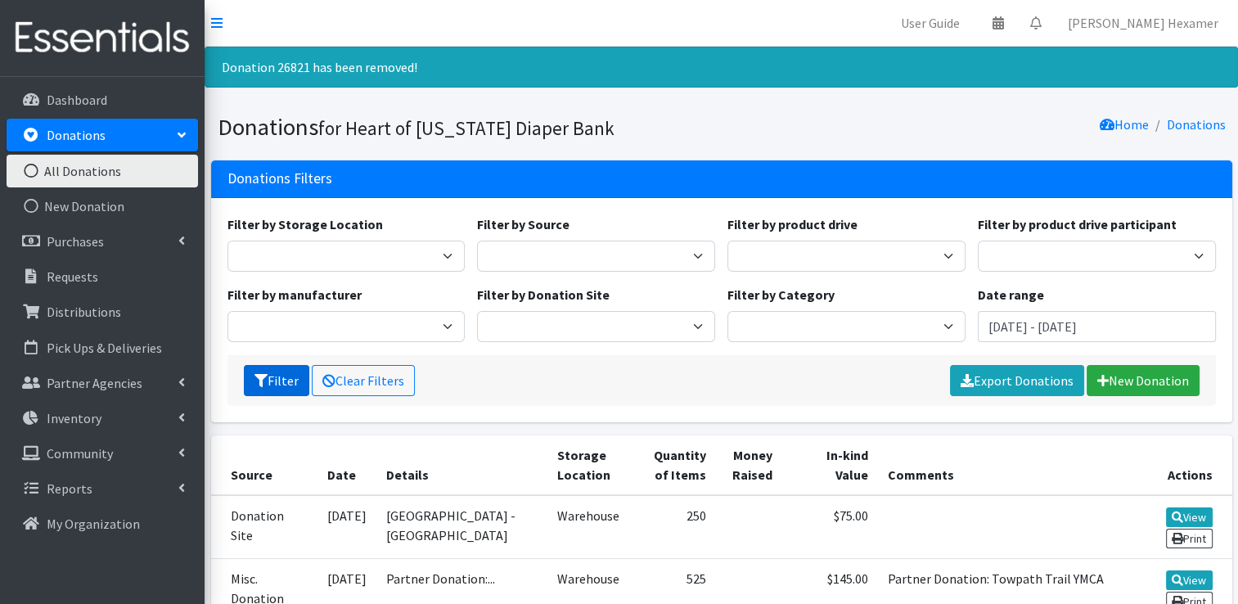
click at [255, 378] on icon "submit" at bounding box center [260, 380] width 13 height 13
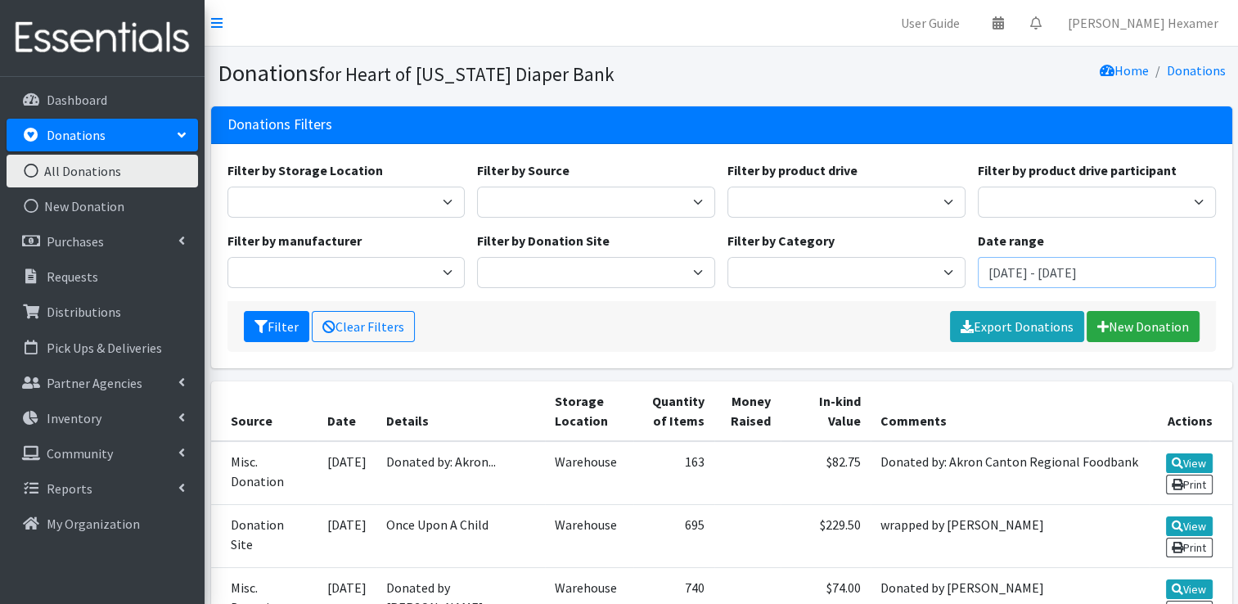
click at [1054, 271] on input "[DATE] - [DATE]" at bounding box center [1096, 272] width 238 height 31
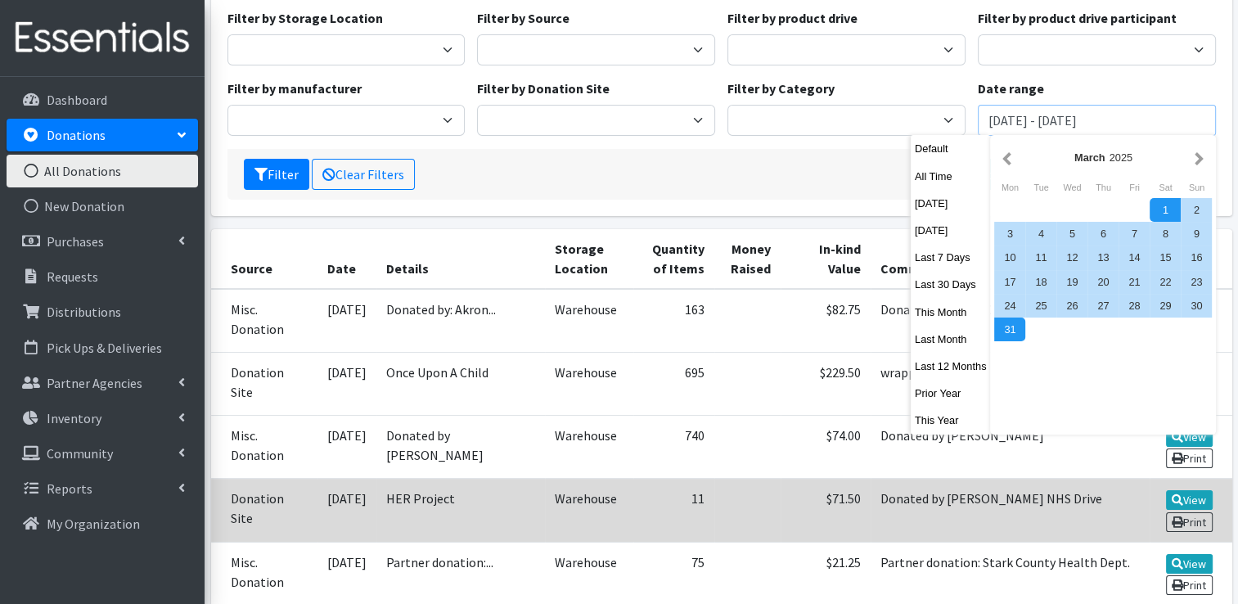
scroll to position [164, 0]
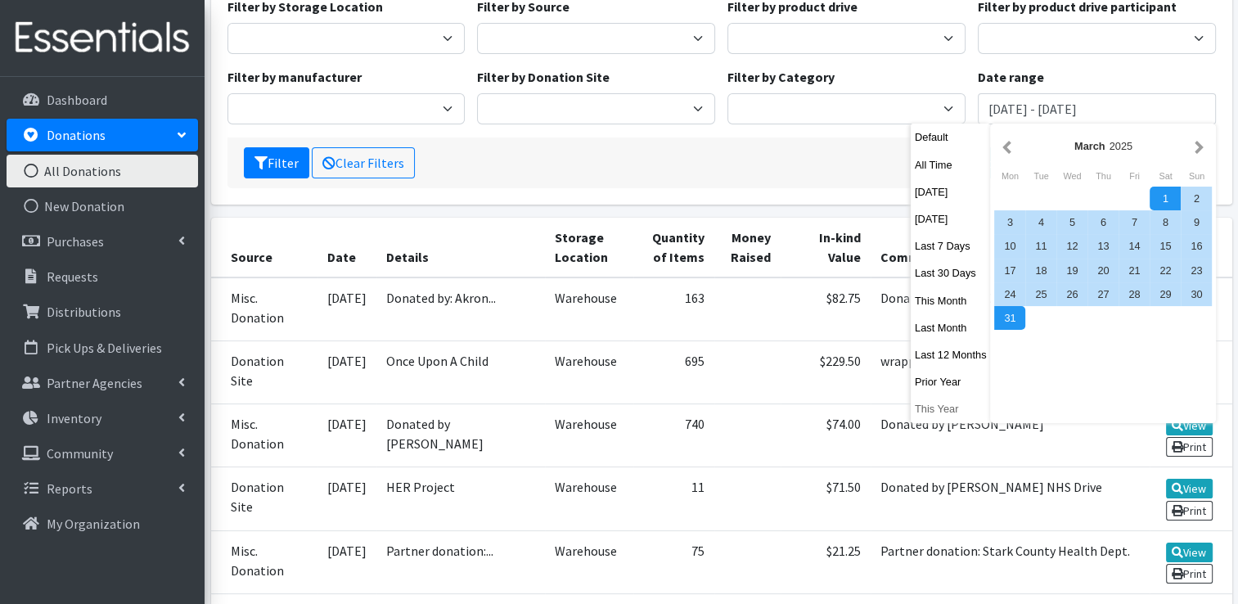
click at [937, 407] on button "This Year" at bounding box center [950, 409] width 80 height 24
type input "January 1, 2025 - December 31, 2025"
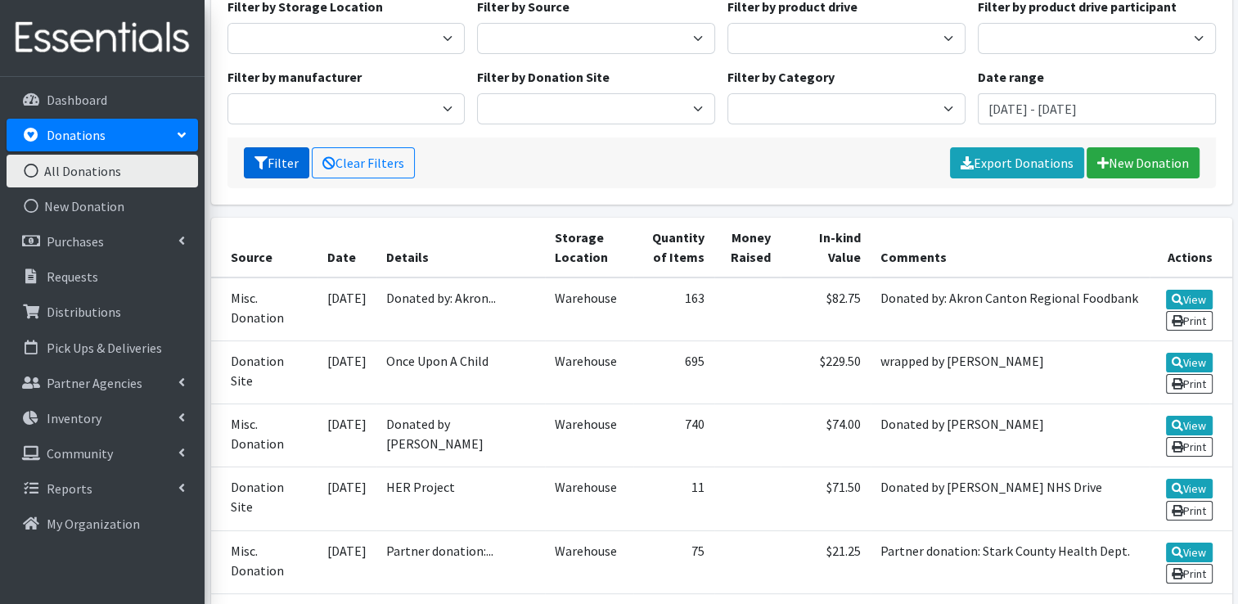
click at [280, 167] on button "Filter" at bounding box center [276, 162] width 65 height 31
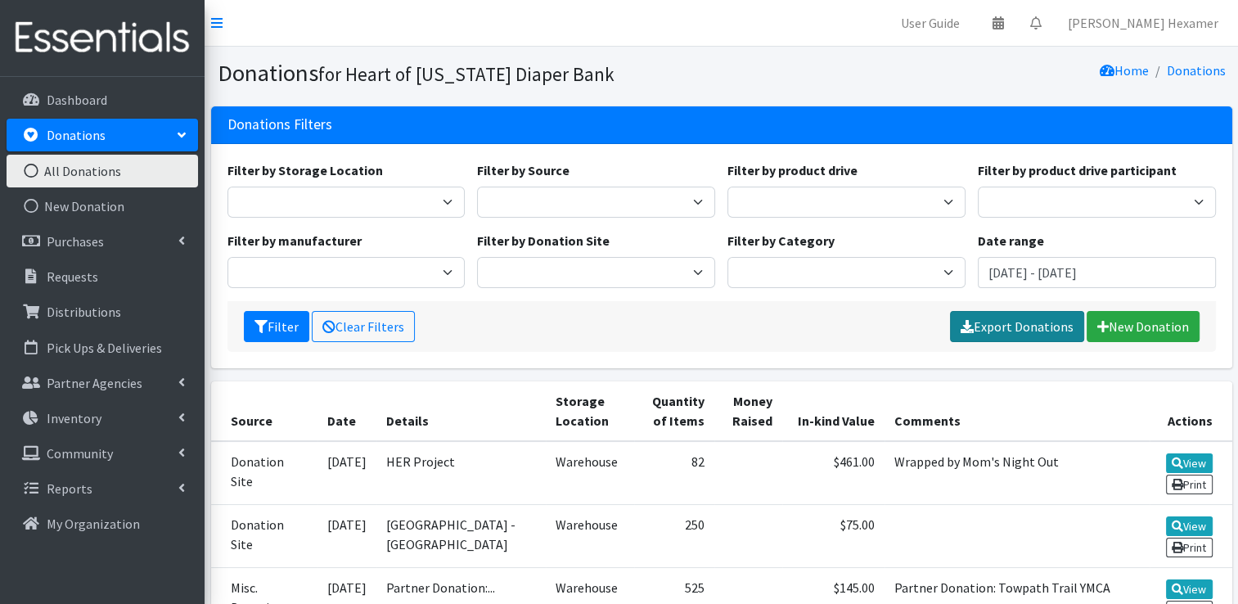
click at [1031, 326] on link "Export Donations" at bounding box center [1017, 326] width 134 height 31
click at [722, 34] on nav "User Guide 0 Pick-ups remaining this week View Calendar 0 Requests 0 Partner Ag…" at bounding box center [720, 23] width 1033 height 47
